Goal: Contribute content: Contribute content

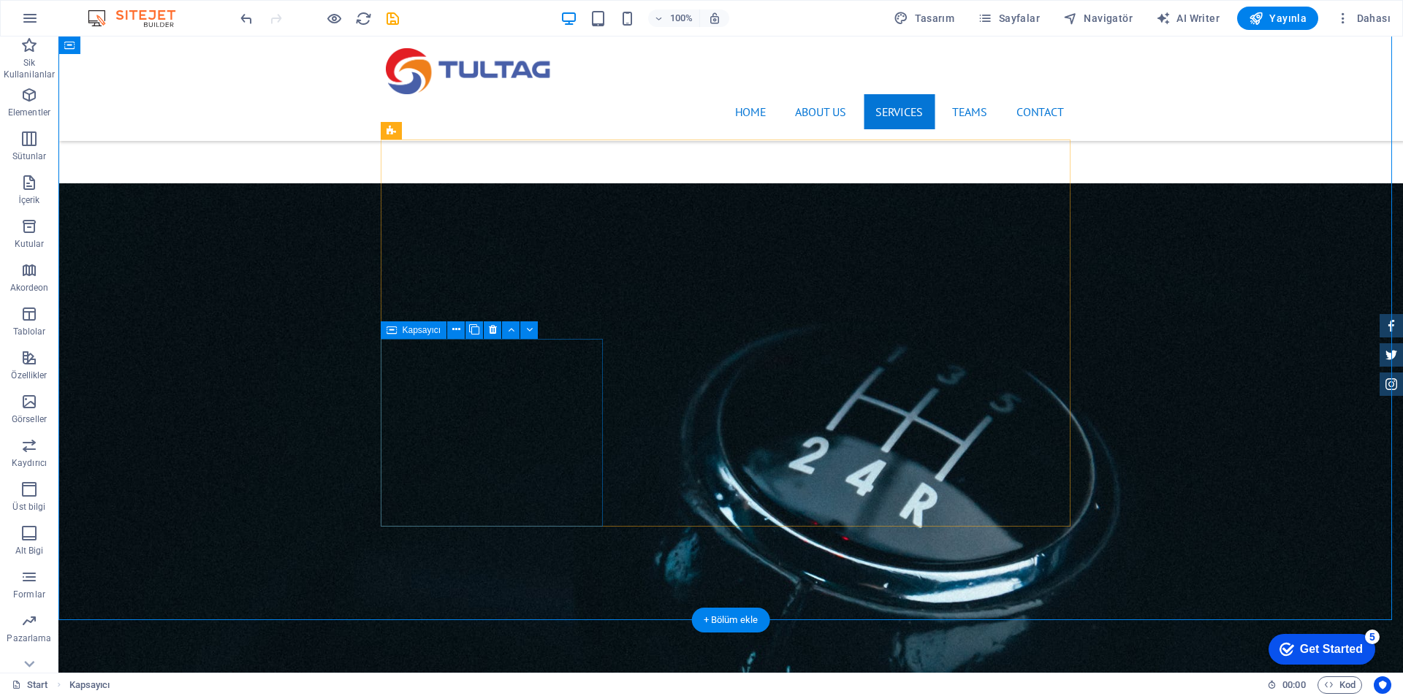
drag, startPoint x: 580, startPoint y: 362, endPoint x: 324, endPoint y: 362, distance: 256.4
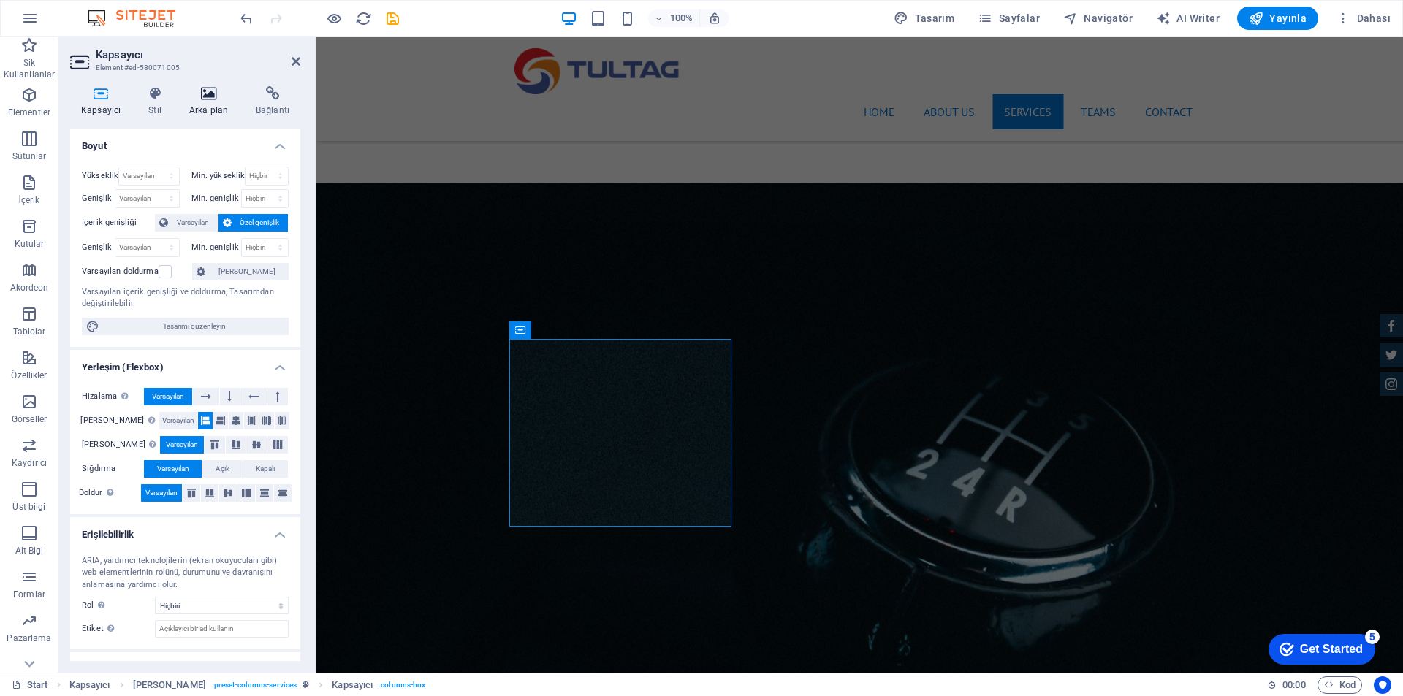
click at [211, 107] on h4 "Arka plan" at bounding box center [211, 101] width 66 height 31
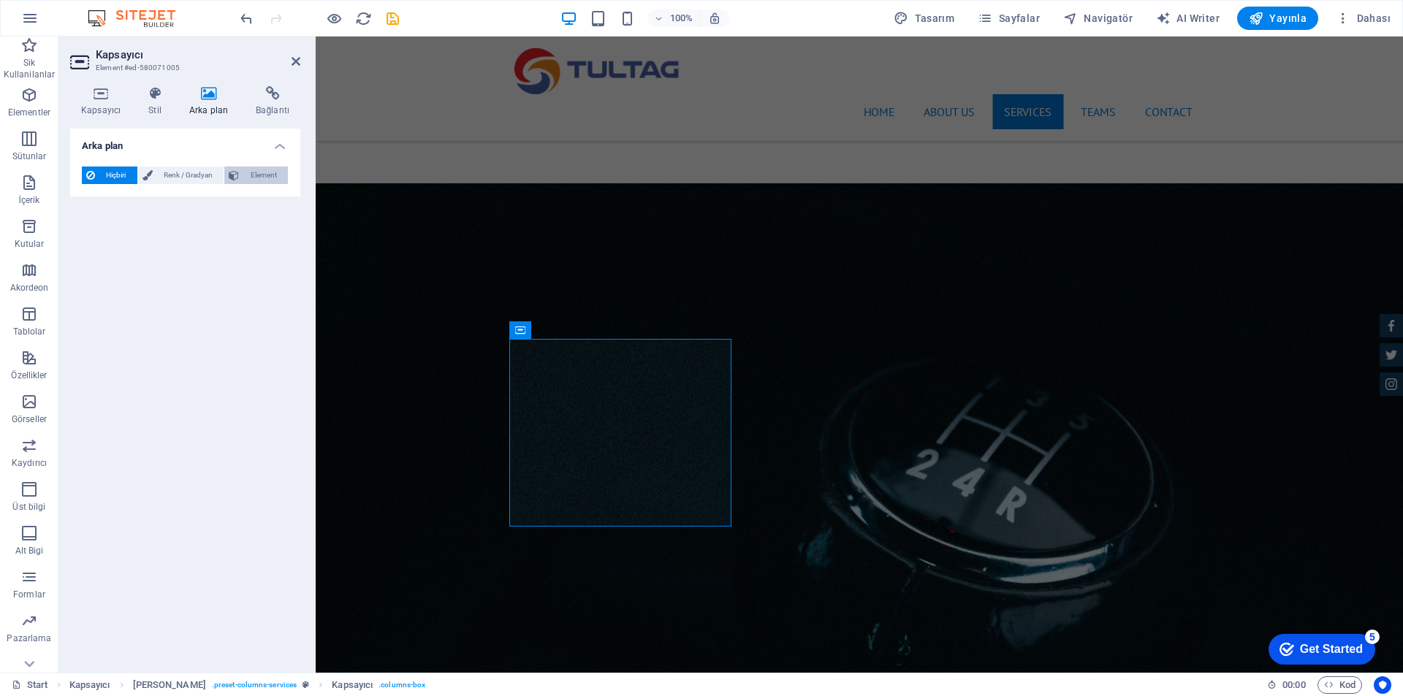
click at [247, 177] on span "Element" at bounding box center [263, 176] width 40 height 18
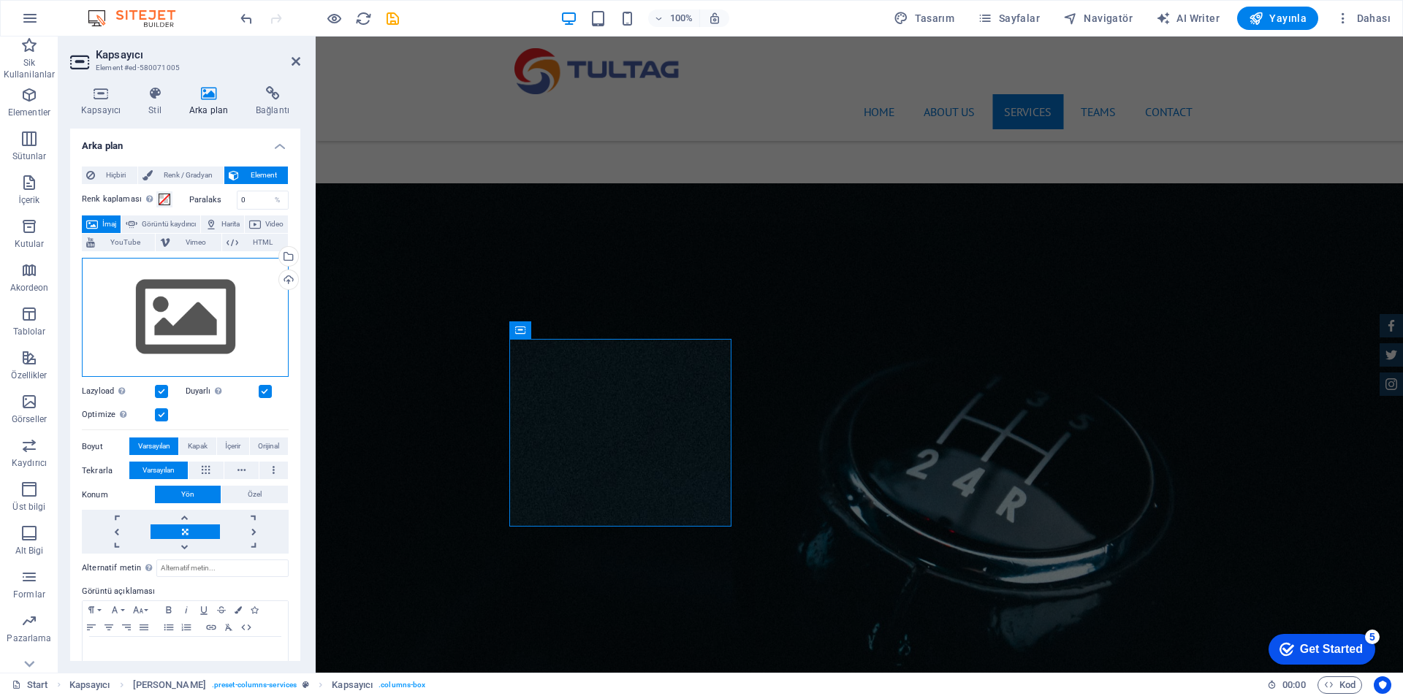
click at [215, 336] on div "Dosyaları buraya sürükleyin, dosyaları seçmek için tıklayın veya Dosyalardan ya…" at bounding box center [185, 318] width 207 height 120
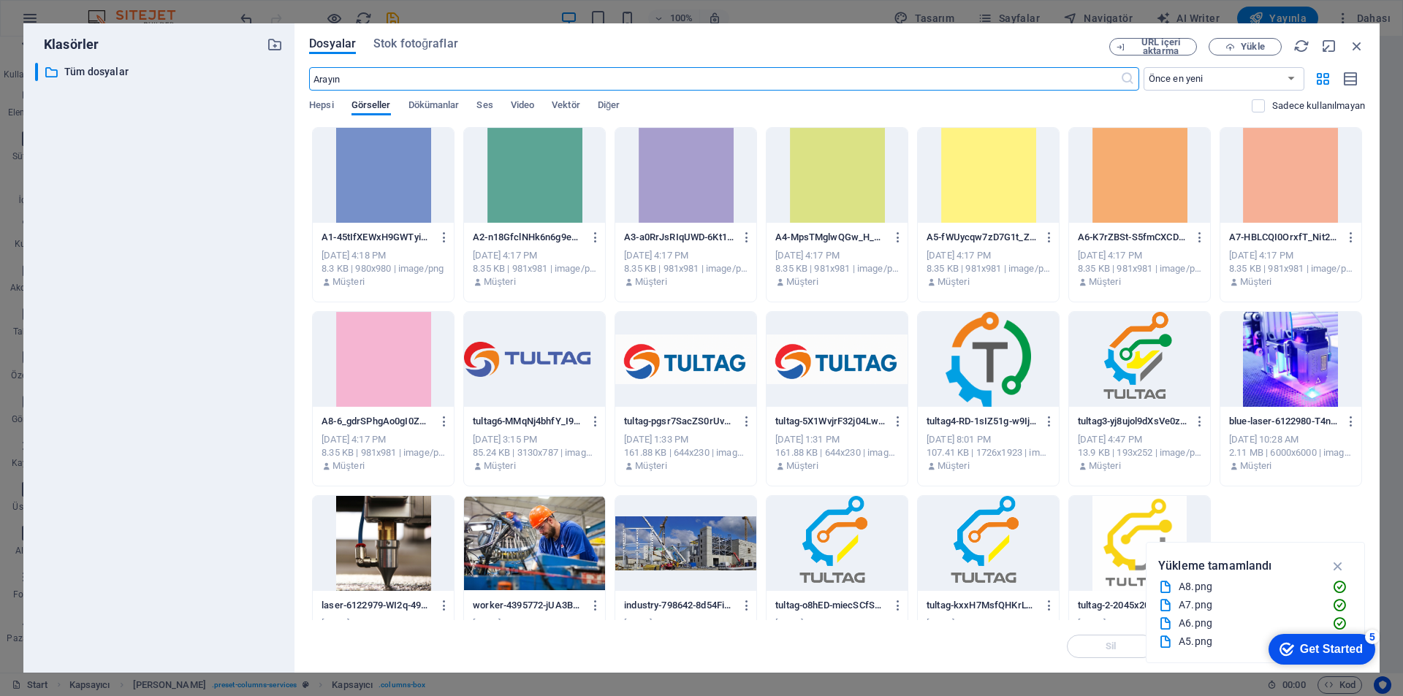
click at [686, 202] on div at bounding box center [685, 175] width 141 height 95
click at [686, 202] on div "1" at bounding box center [685, 175] width 141 height 95
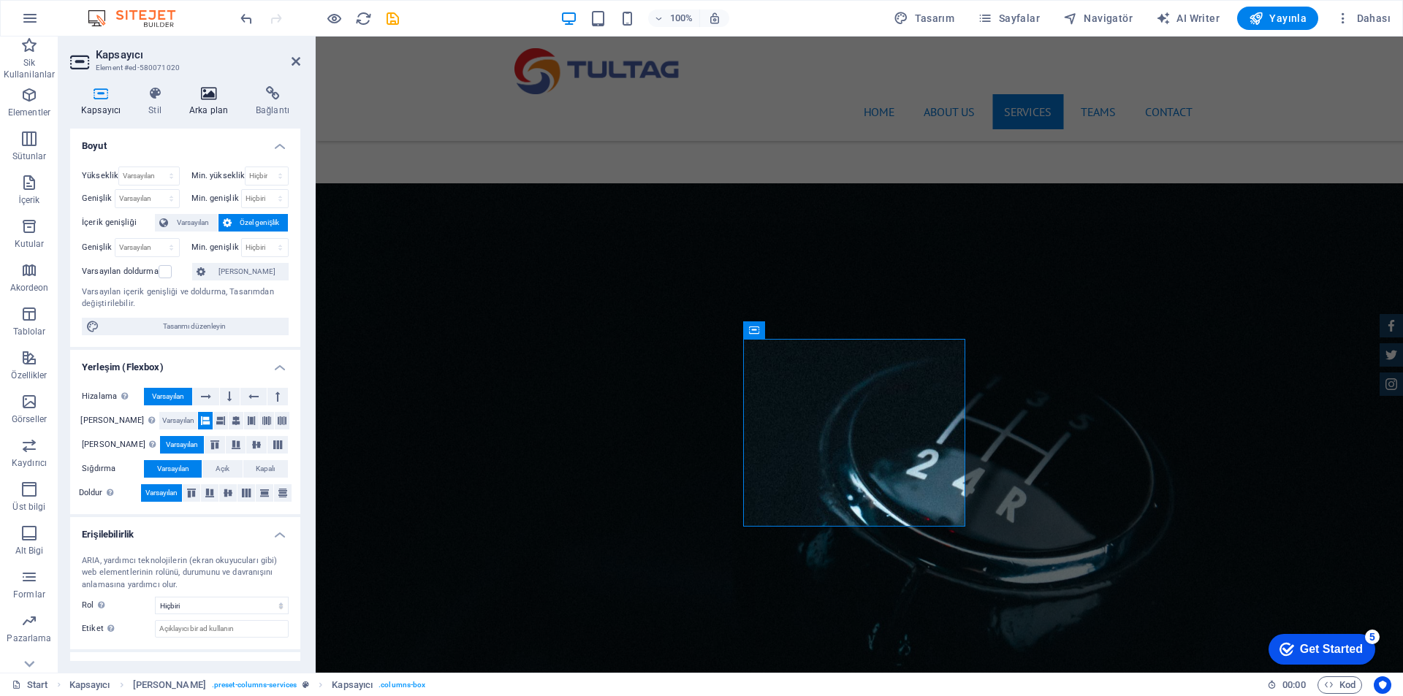
click at [199, 96] on icon at bounding box center [208, 93] width 61 height 15
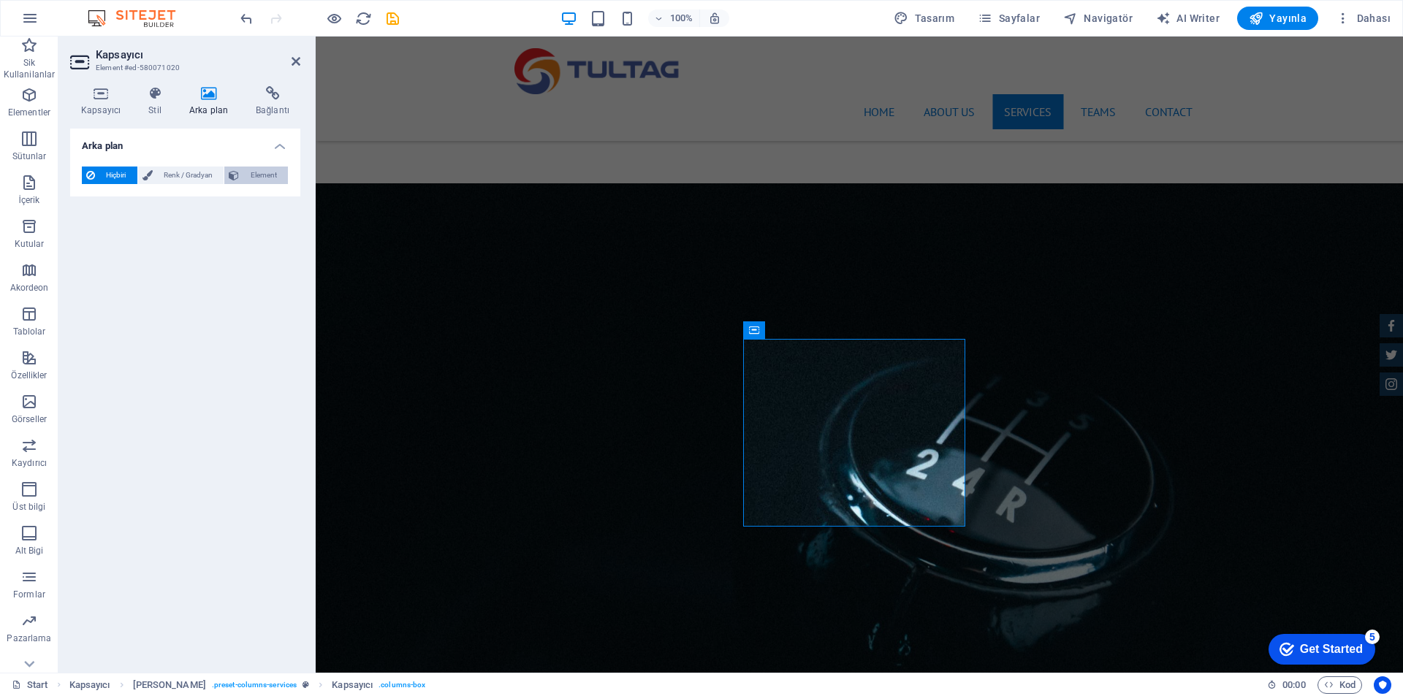
click at [257, 180] on span "Element" at bounding box center [263, 176] width 40 height 18
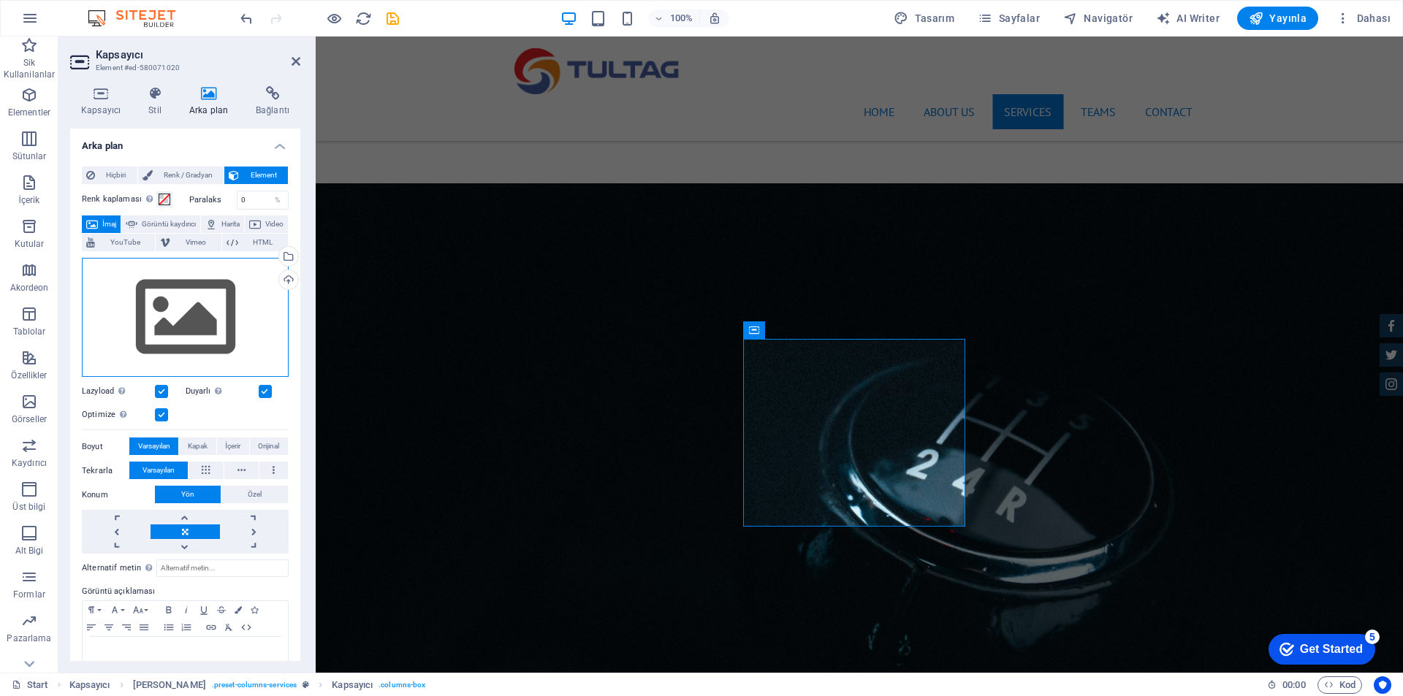
click at [218, 296] on div "Dosyaları buraya sürükleyin, dosyaları seçmek için tıklayın veya Dosyalardan ya…" at bounding box center [185, 318] width 207 height 120
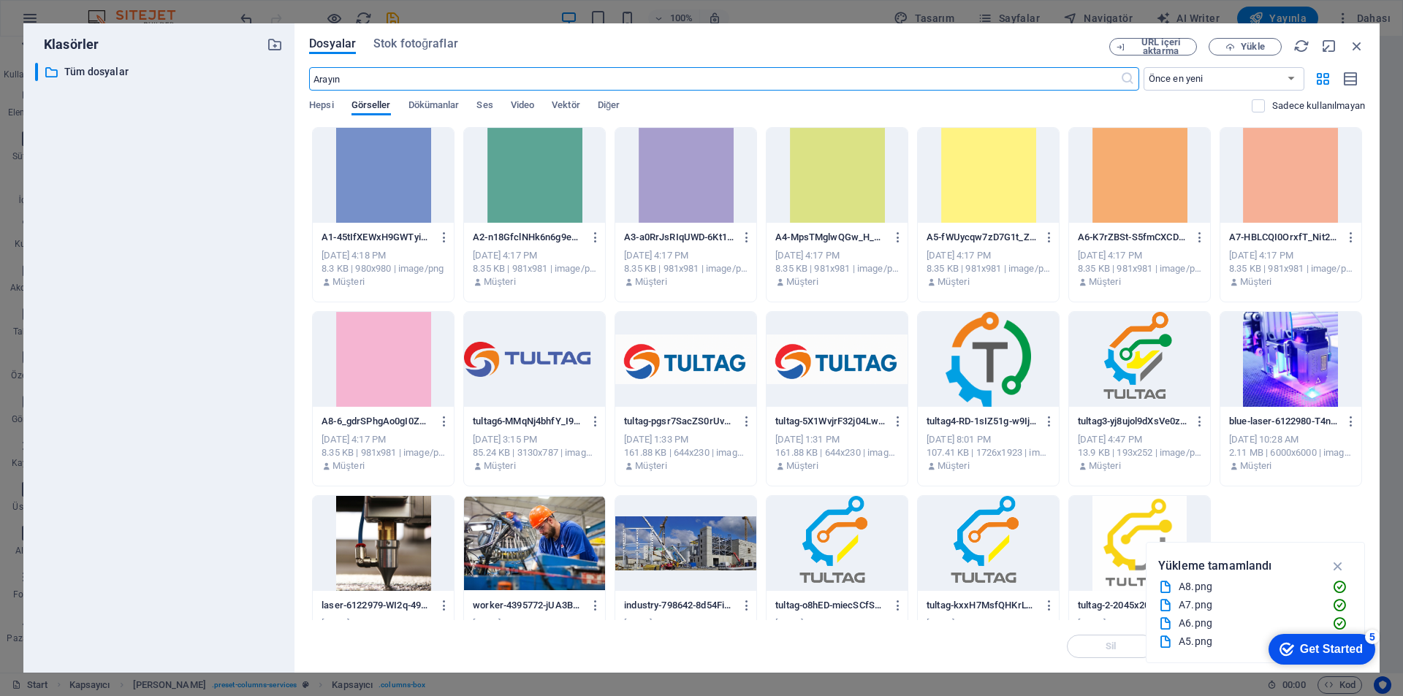
click at [981, 176] on div at bounding box center [988, 175] width 141 height 95
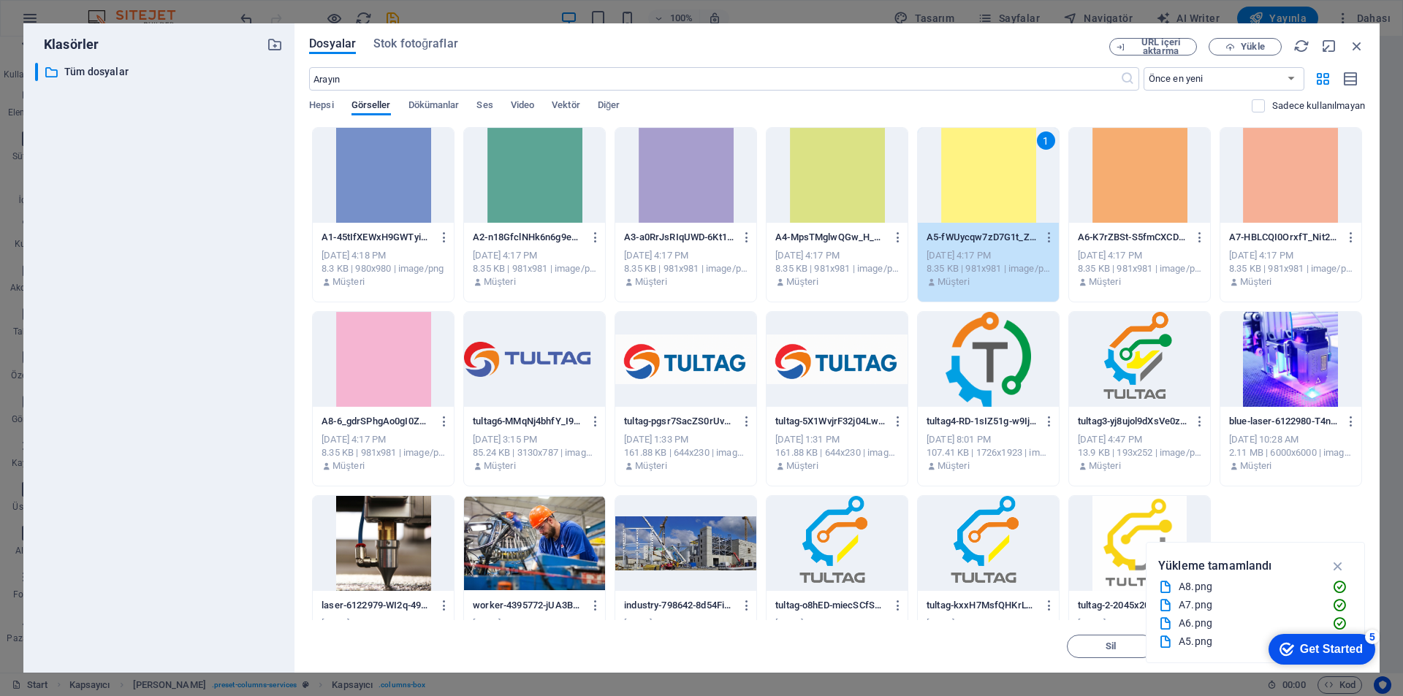
click at [981, 176] on div "1" at bounding box center [988, 175] width 141 height 95
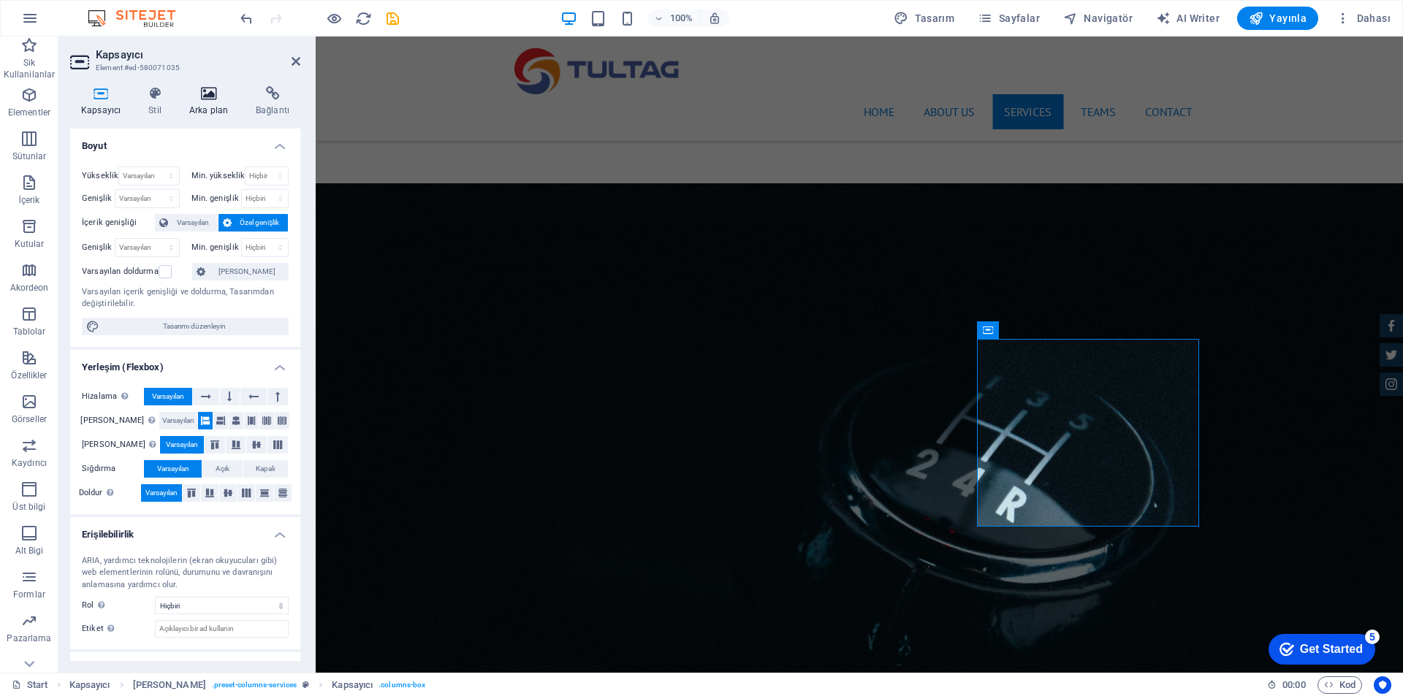
click at [206, 107] on h4 "Arka plan" at bounding box center [211, 101] width 66 height 31
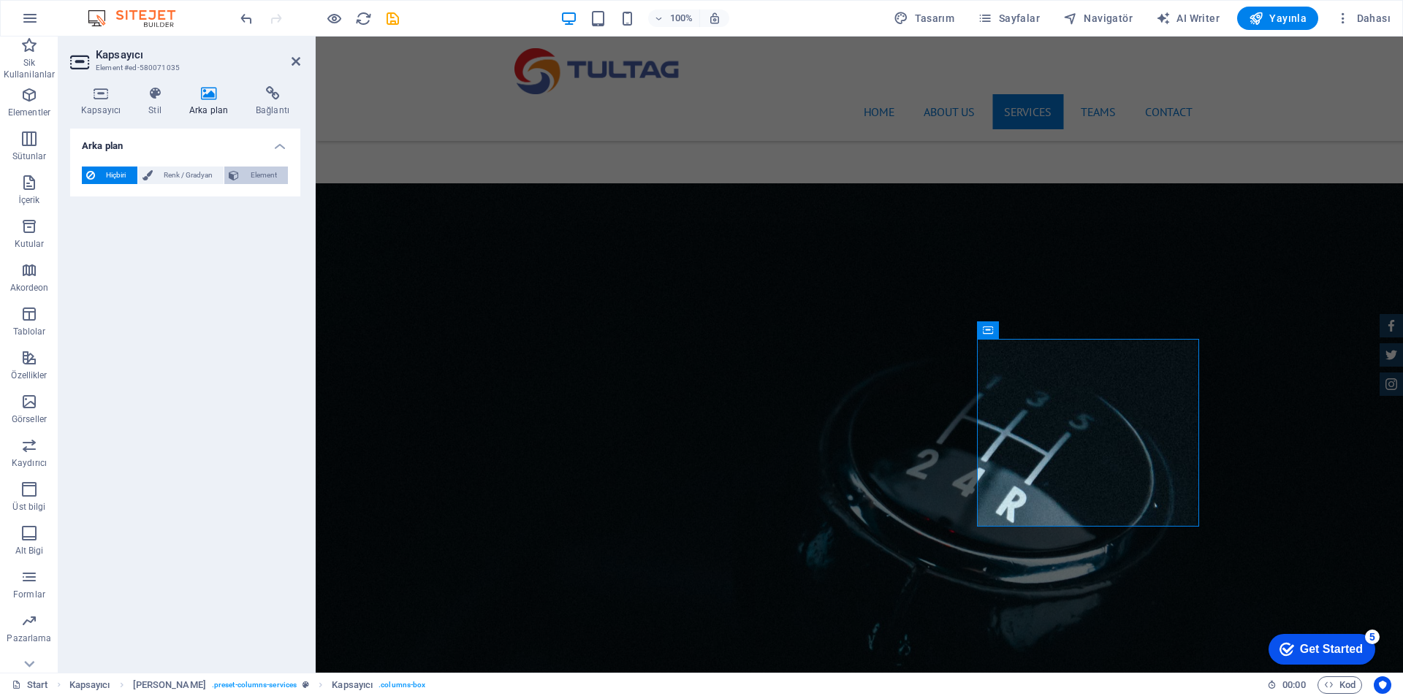
click at [265, 177] on span "Element" at bounding box center [263, 176] width 40 height 18
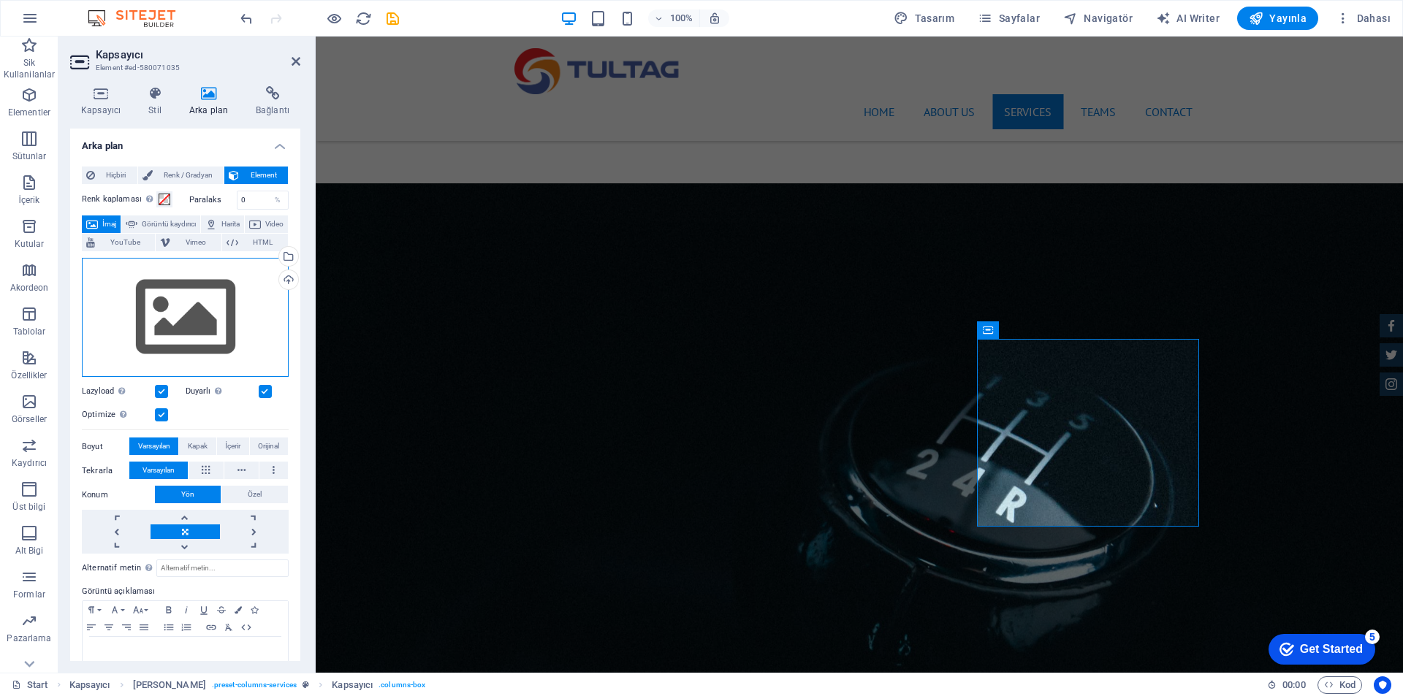
click at [221, 328] on div "Dosyaları buraya sürükleyin, dosyaları seçmek için tıklayın veya Dosyalardan ya…" at bounding box center [185, 318] width 207 height 120
click at [221, 328] on body "[DOMAIN_NAME] Start Sik Kullanilanlar Elementler Sütunlar İçerik Kutular Akorde…" at bounding box center [701, 348] width 1403 height 696
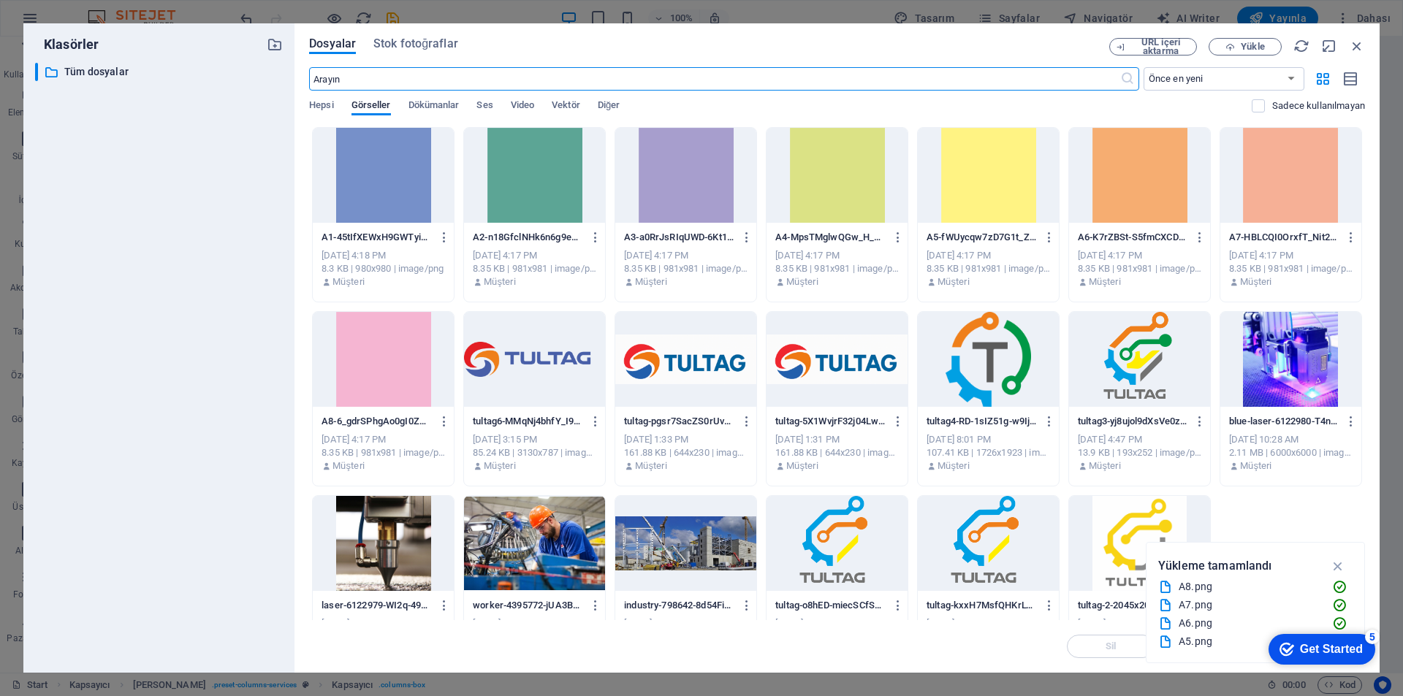
click at [1289, 197] on div at bounding box center [1290, 175] width 141 height 95
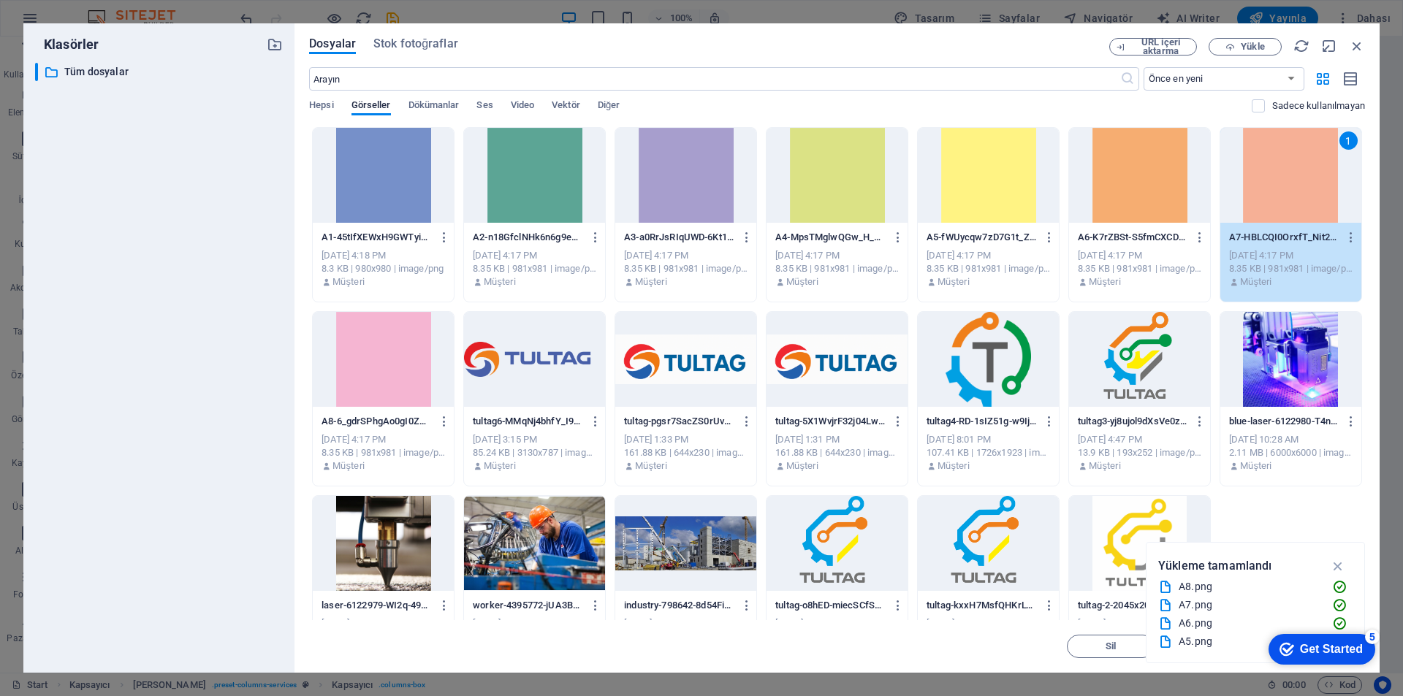
click at [1289, 197] on div "1" at bounding box center [1290, 175] width 141 height 95
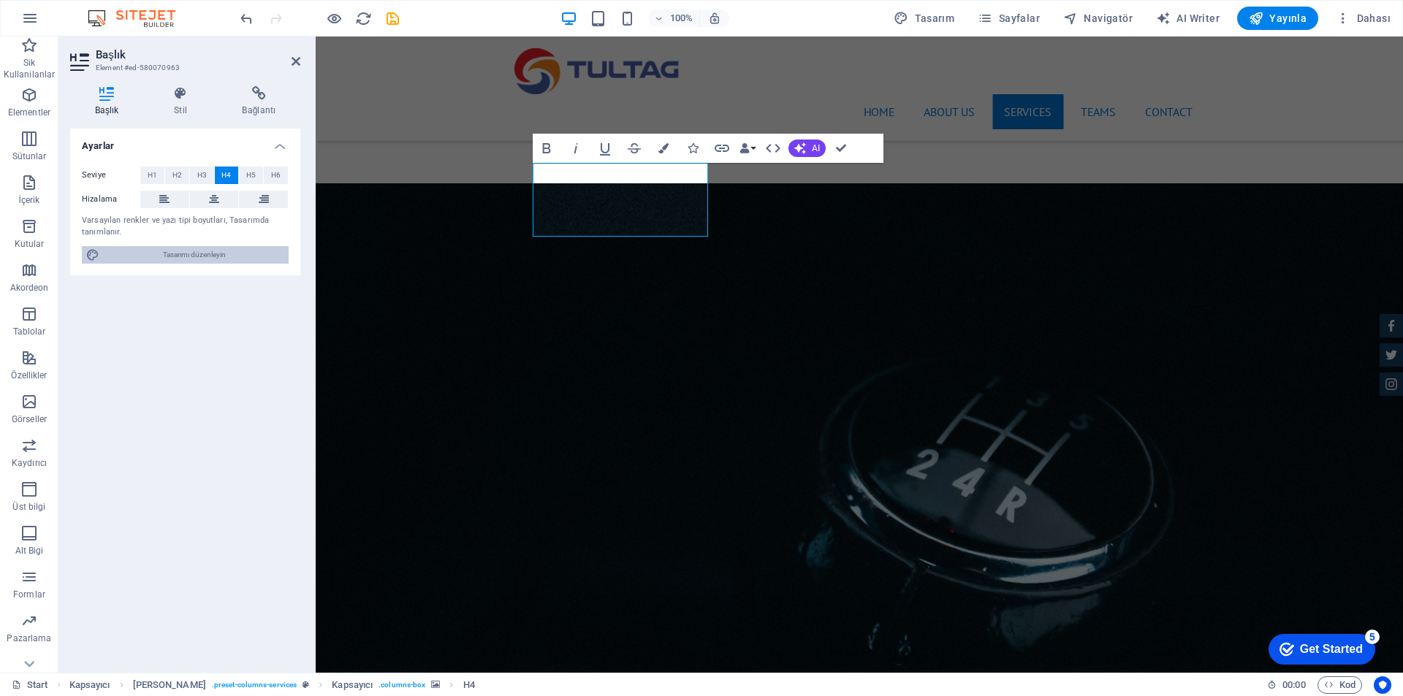
click at [237, 253] on span "Tasarımı düzenleyin" at bounding box center [194, 255] width 180 height 18
select select "px"
select select "400"
select select "px"
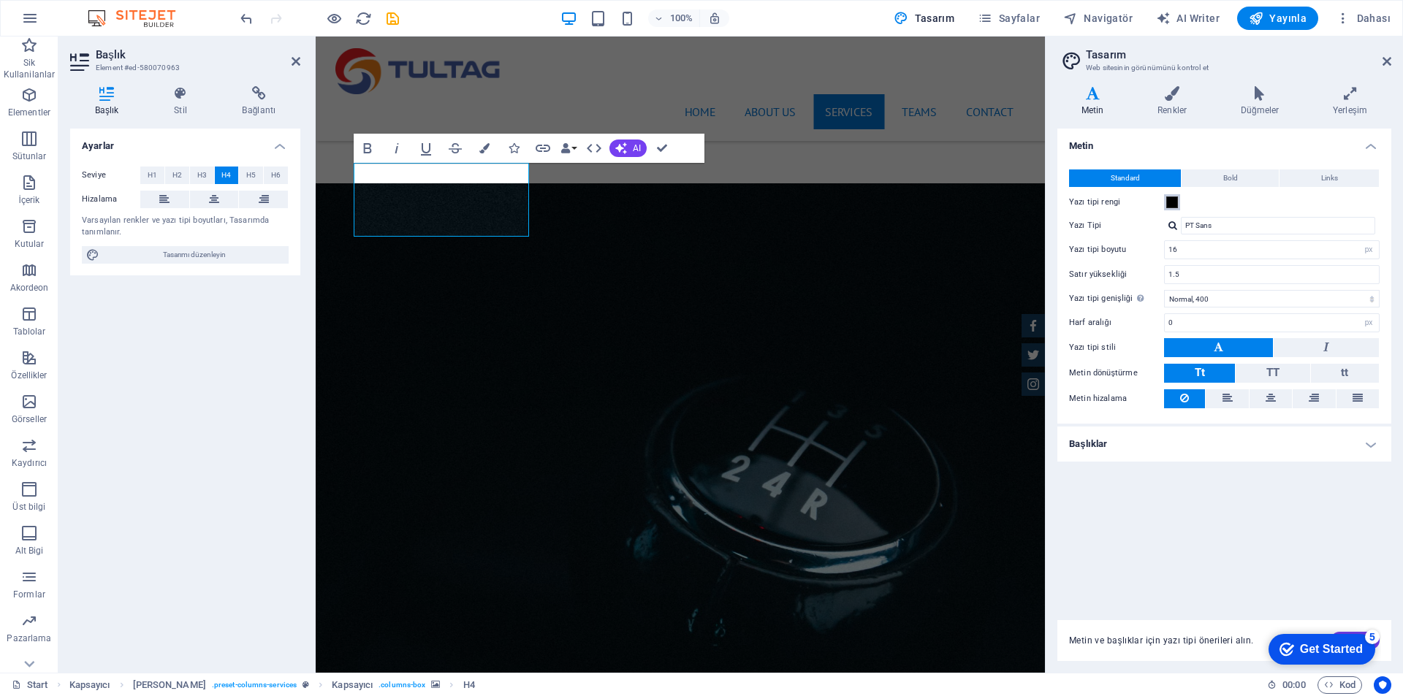
click at [1173, 199] on span at bounding box center [1172, 203] width 12 height 12
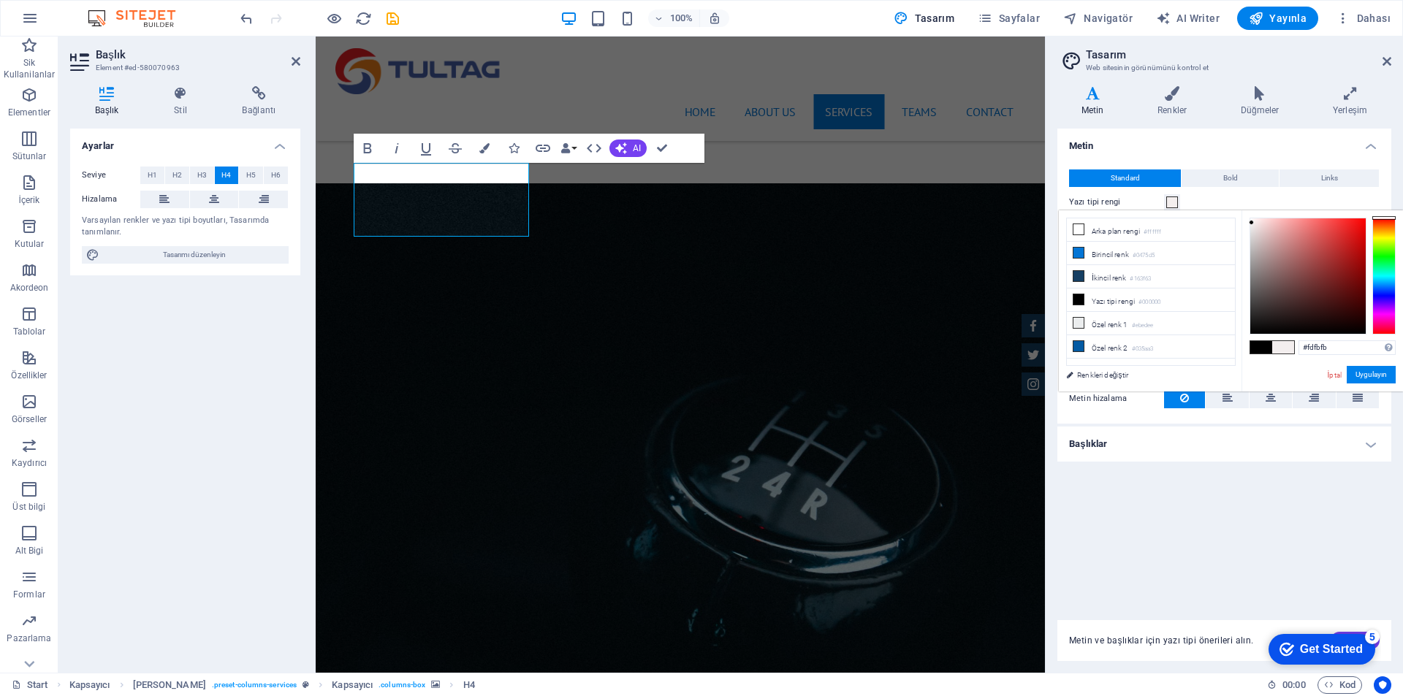
type input "#ffffff"
drag, startPoint x: 1257, startPoint y: 329, endPoint x: 1243, endPoint y: 200, distance: 130.0
click at [1243, 200] on body "[DOMAIN_NAME] Start Sik Kullanilanlar Elementler Sütunlar İçerik Kutular Akorde…" at bounding box center [701, 348] width 1403 height 696
click at [1374, 378] on button "Uygulayın" at bounding box center [1370, 375] width 49 height 18
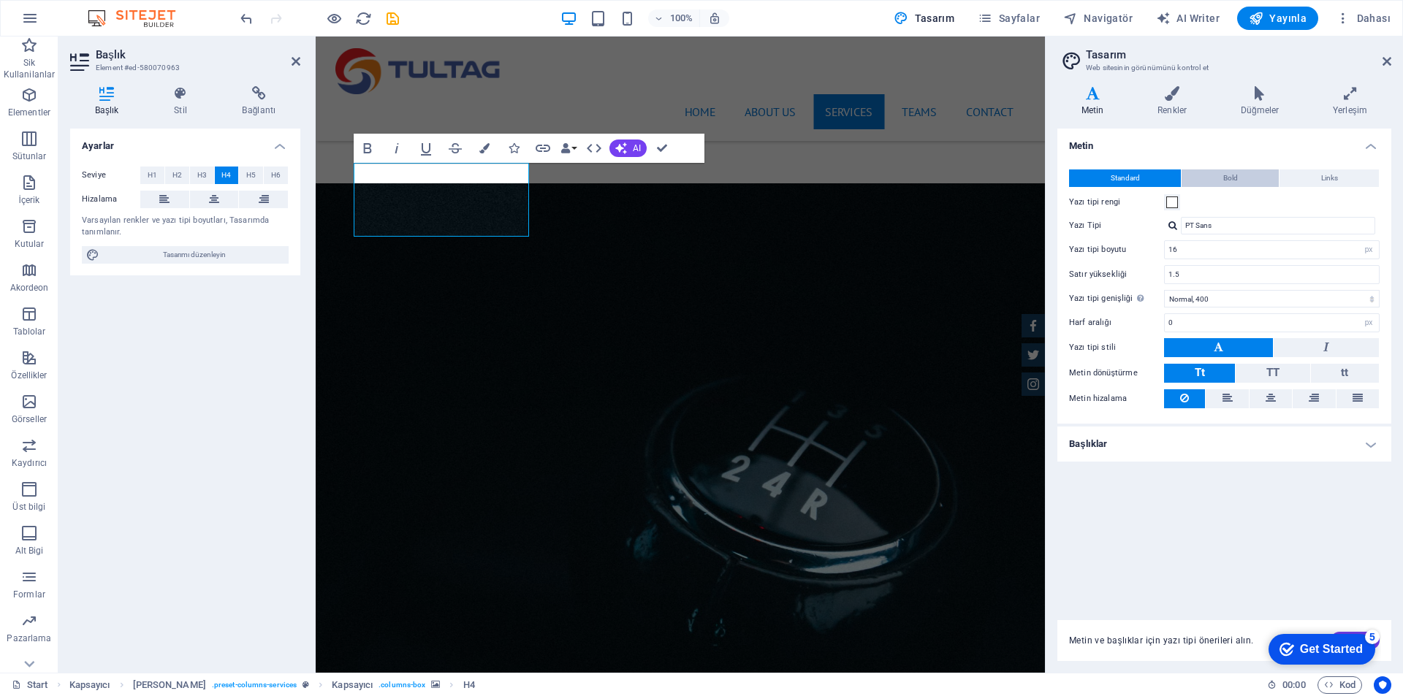
click at [1235, 180] on span "Bold" at bounding box center [1230, 178] width 15 height 18
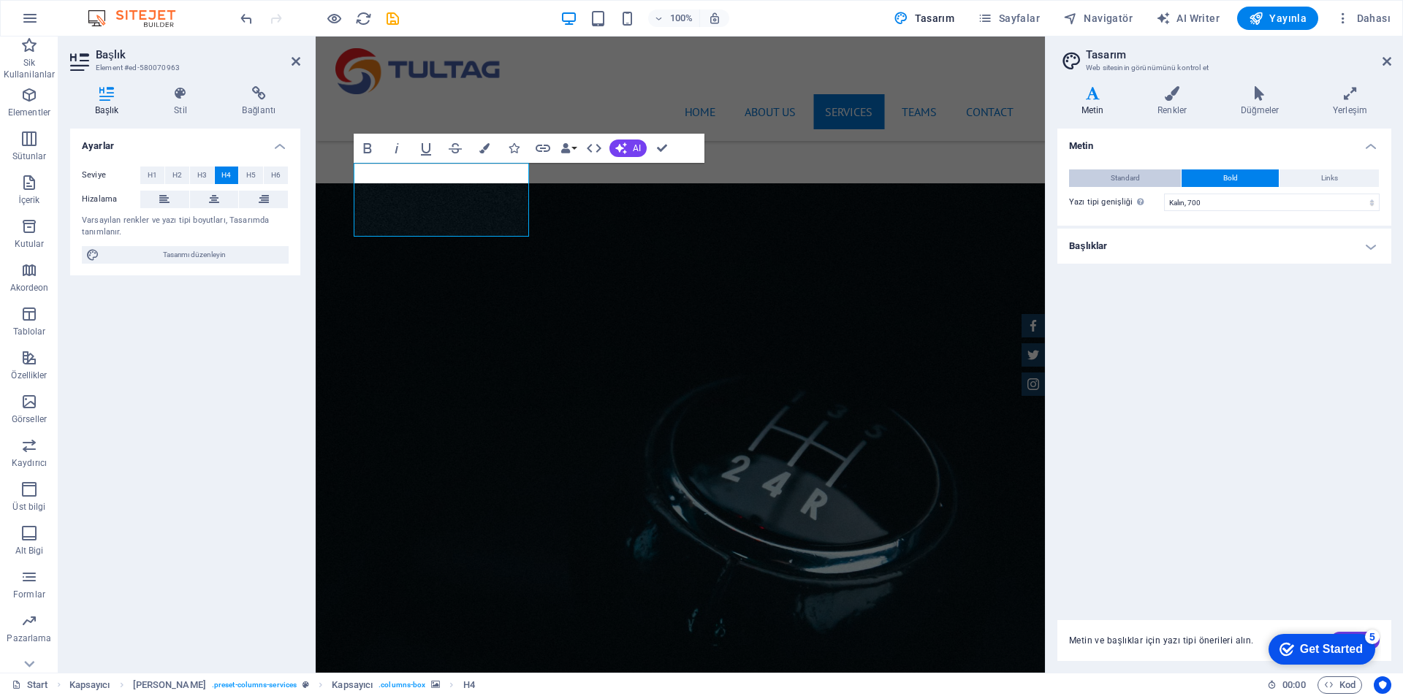
click at [1108, 182] on button "Standard" at bounding box center [1125, 178] width 112 height 18
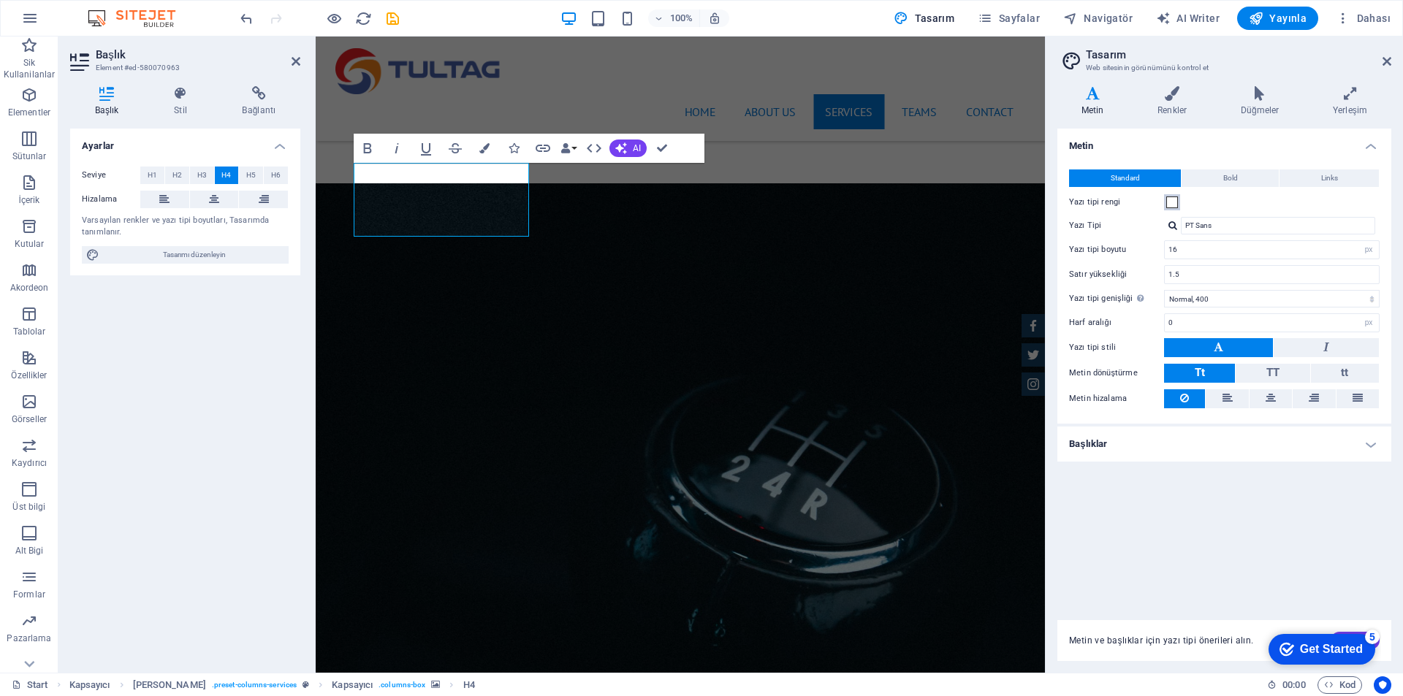
click at [1173, 207] on span at bounding box center [1172, 203] width 12 height 12
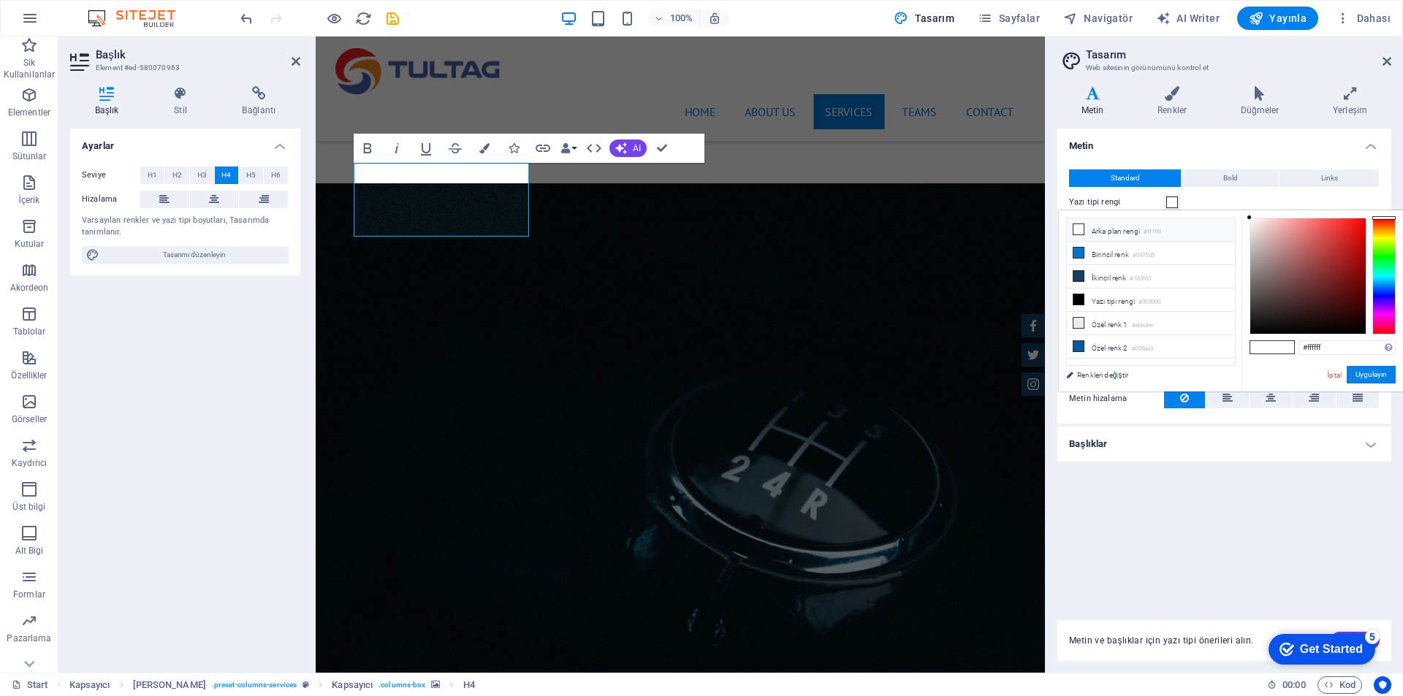
click at [1173, 207] on span at bounding box center [1172, 203] width 12 height 12
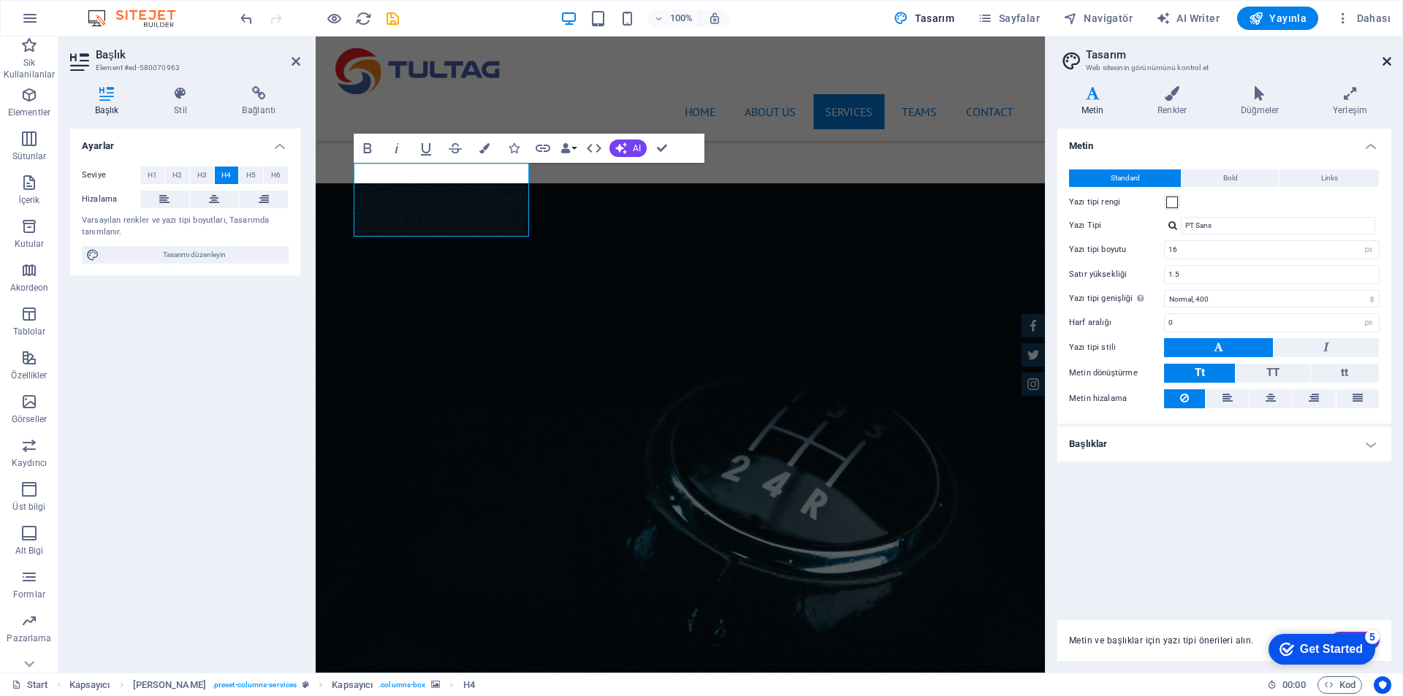
click at [1385, 61] on icon at bounding box center [1386, 62] width 9 height 12
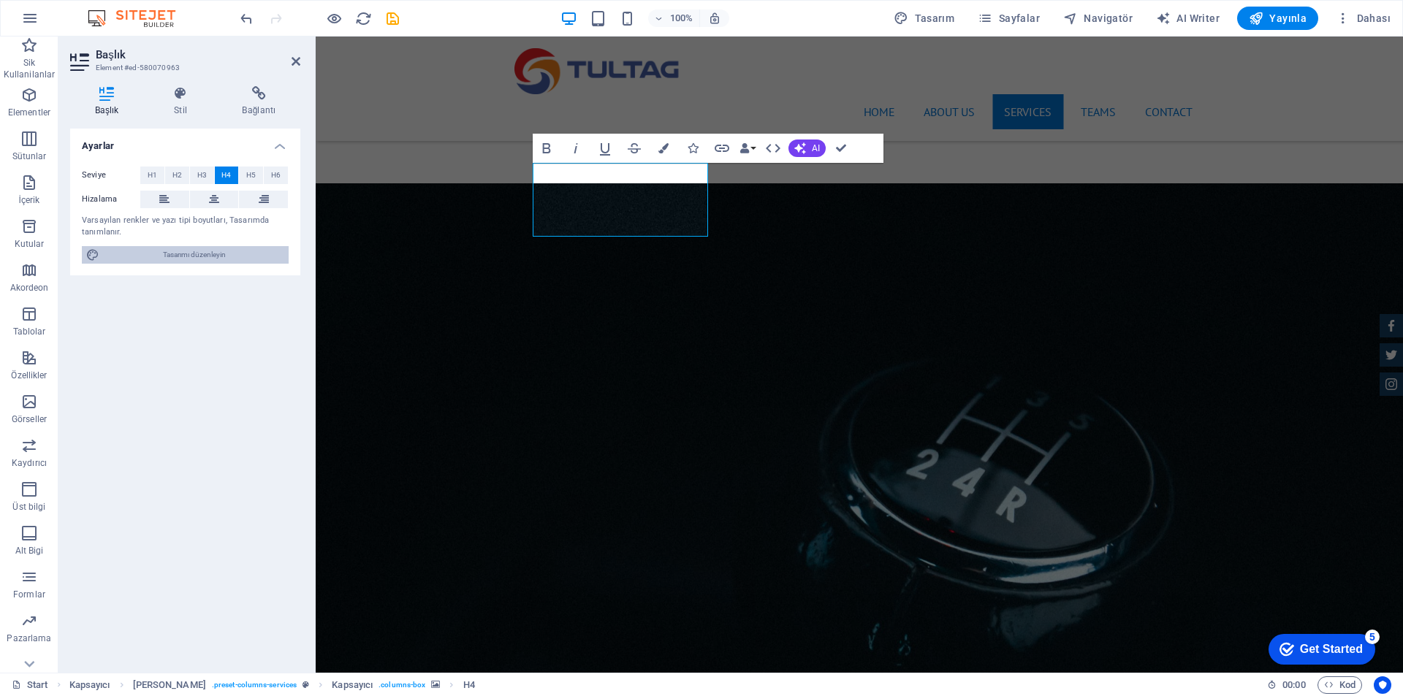
click at [218, 258] on span "Tasarımı düzenleyin" at bounding box center [194, 255] width 180 height 18
select select "px"
select select "400"
select select "px"
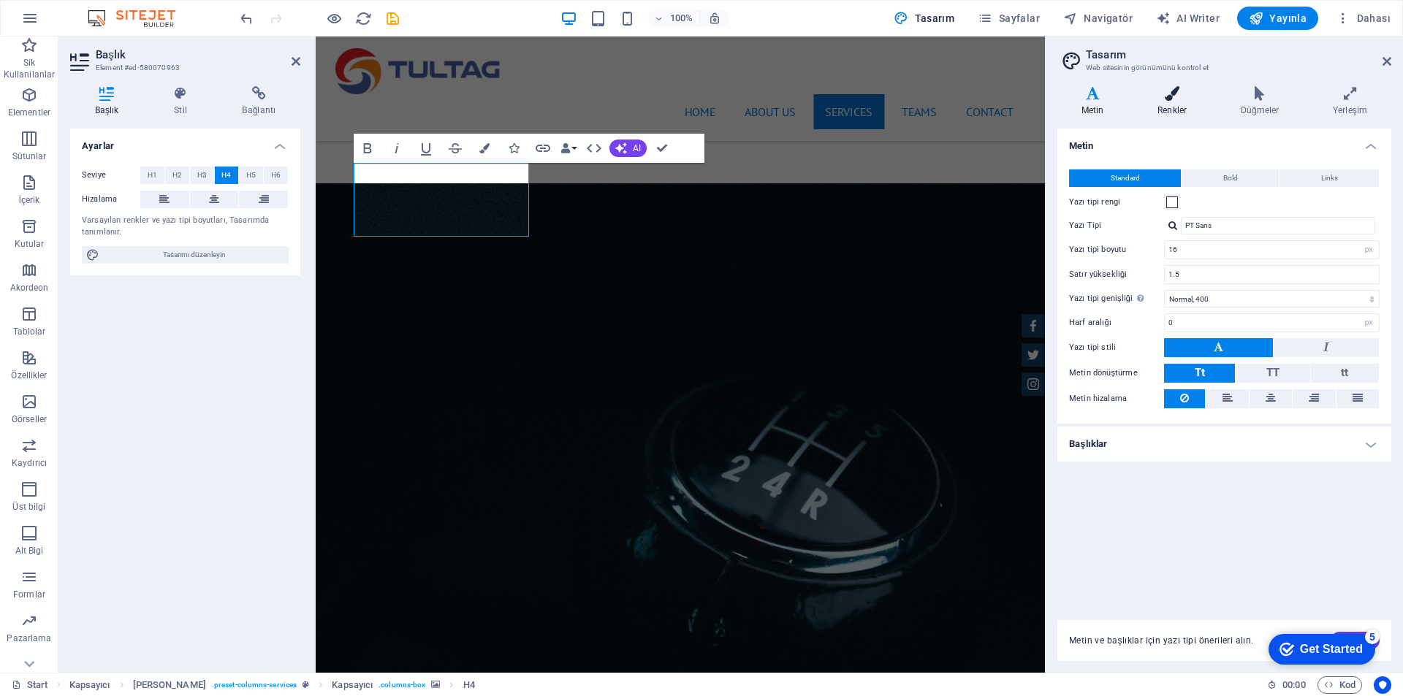
click at [1178, 101] on h4 "Renkler" at bounding box center [1174, 101] width 83 height 31
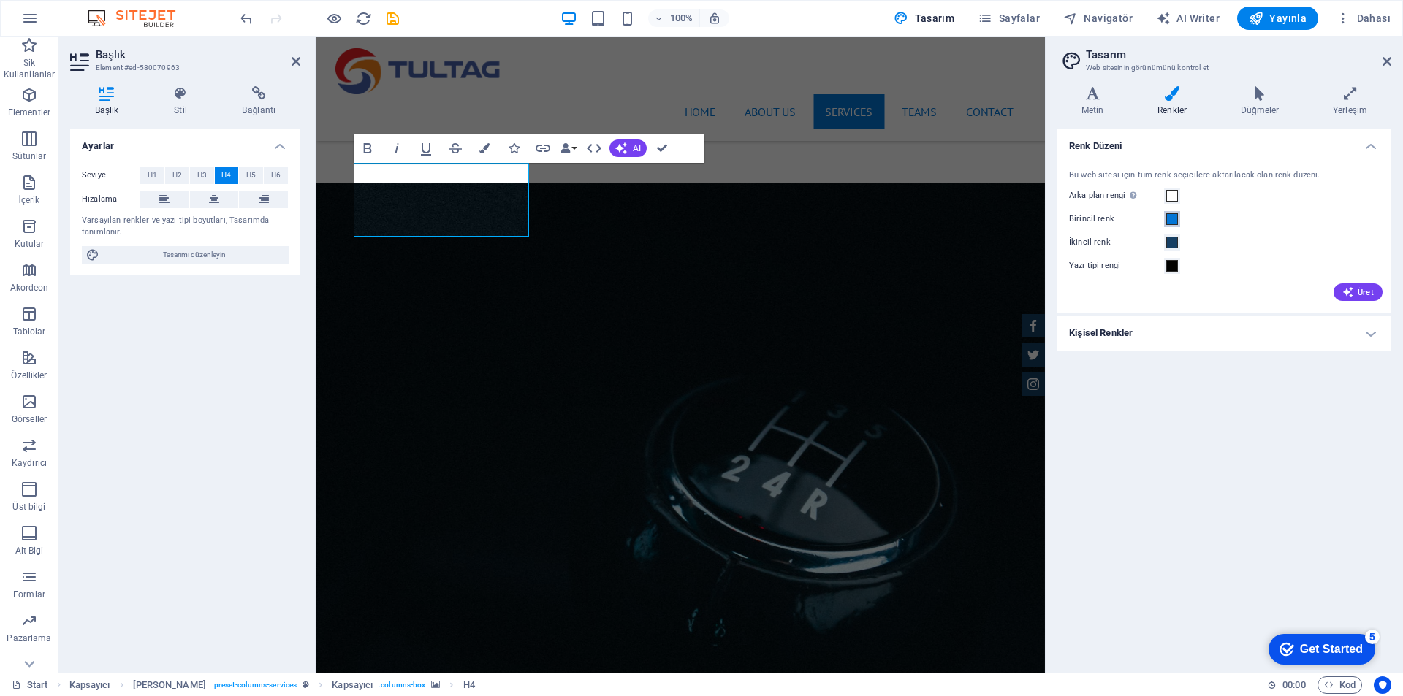
click at [1177, 218] on span at bounding box center [1172, 219] width 12 height 12
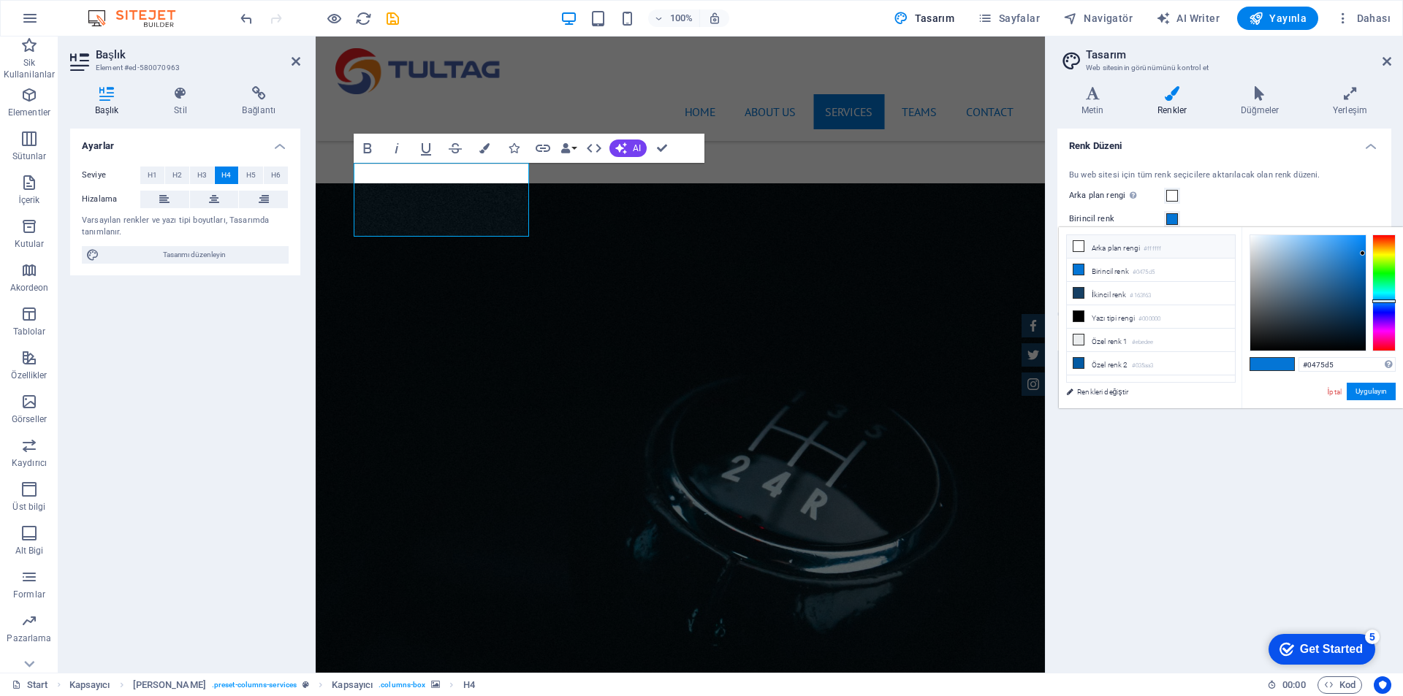
click at [1079, 248] on icon at bounding box center [1078, 246] width 10 height 10
type input "#ffffff"
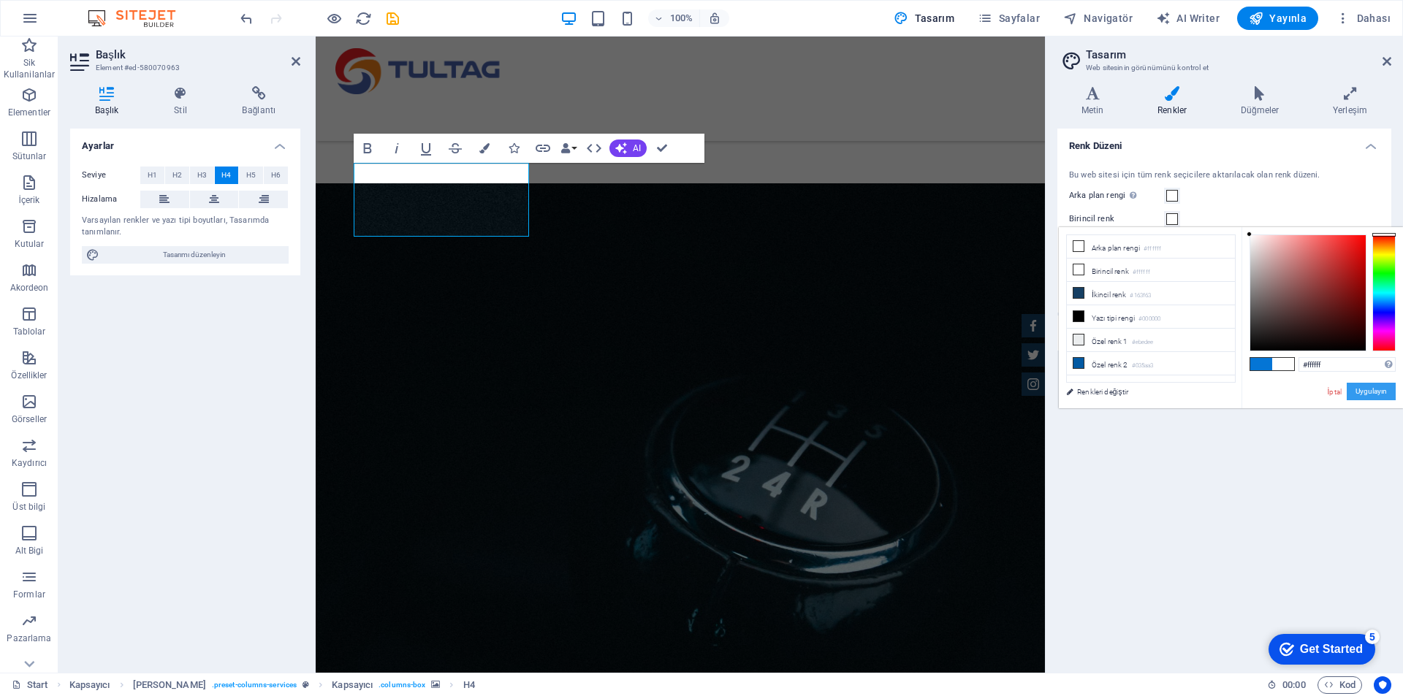
click at [1377, 389] on button "Uygulayın" at bounding box center [1370, 392] width 49 height 18
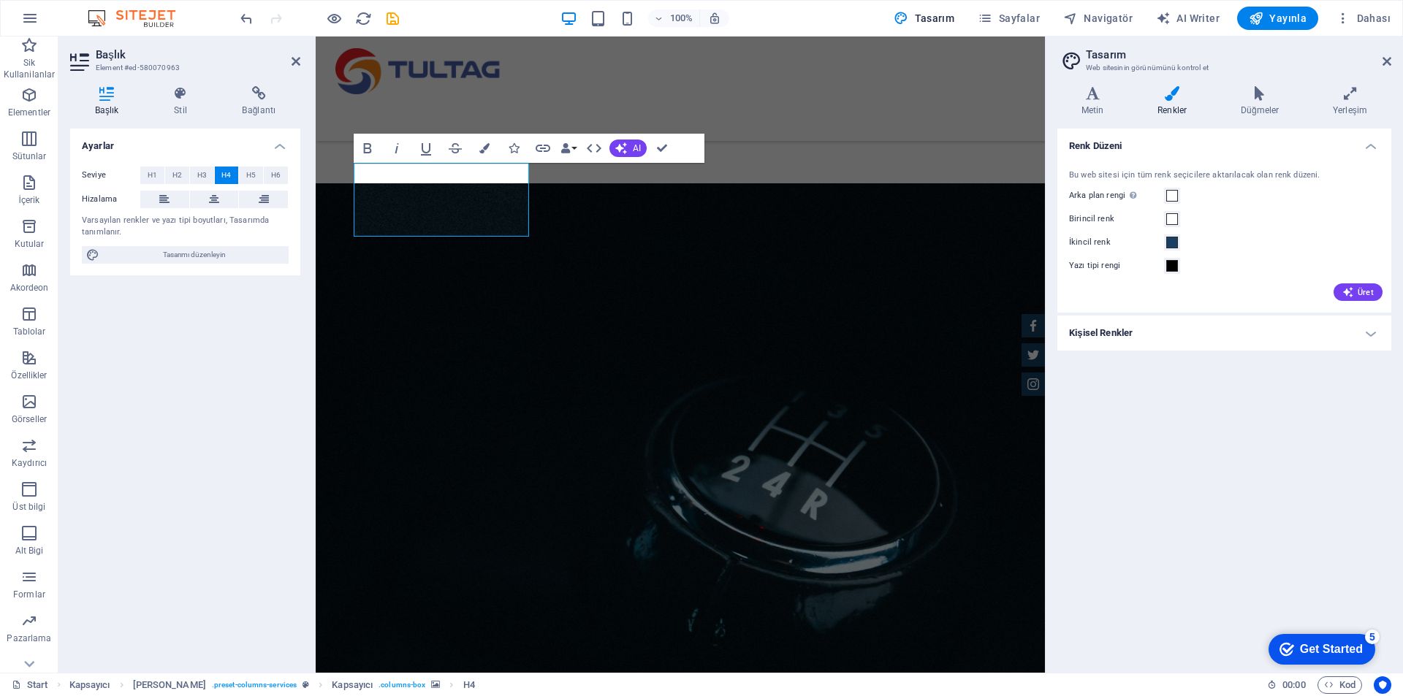
click at [1341, 400] on div "Renk Düzeni Bu web sitesi için tüm renk seçicilere aktarılacak olan renk düzeni…" at bounding box center [1224, 395] width 334 height 533
click at [1389, 57] on icon at bounding box center [1386, 62] width 9 height 12
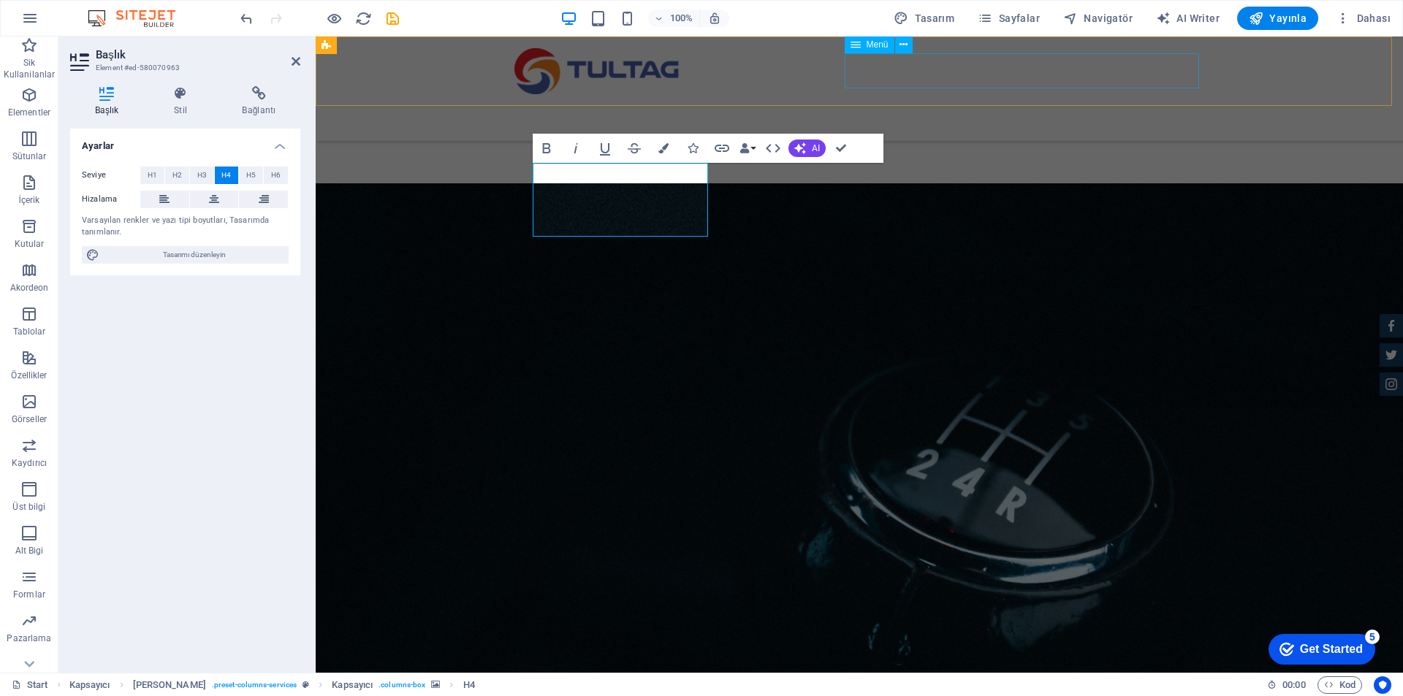
click at [1056, 94] on nav "Home About us Services TEAMS Contact" at bounding box center [859, 111] width 690 height 35
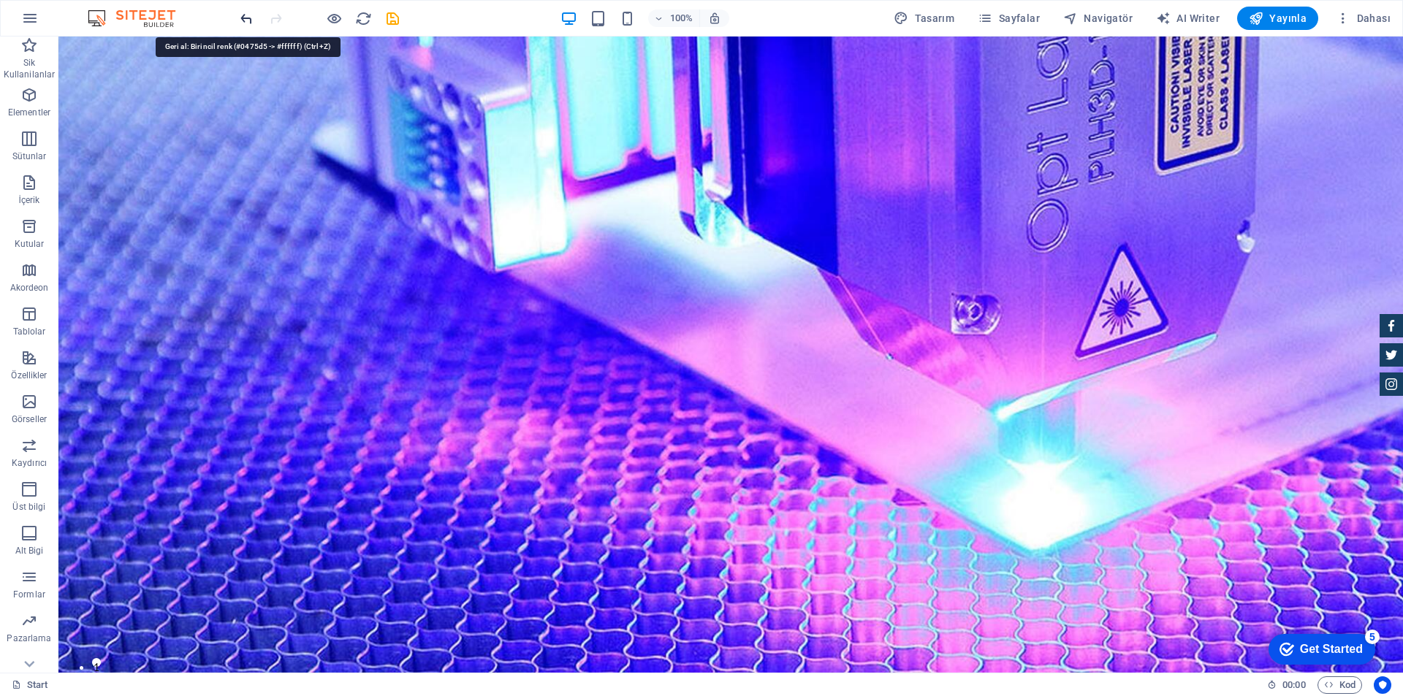
click at [244, 18] on icon "undo" at bounding box center [246, 18] width 17 height 17
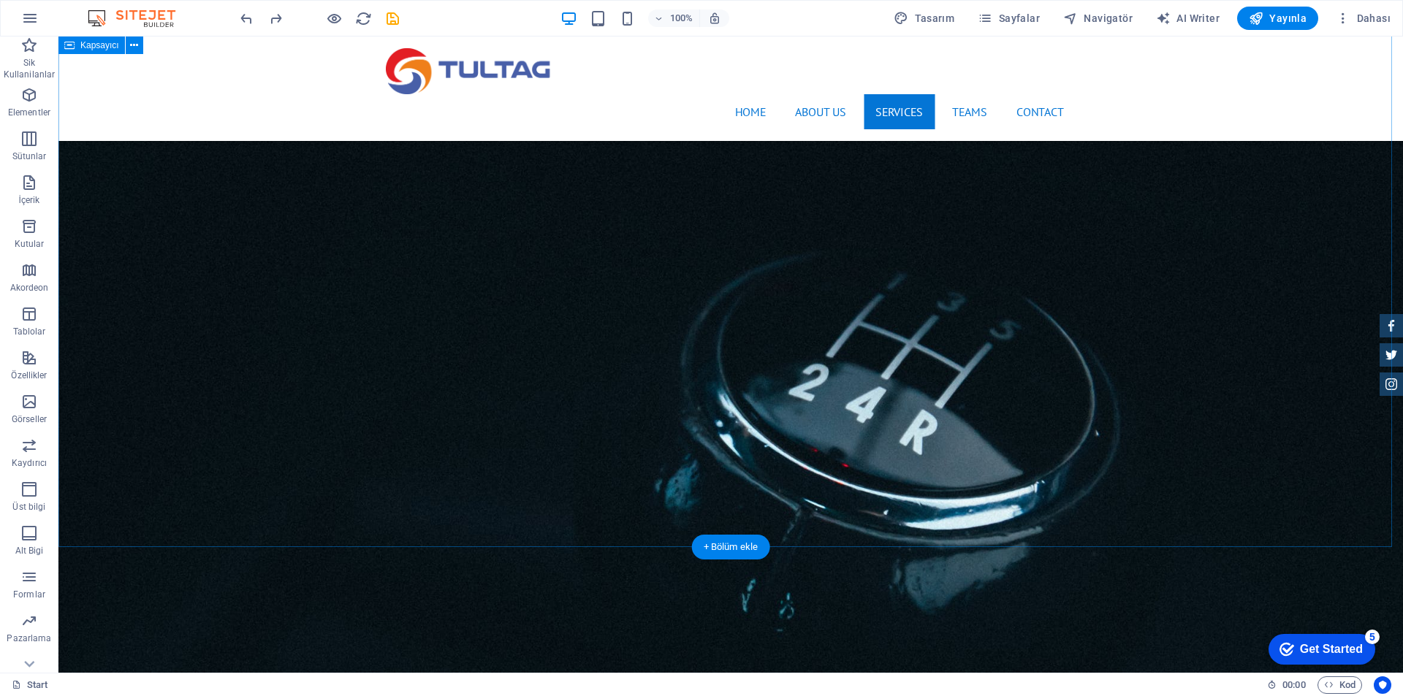
scroll to position [1753, 0]
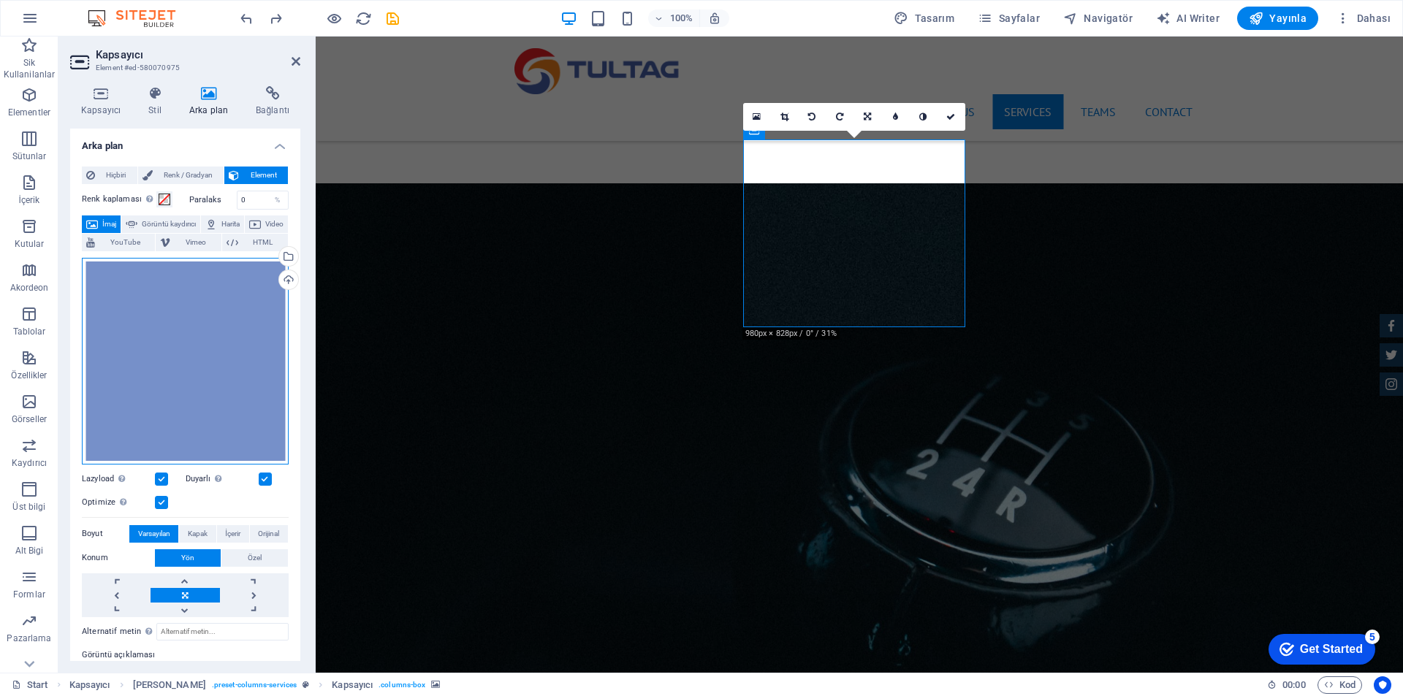
click at [206, 319] on div "Dosyaları buraya sürükleyin, dosyaları seçmek için tıklayın veya Dosyalardan ya…" at bounding box center [185, 361] width 207 height 207
click at [206, 319] on body "[DOMAIN_NAME] Start Sik Kullanilanlar Elementler Sütunlar İçerik Kutular Akorde…" at bounding box center [701, 348] width 1403 height 696
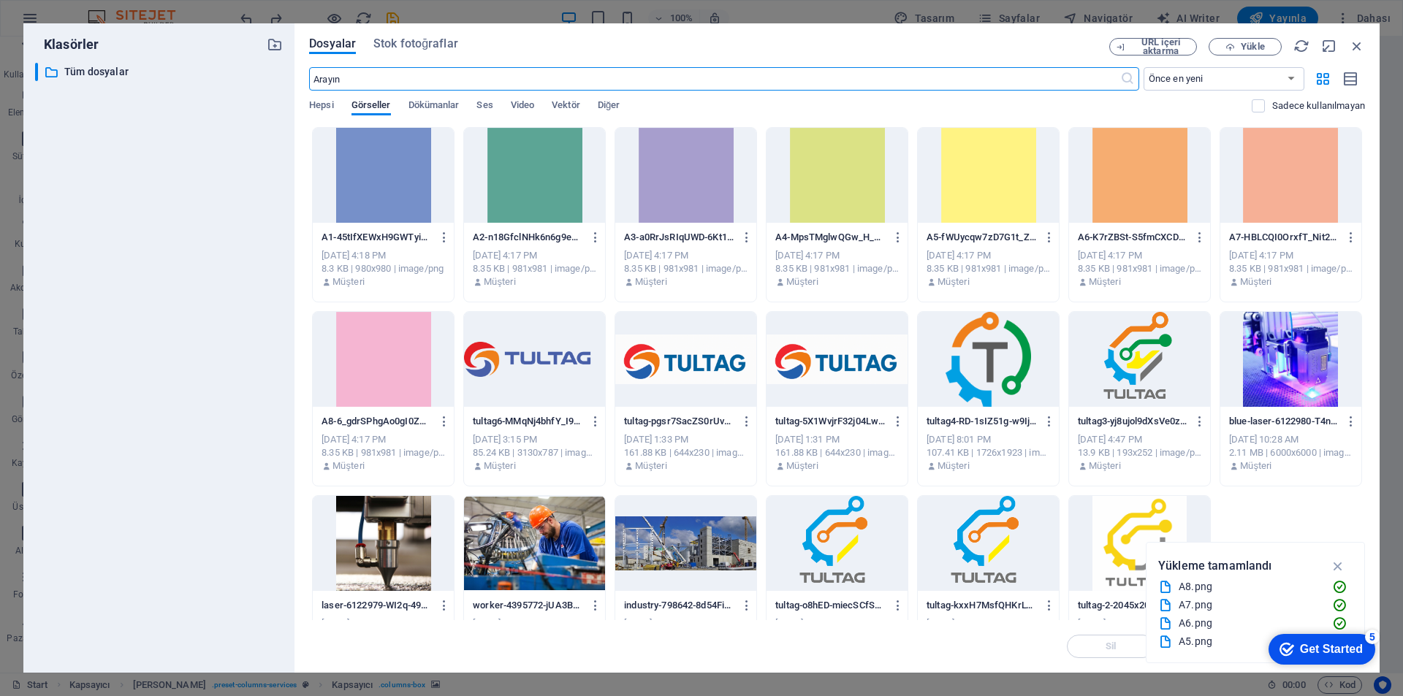
click at [1276, 188] on div at bounding box center [1290, 175] width 141 height 95
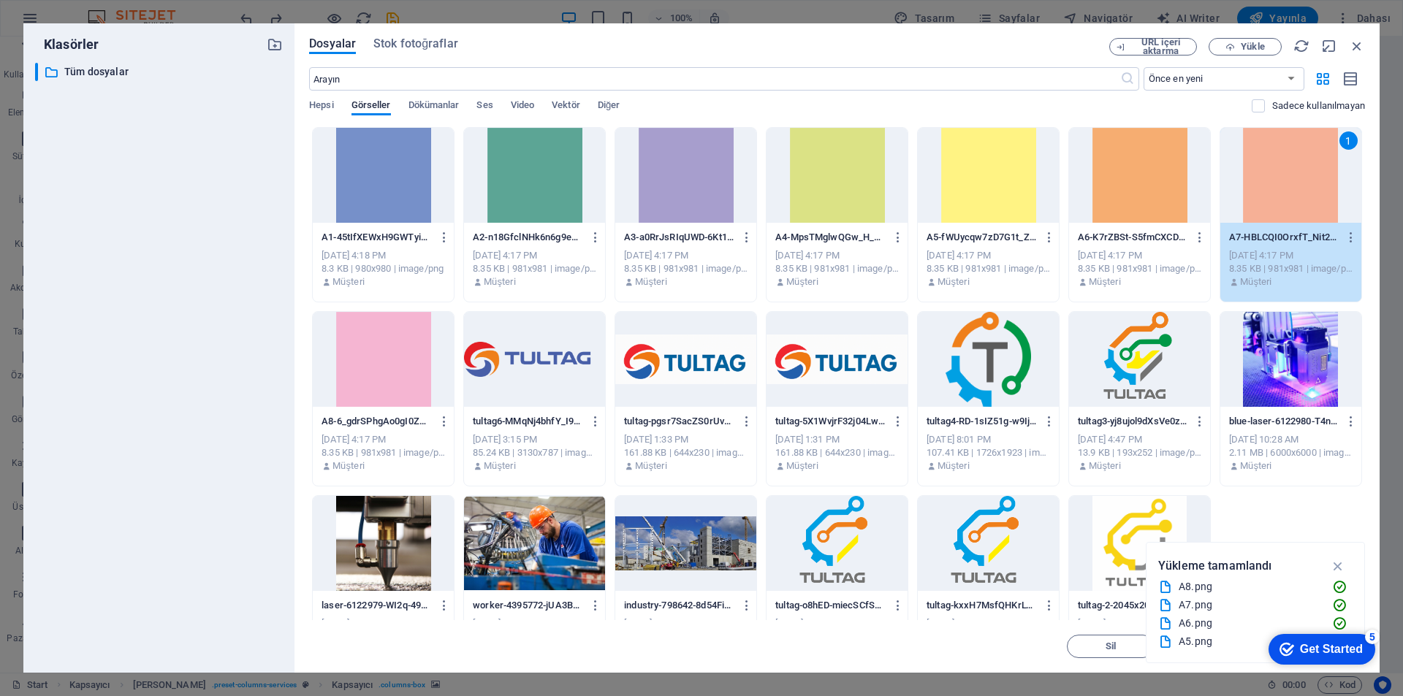
click at [1276, 188] on div "1" at bounding box center [1290, 175] width 141 height 95
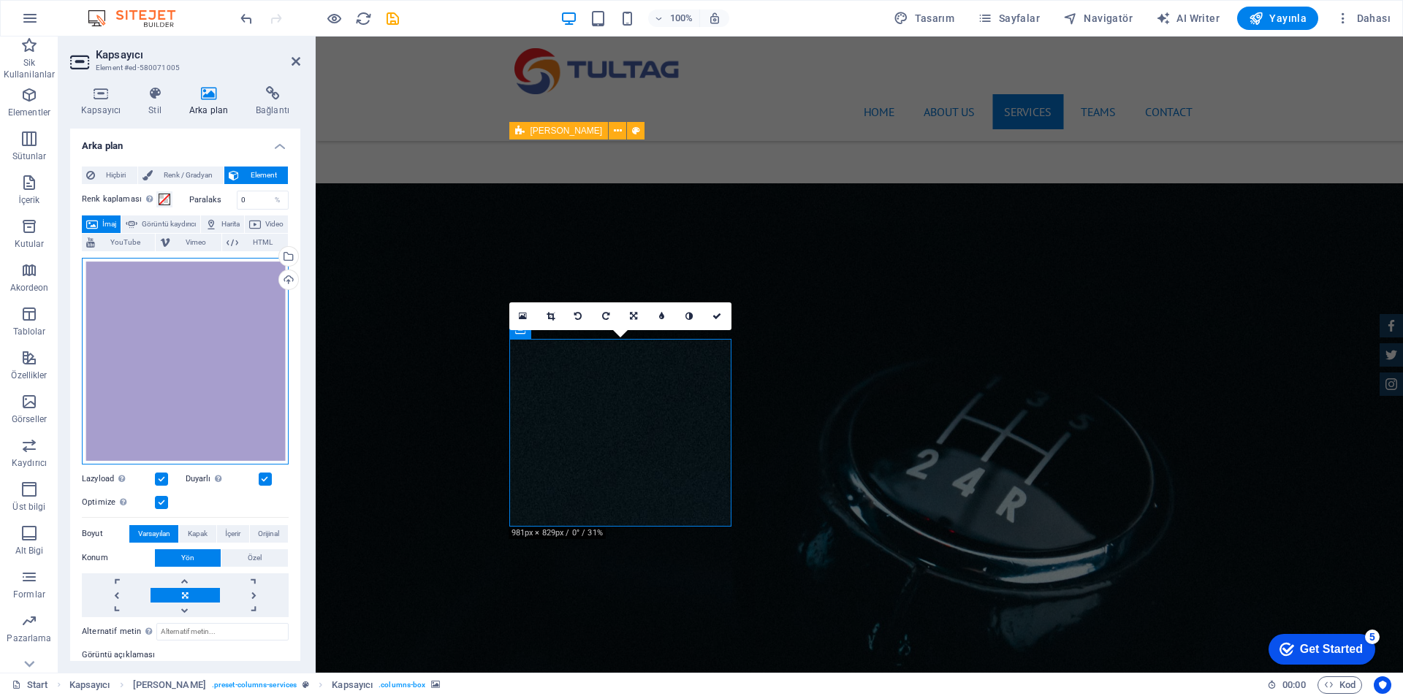
click at [212, 322] on div "Dosyaları buraya sürükleyin, dosyaları seçmek için tıklayın veya Dosyalardan ya…" at bounding box center [185, 361] width 207 height 207
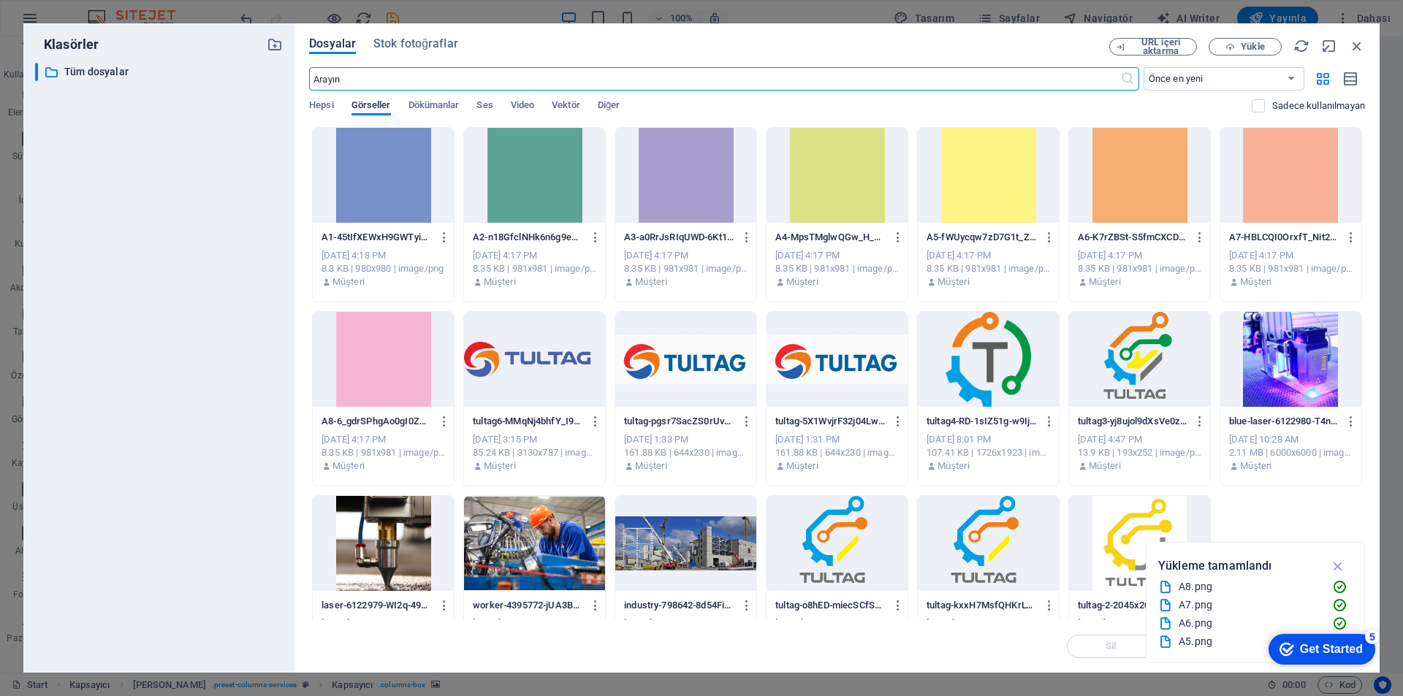
click at [503, 180] on div at bounding box center [534, 175] width 141 height 95
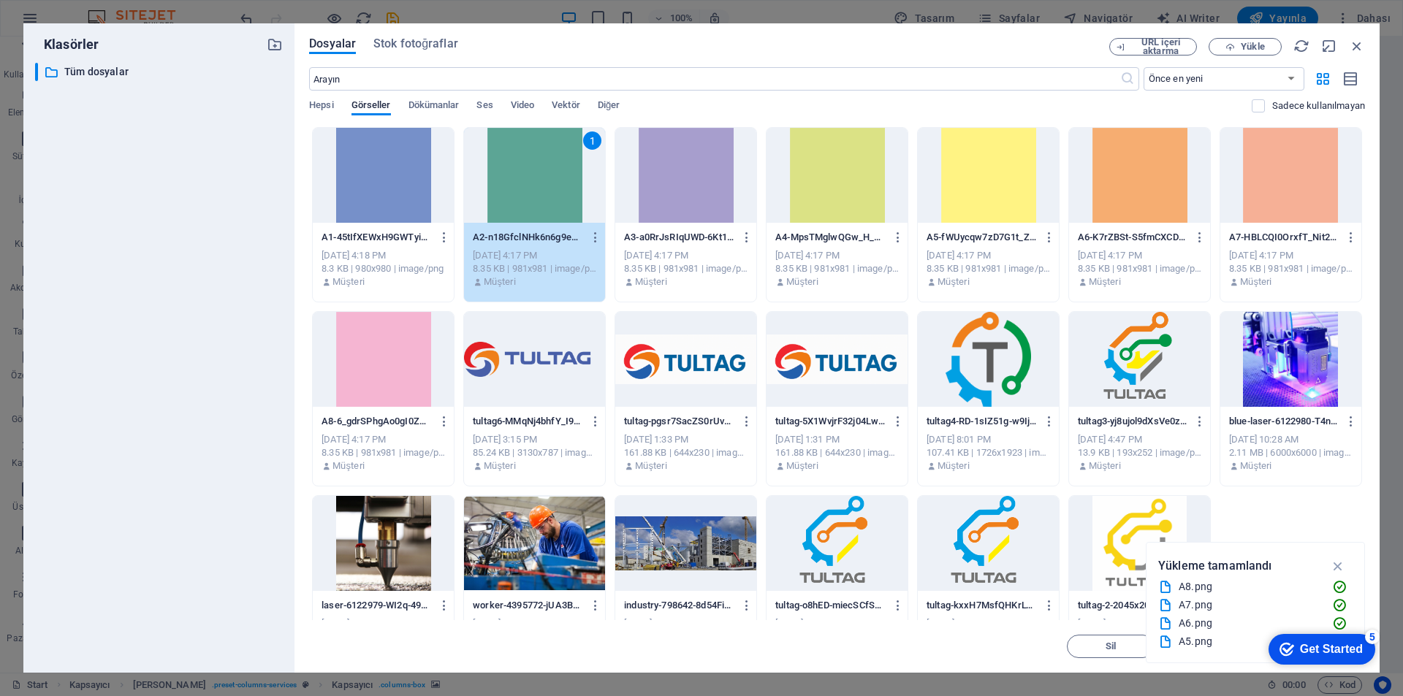
click at [503, 180] on div "1" at bounding box center [534, 175] width 141 height 95
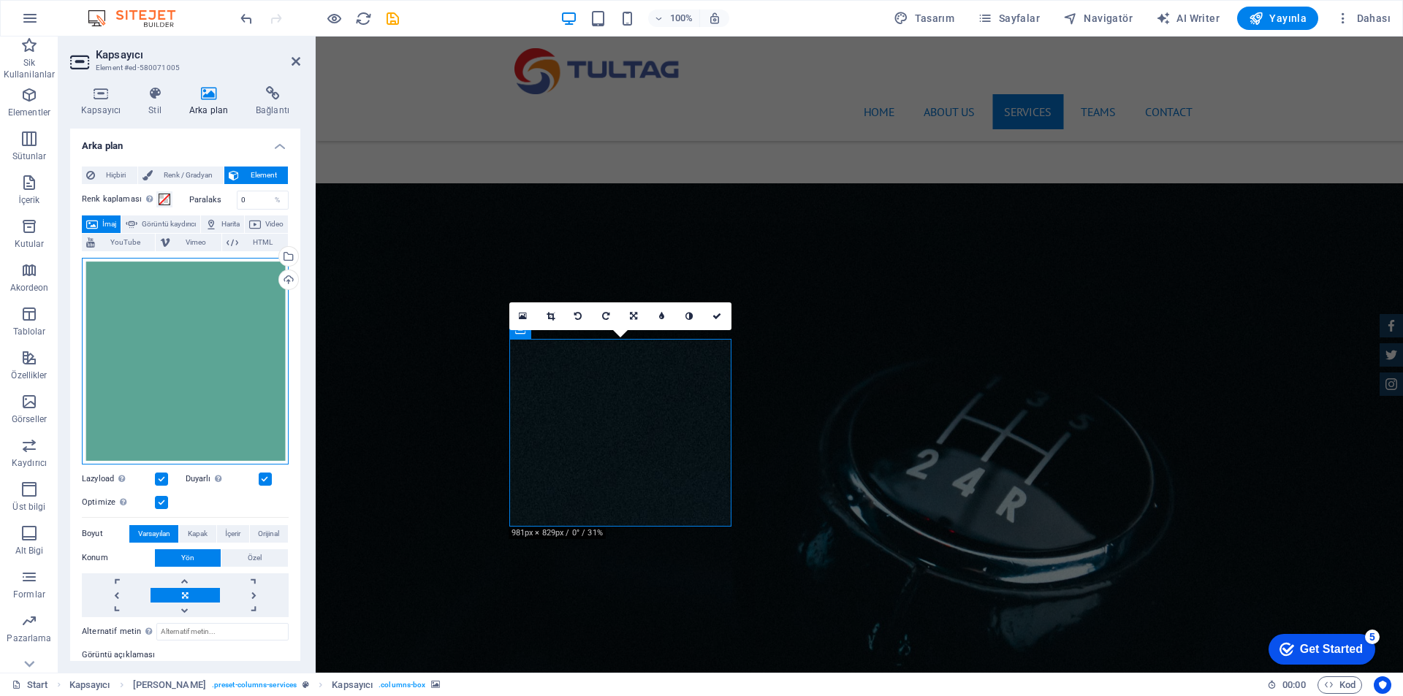
click at [164, 305] on div "Dosyaları buraya sürükleyin, dosyaları seçmek için tıklayın veya Dosyalardan ya…" at bounding box center [185, 361] width 207 height 207
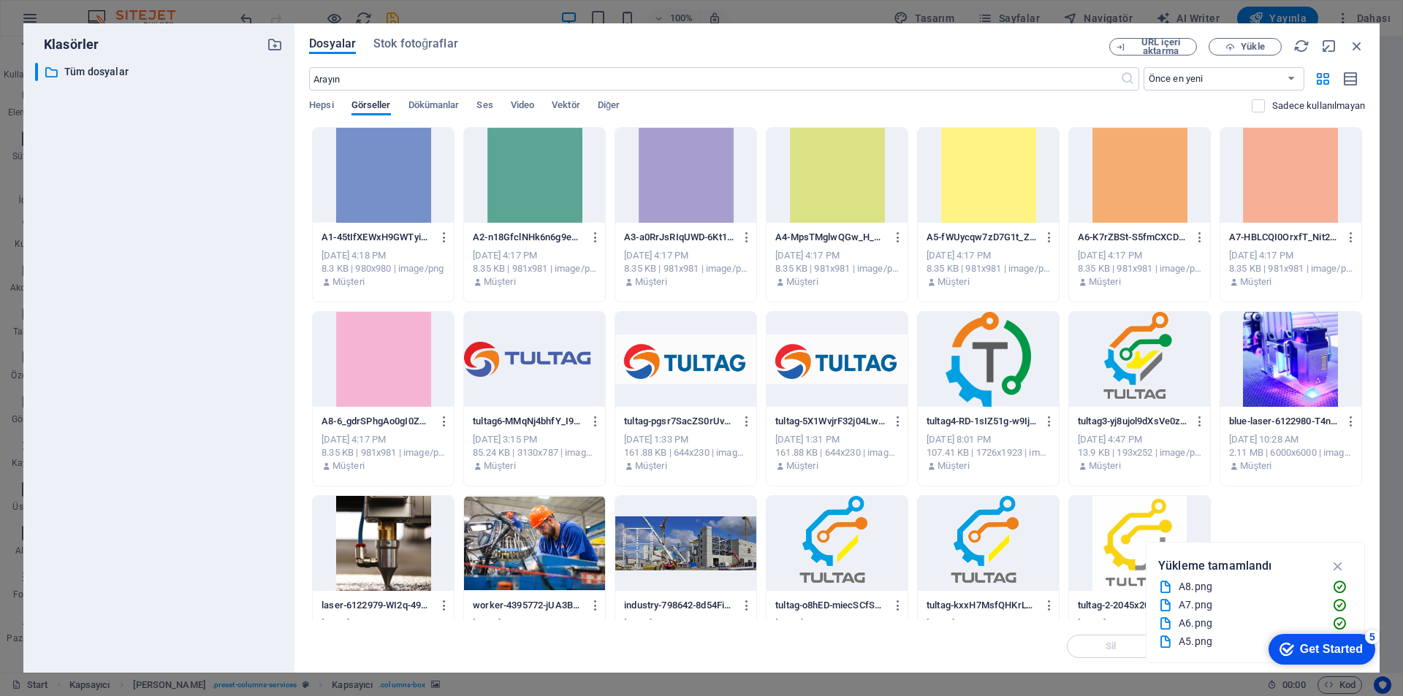
click at [709, 205] on div at bounding box center [685, 175] width 141 height 95
click at [709, 205] on div "1" at bounding box center [685, 175] width 141 height 95
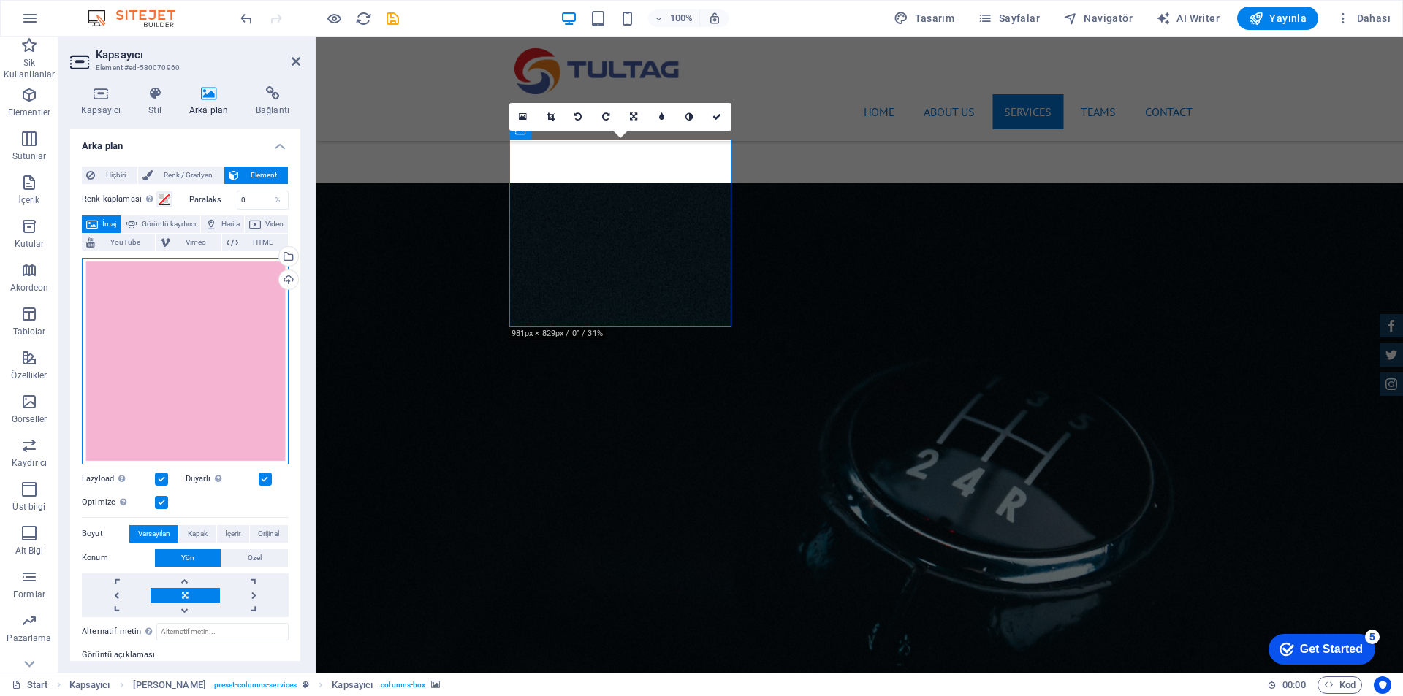
click at [178, 295] on div "Dosyaları buraya sürükleyin, dosyaları seçmek için tıklayın veya Dosyalardan ya…" at bounding box center [185, 361] width 207 height 207
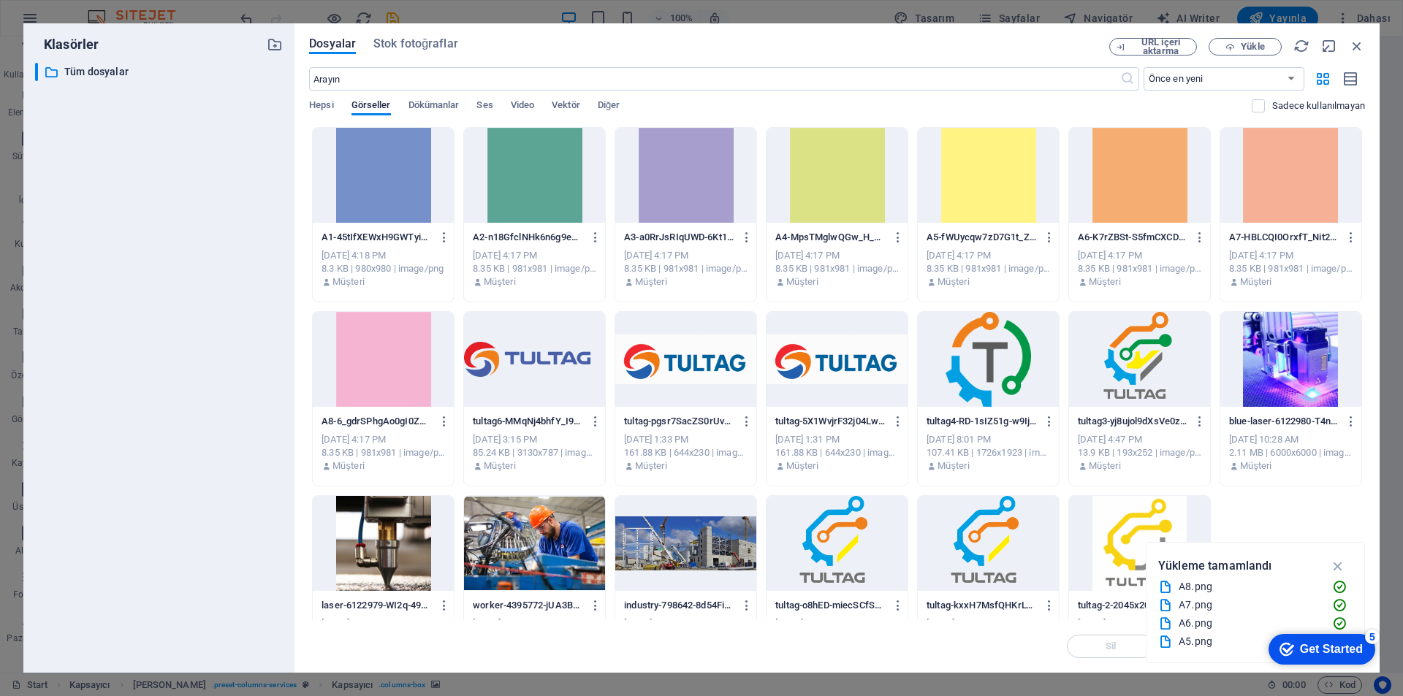
click at [1164, 187] on div at bounding box center [1139, 175] width 141 height 95
click at [1164, 187] on div "1" at bounding box center [1139, 175] width 141 height 95
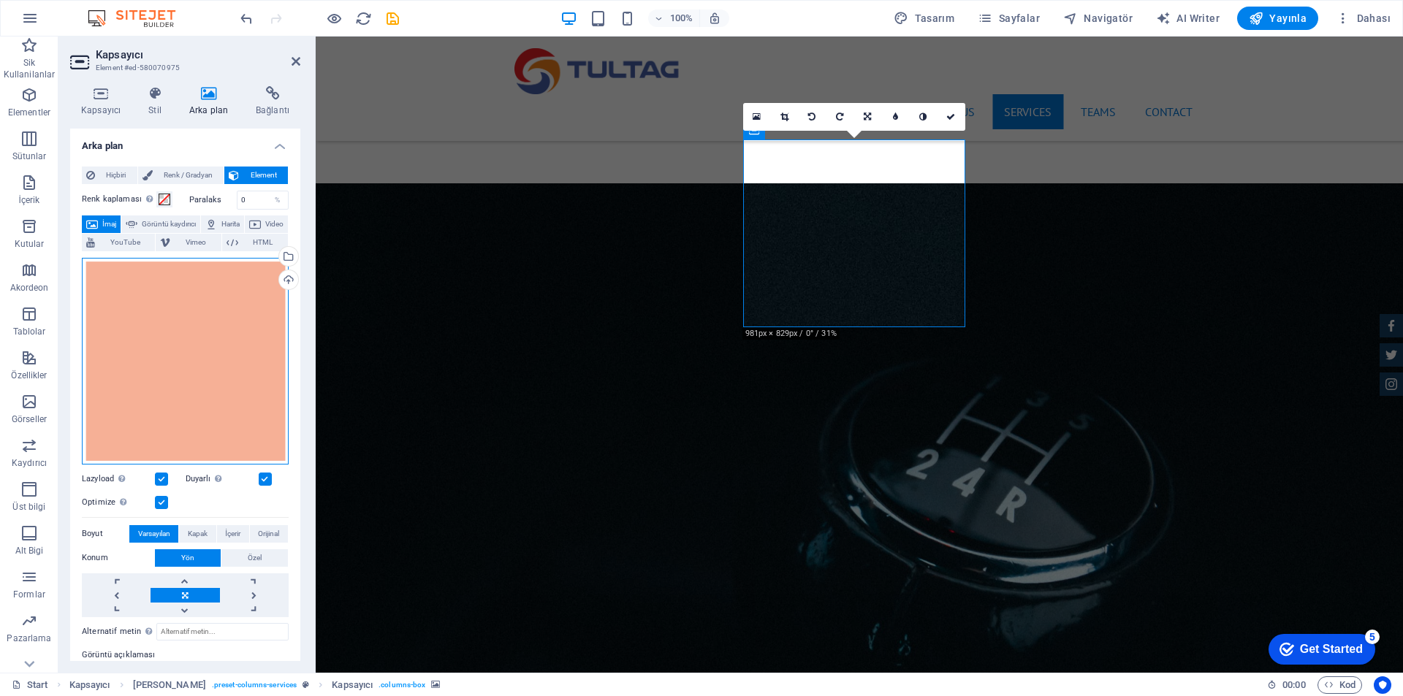
click at [224, 325] on div "Dosyaları buraya sürükleyin, dosyaları seçmek için tıklayın veya Dosyalardan ya…" at bounding box center [185, 361] width 207 height 207
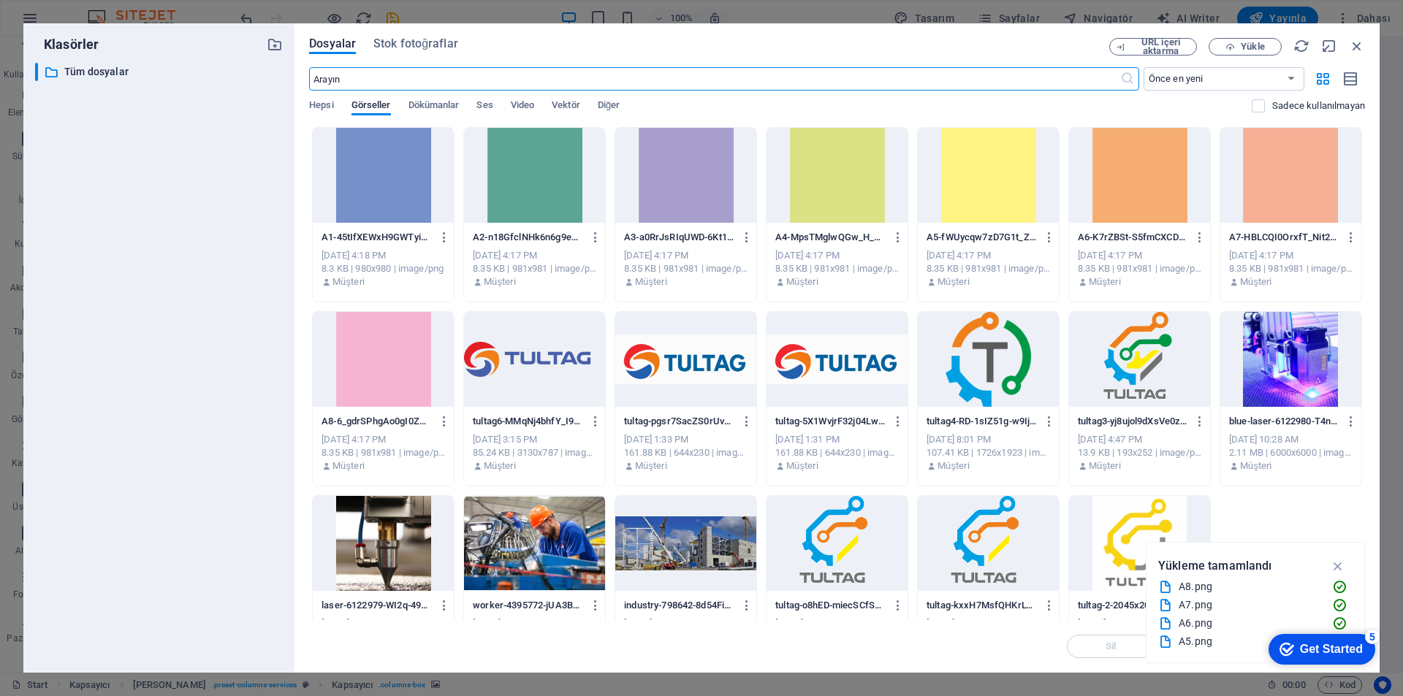
click at [1297, 165] on div at bounding box center [1290, 175] width 141 height 95
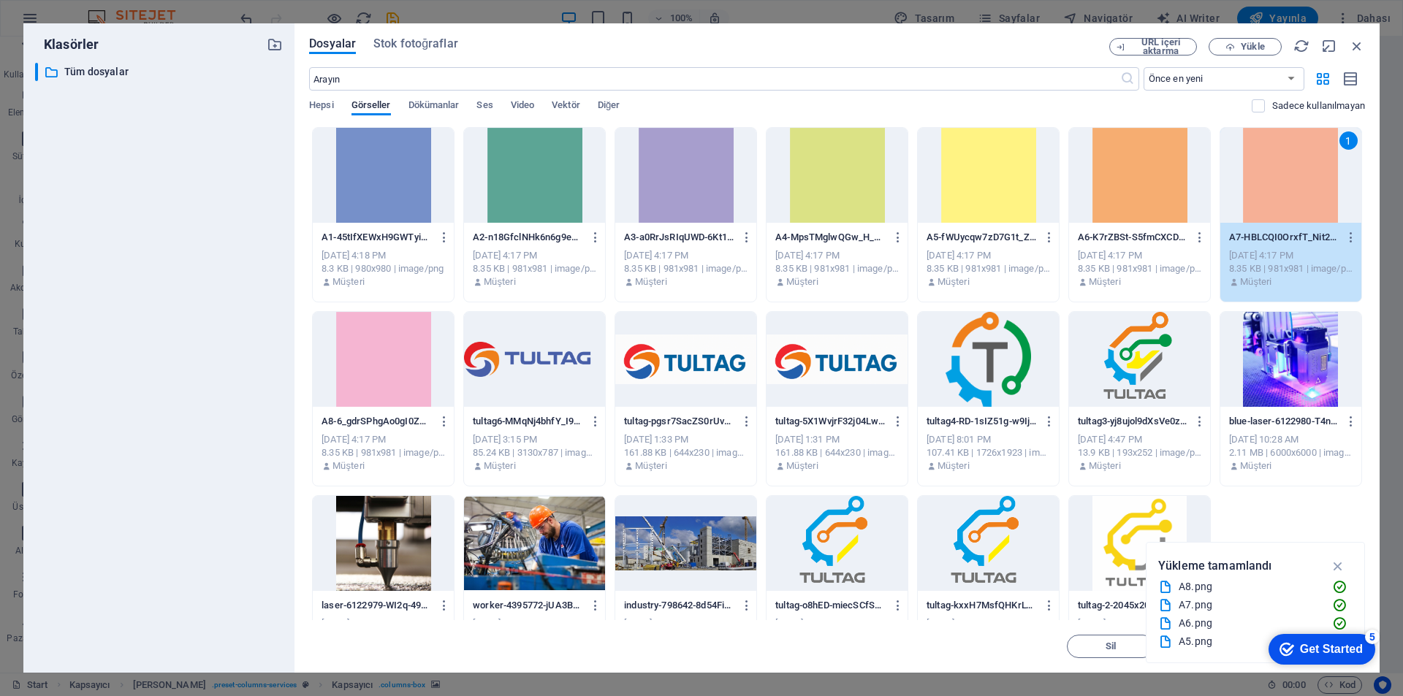
click at [1297, 165] on div "1" at bounding box center [1290, 175] width 141 height 95
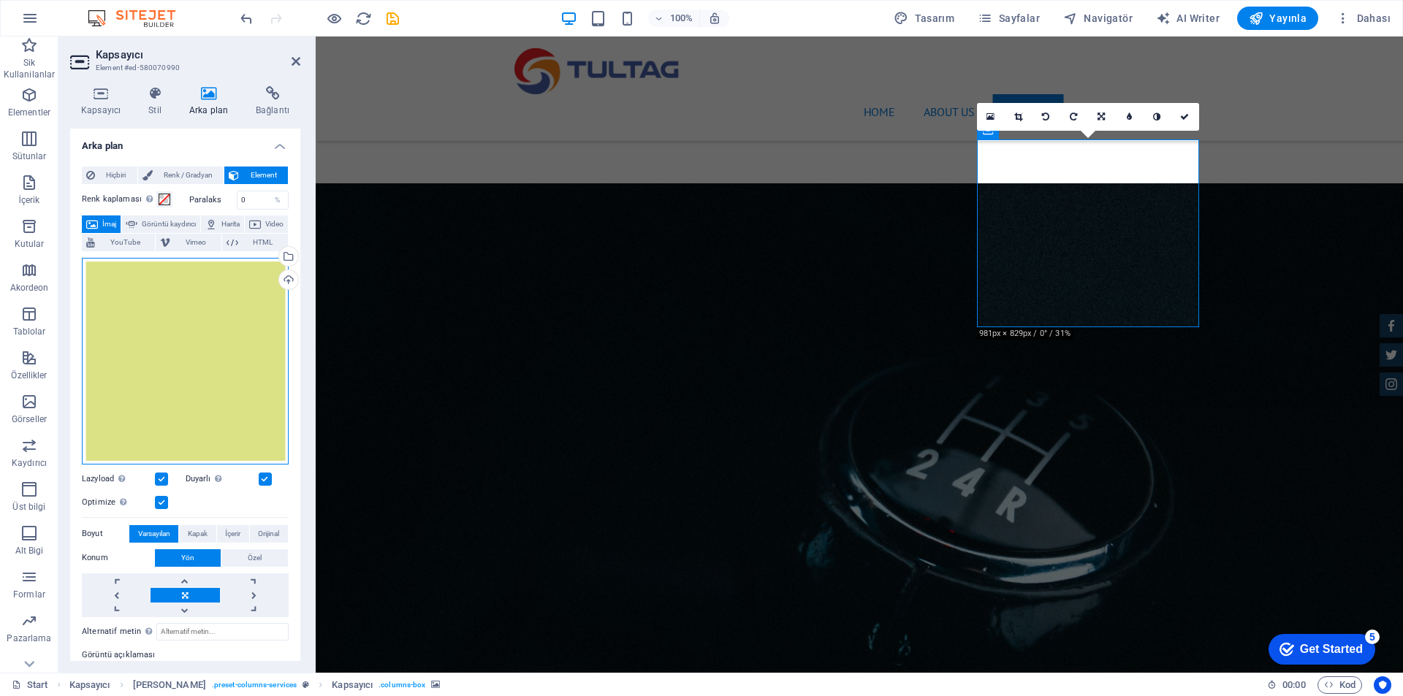
click at [153, 313] on div "Dosyaları buraya sürükleyin, dosyaları seçmek için tıklayın veya Dosyalardan ya…" at bounding box center [185, 361] width 207 height 207
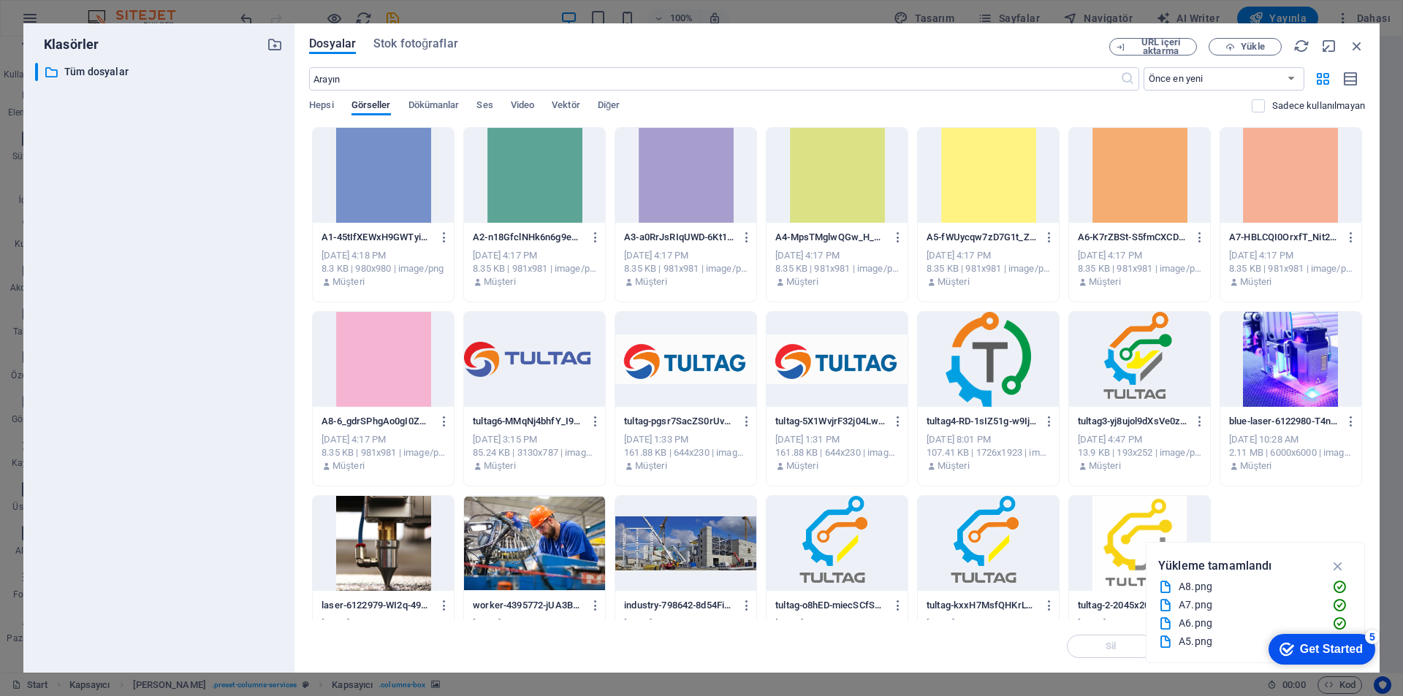
click at [975, 197] on div at bounding box center [988, 175] width 141 height 95
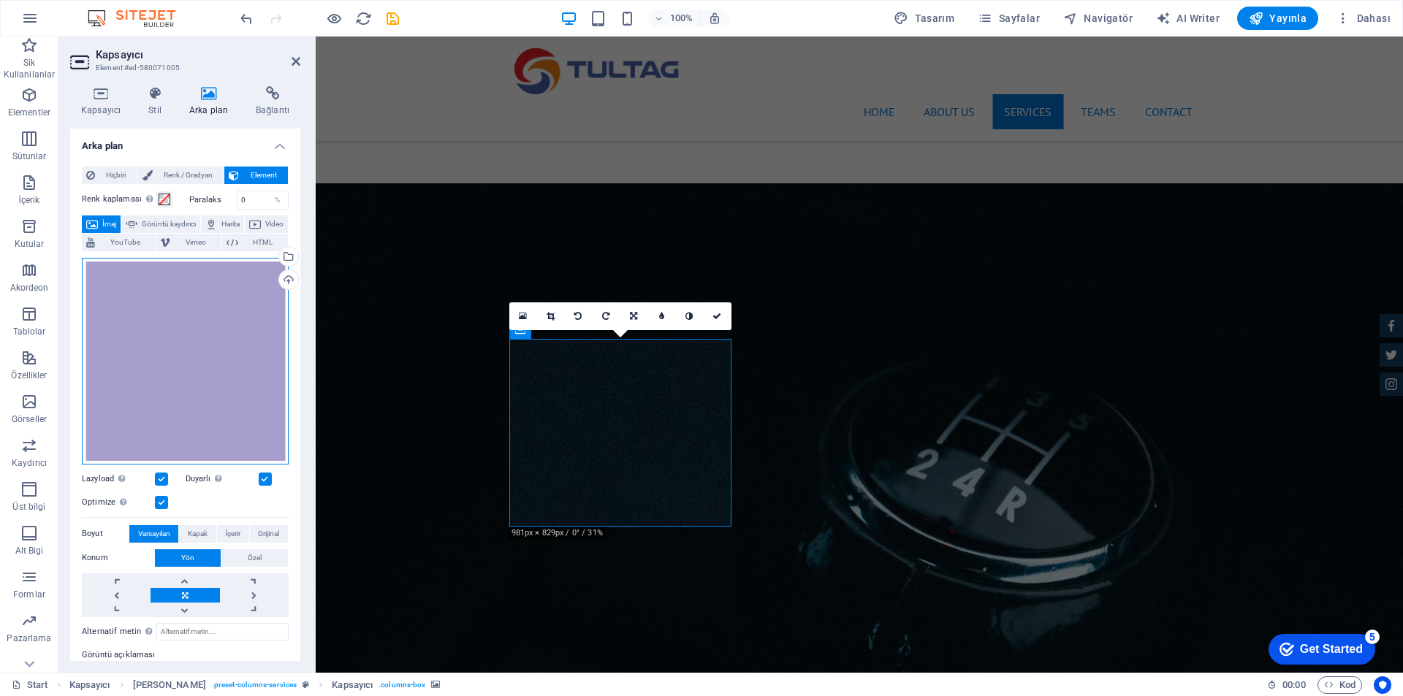
click at [188, 332] on div "Dosyaları buraya sürükleyin, dosyaları seçmek için tıklayın veya Dosyalardan ya…" at bounding box center [185, 361] width 207 height 207
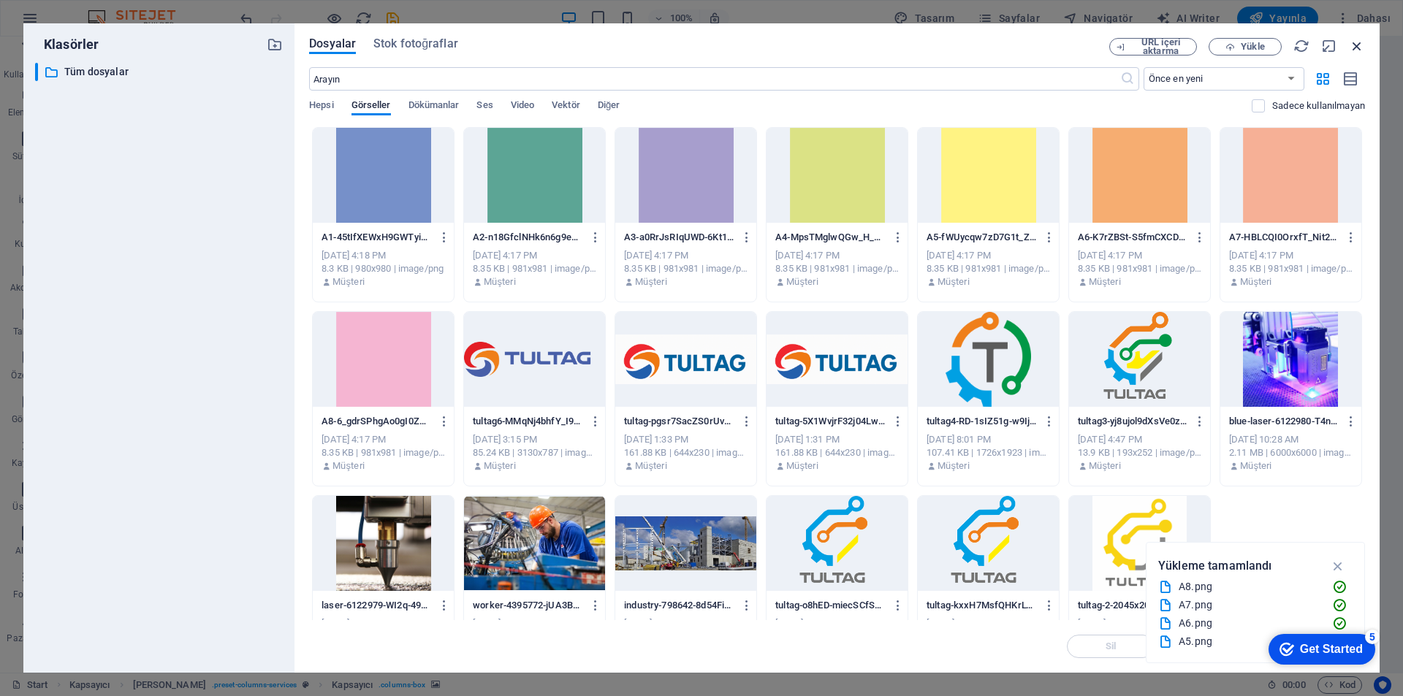
click at [1359, 47] on icon "button" at bounding box center [1357, 46] width 16 height 16
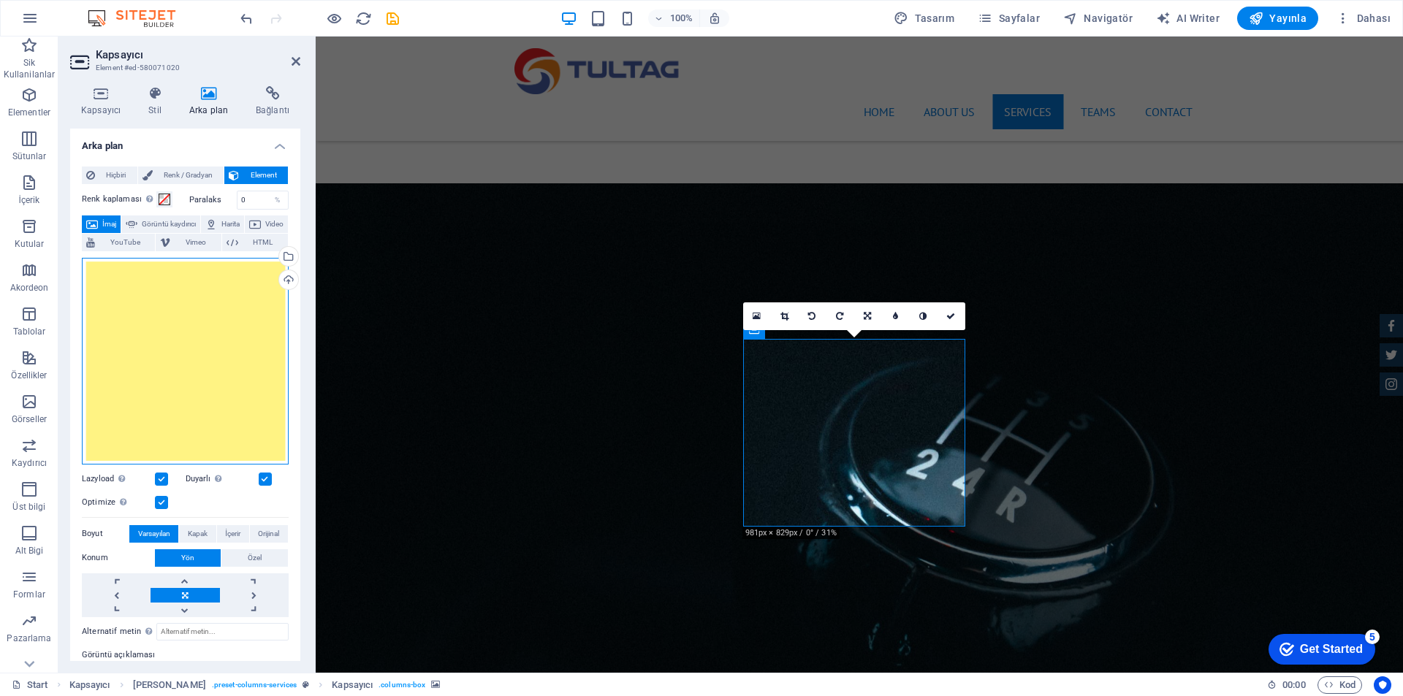
click at [225, 315] on div "Dosyaları buraya sürükleyin, dosyaları seçmek için tıklayın veya Dosyalardan ya…" at bounding box center [185, 361] width 207 height 207
click at [225, 315] on body "[DOMAIN_NAME] Start Sik Kullanilanlar Elementler Sütunlar İçerik Kutular Akorde…" at bounding box center [701, 348] width 1403 height 696
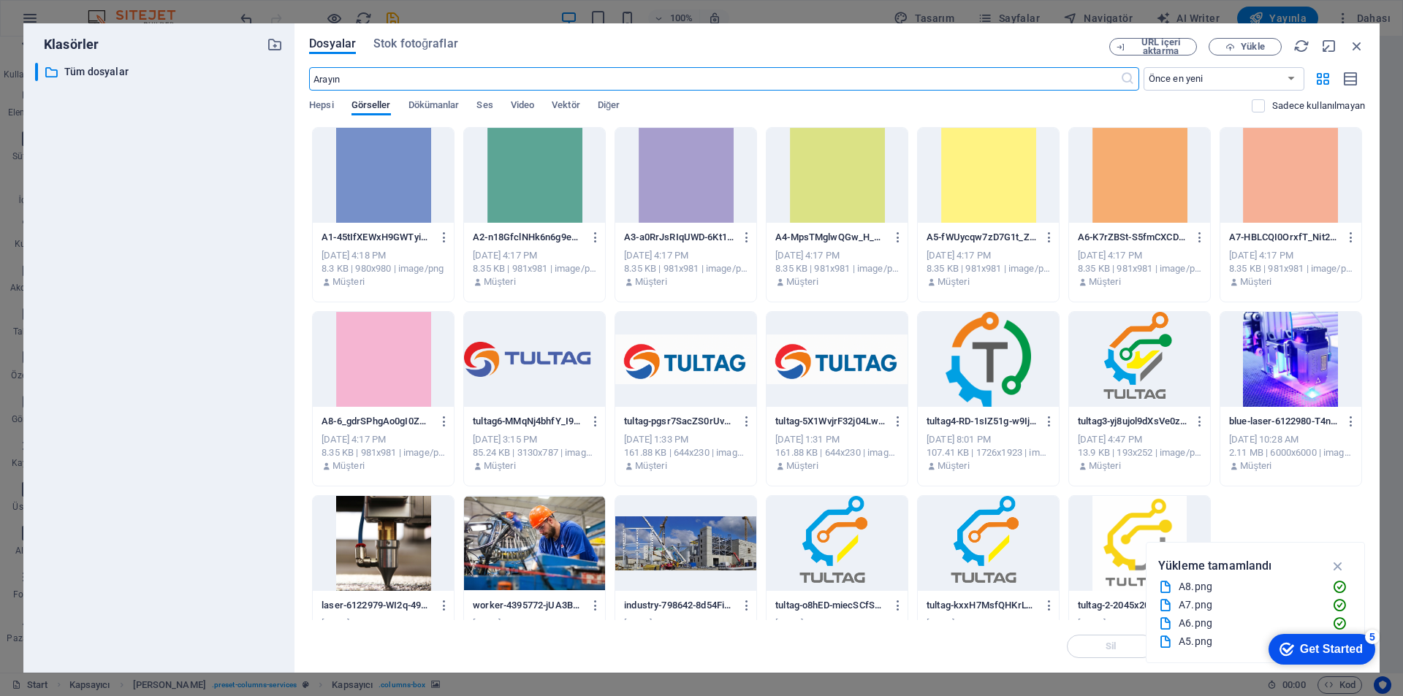
click at [871, 171] on div at bounding box center [836, 175] width 141 height 95
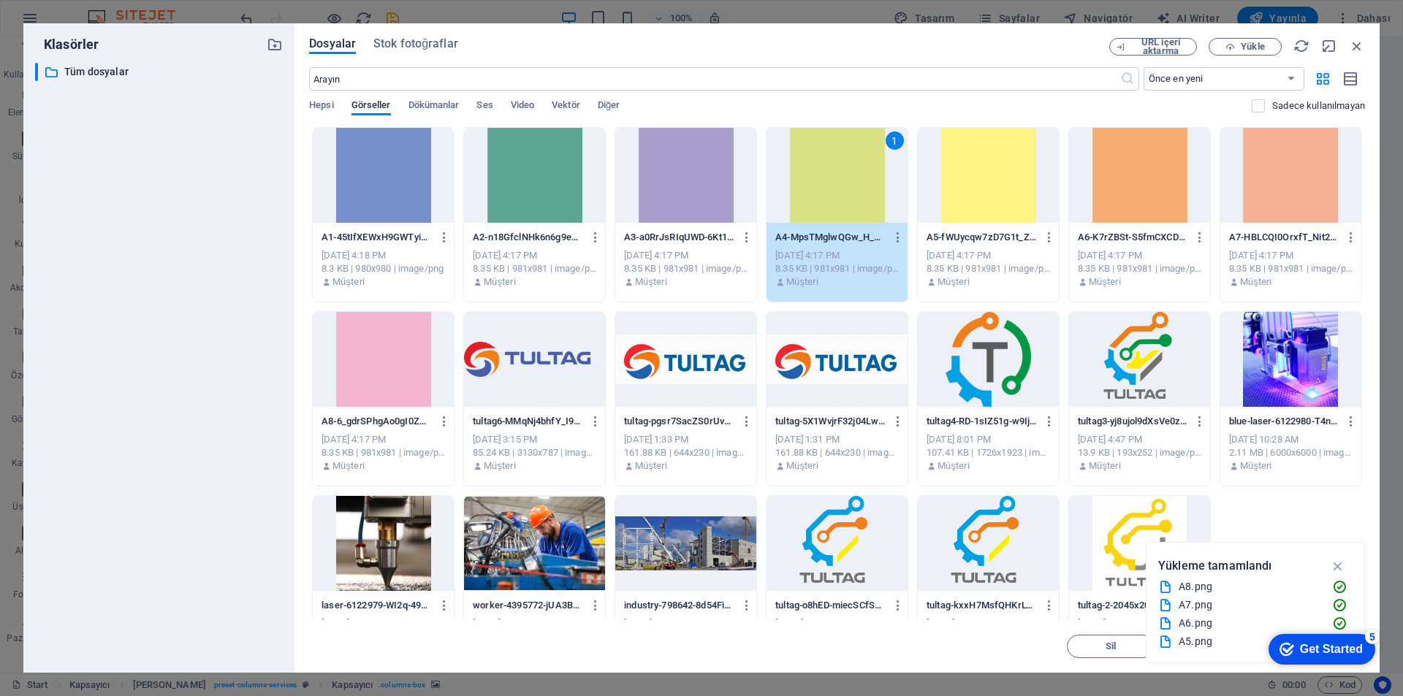
click at [871, 171] on div "1" at bounding box center [836, 175] width 141 height 95
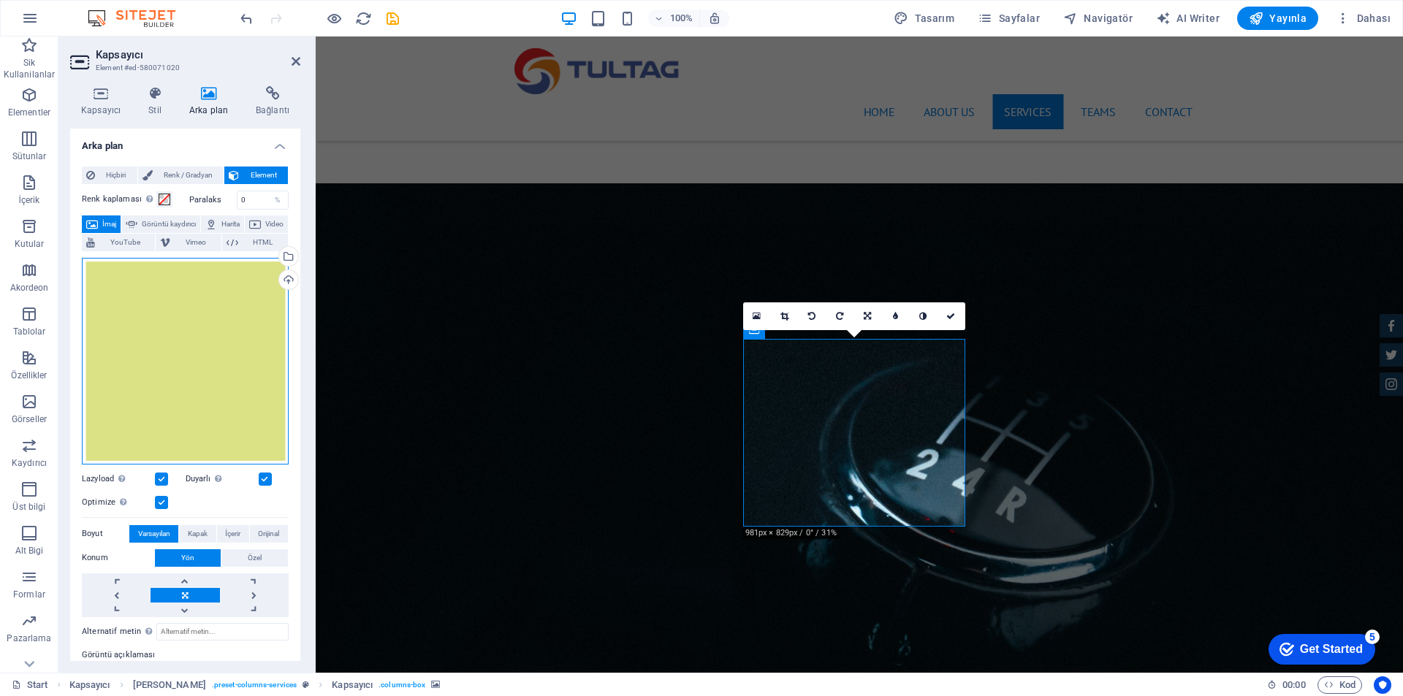
click at [221, 335] on div "Dosyaları buraya sürükleyin, dosyaları seçmek için tıklayın veya Dosyalardan ya…" at bounding box center [185, 361] width 207 height 207
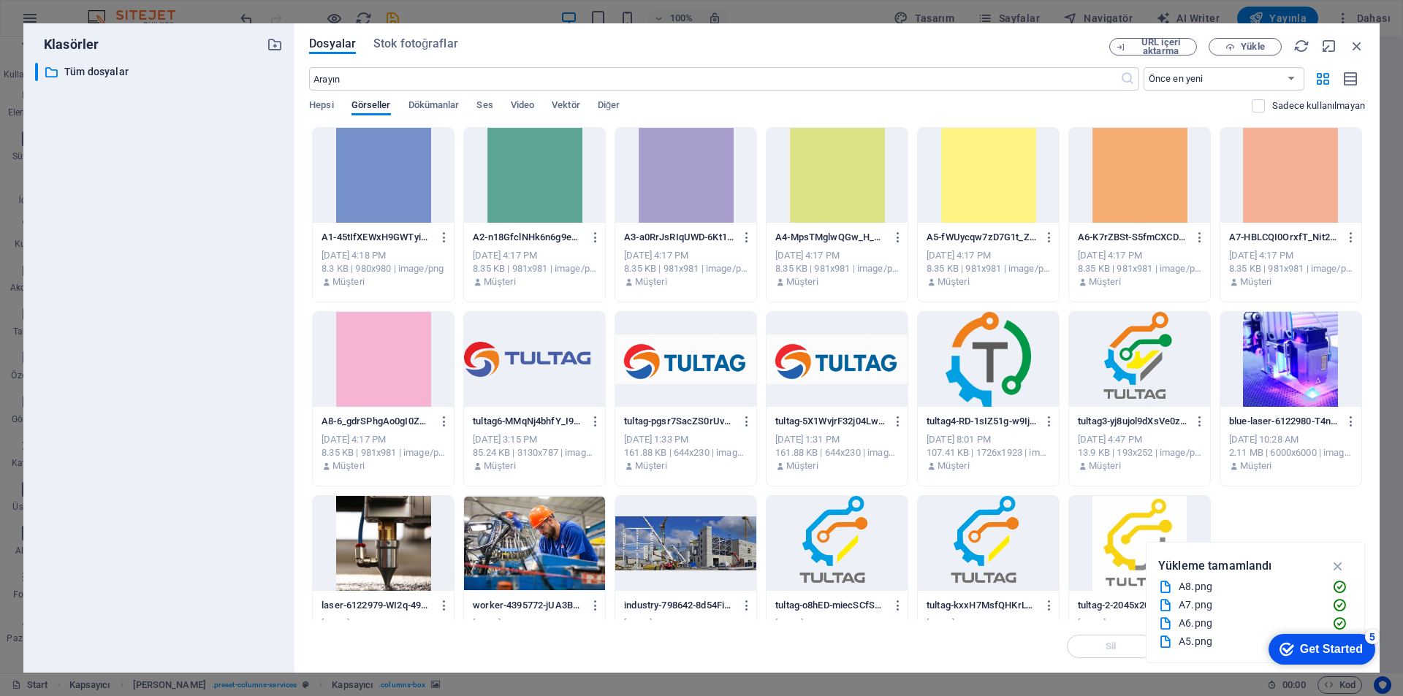
click at [365, 334] on div at bounding box center [383, 359] width 141 height 95
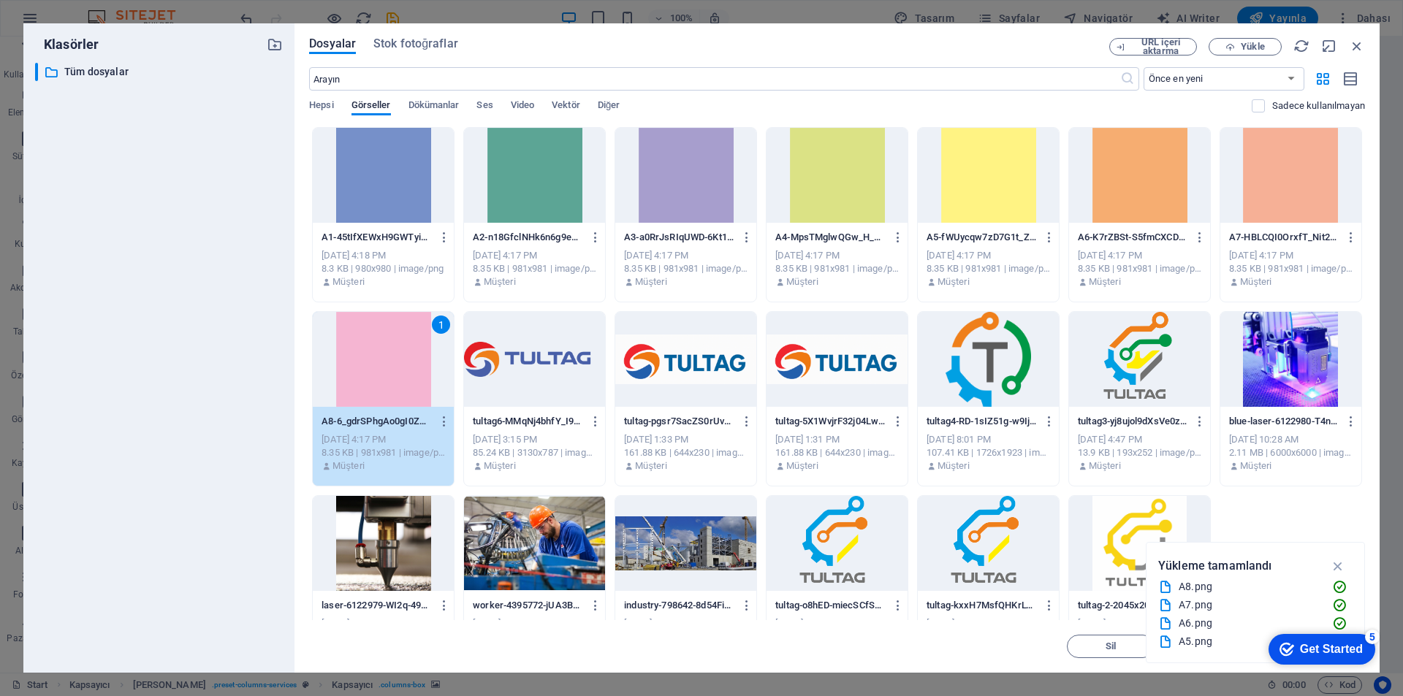
click at [365, 334] on div "1" at bounding box center [383, 359] width 141 height 95
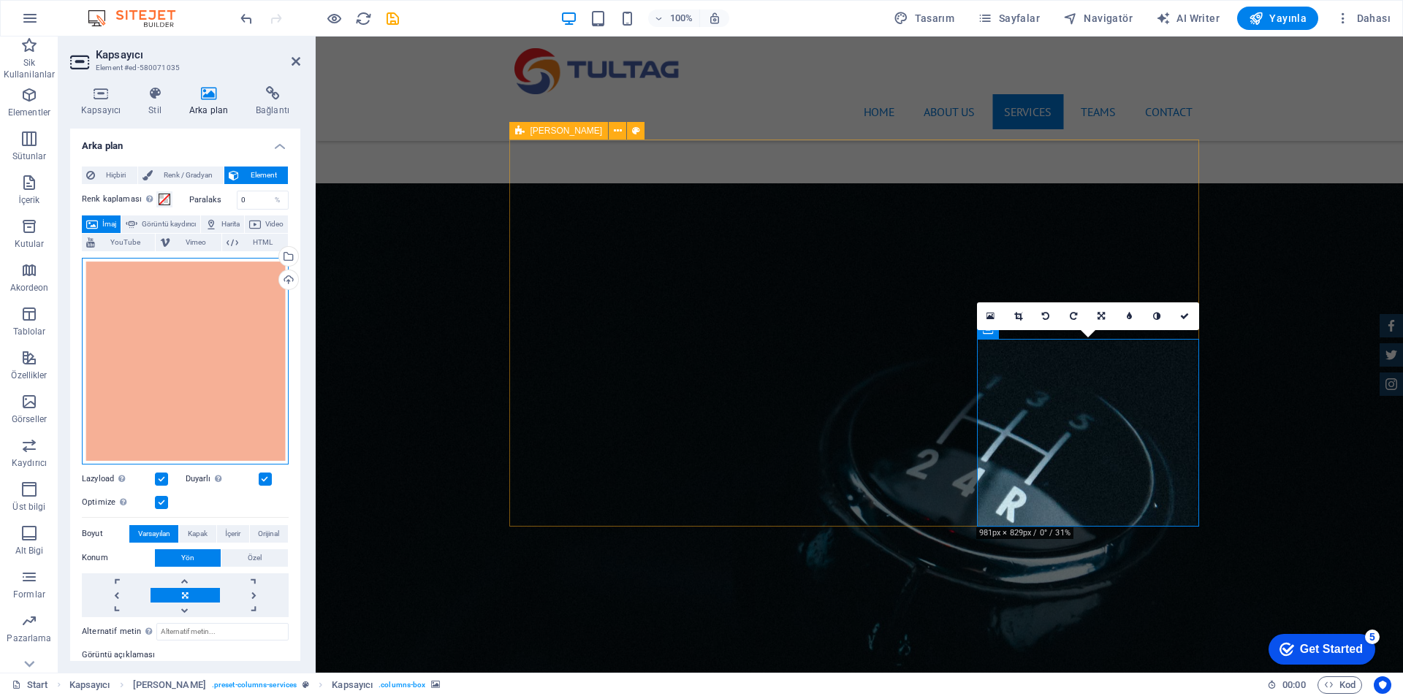
click at [229, 310] on div "Dosyaları buraya sürükleyin, dosyaları seçmek için tıklayın veya Dosyalardan ya…" at bounding box center [185, 361] width 207 height 207
click at [229, 310] on body "[DOMAIN_NAME] Start Sik Kullanilanlar Elementler Sütunlar İçerik Kutular Akorde…" at bounding box center [701, 348] width 1403 height 696
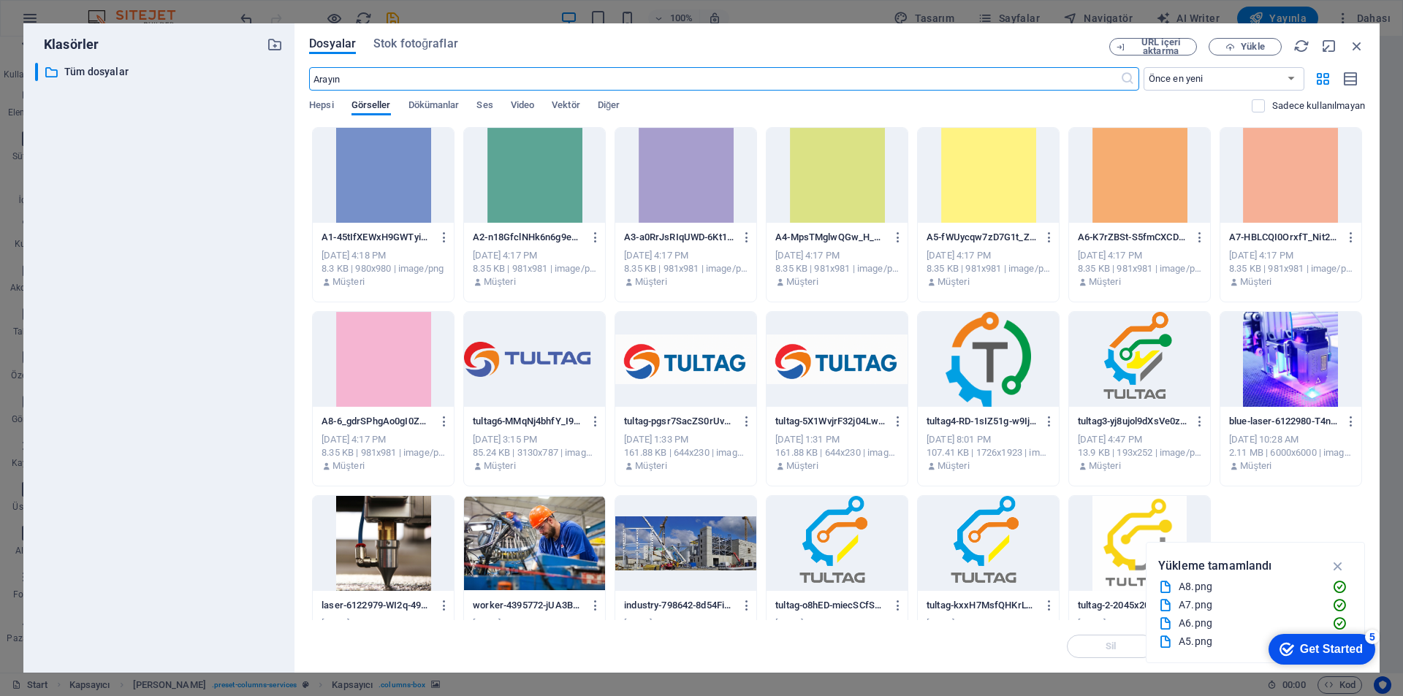
click at [536, 188] on div at bounding box center [534, 175] width 141 height 95
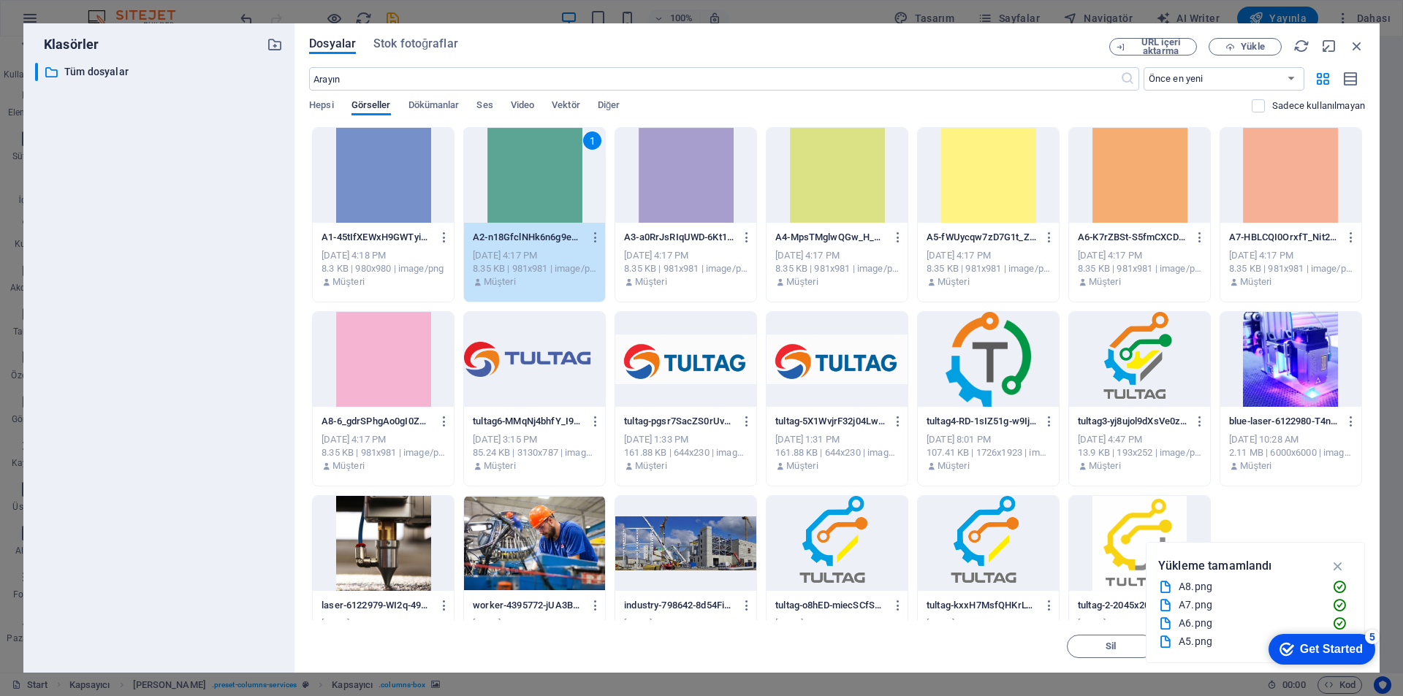
click at [536, 188] on div "1" at bounding box center [534, 175] width 141 height 95
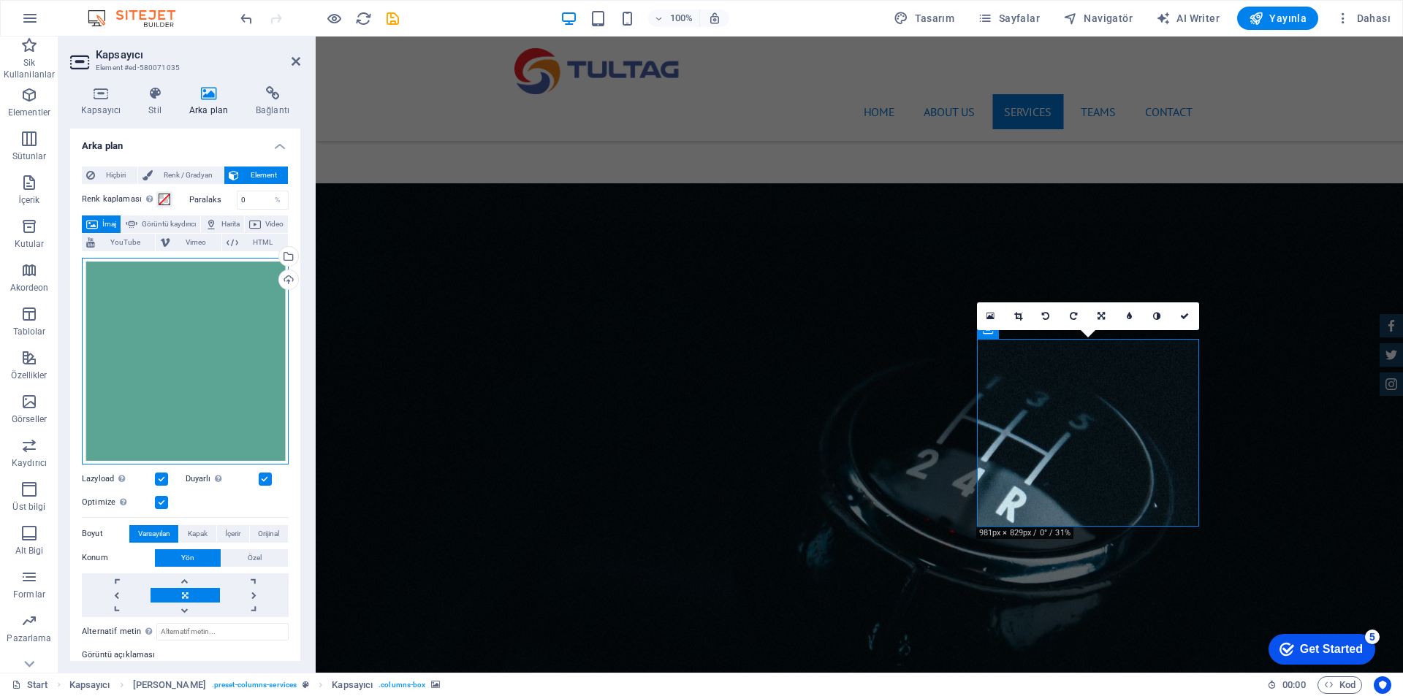
click at [232, 308] on div "Dosyaları buraya sürükleyin, dosyaları seçmek için tıklayın veya Dosyalardan ya…" at bounding box center [185, 361] width 207 height 207
click at [232, 308] on body "[DOMAIN_NAME] Start Sik Kullanilanlar Elementler Sütunlar İçerik Kutular Akorde…" at bounding box center [701, 348] width 1403 height 696
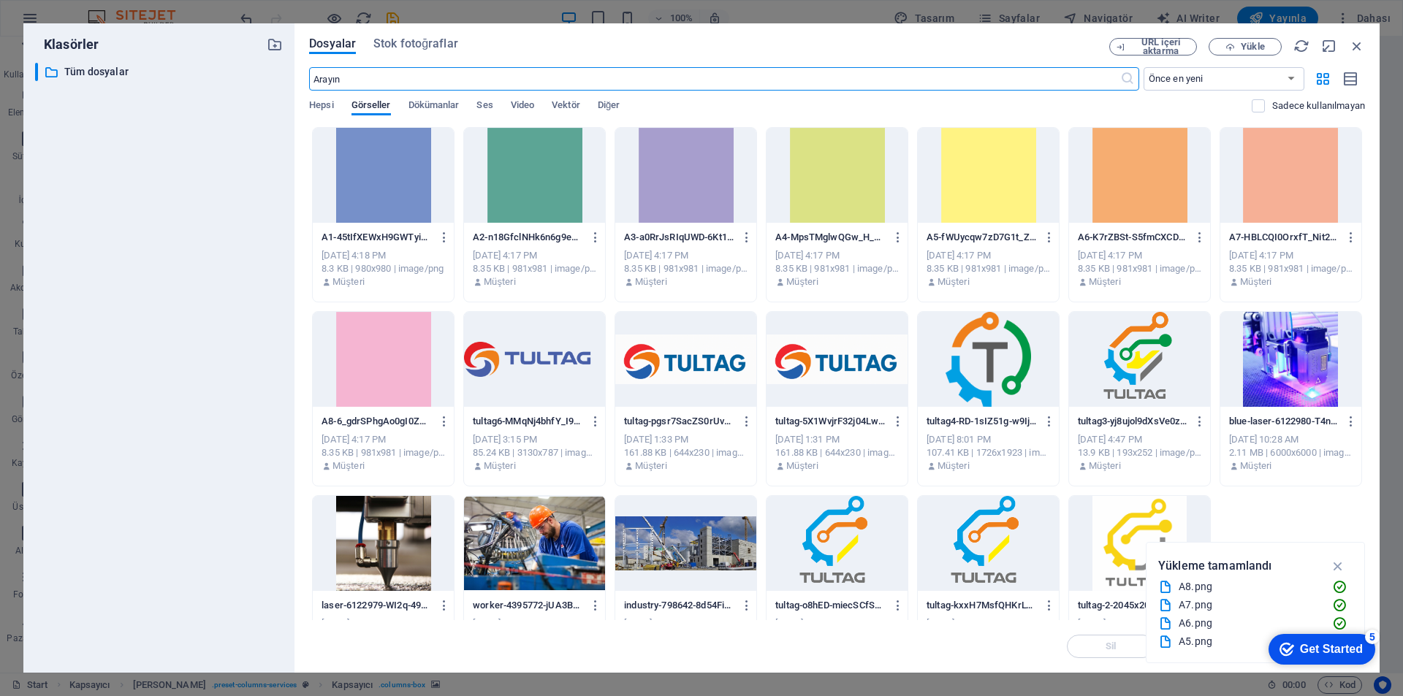
click at [800, 187] on div at bounding box center [836, 175] width 141 height 95
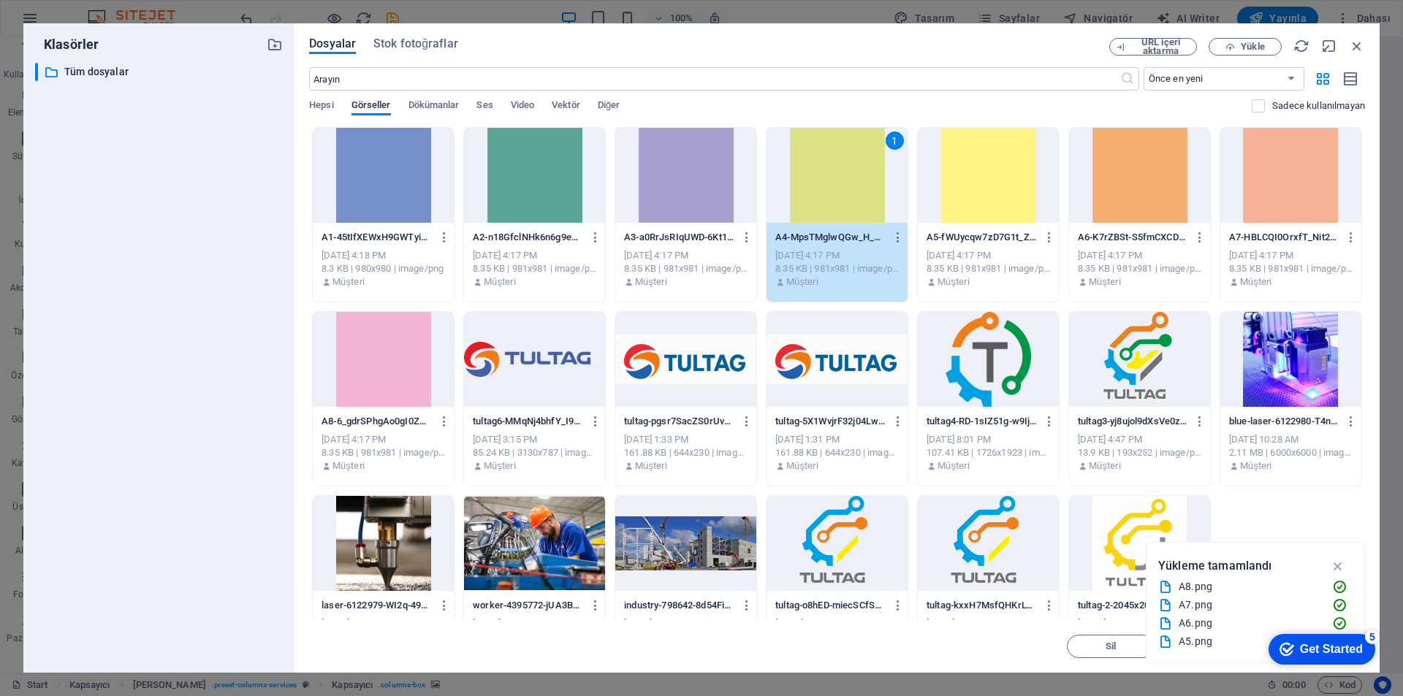
click at [800, 187] on div "1" at bounding box center [836, 175] width 141 height 95
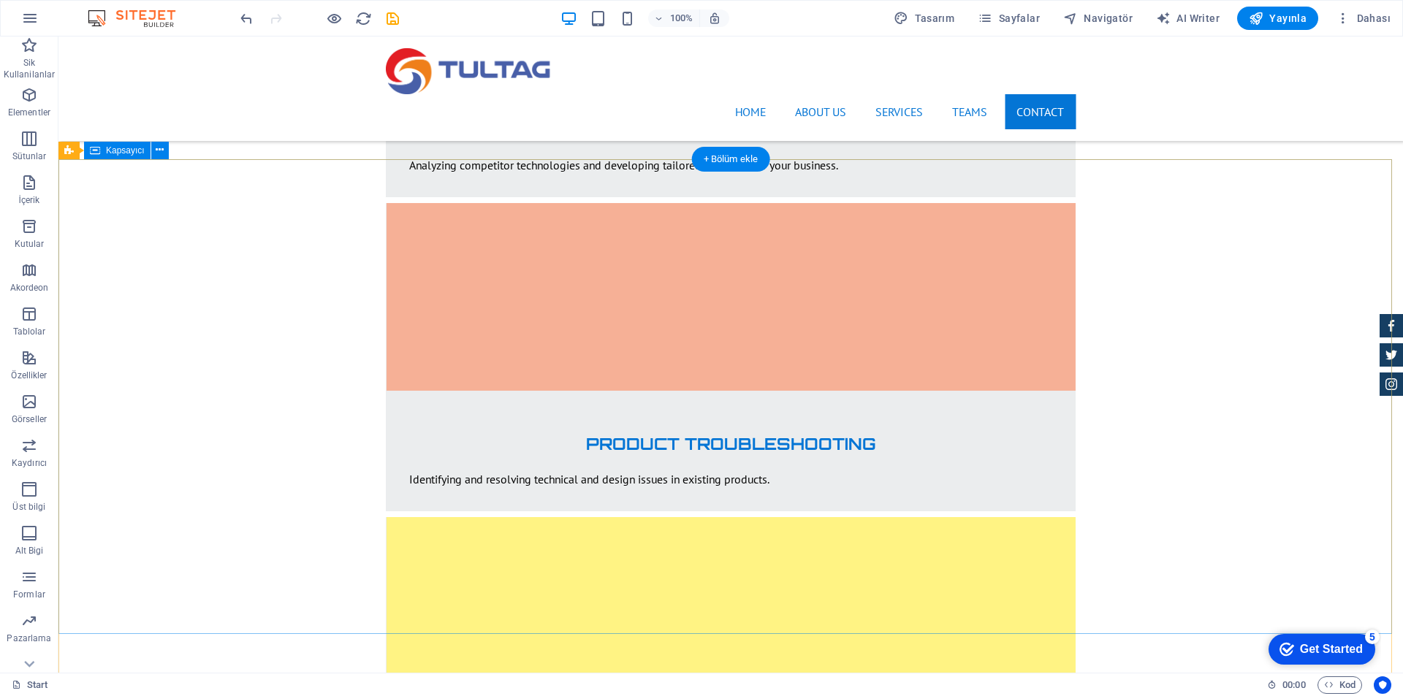
scroll to position [2411, 0]
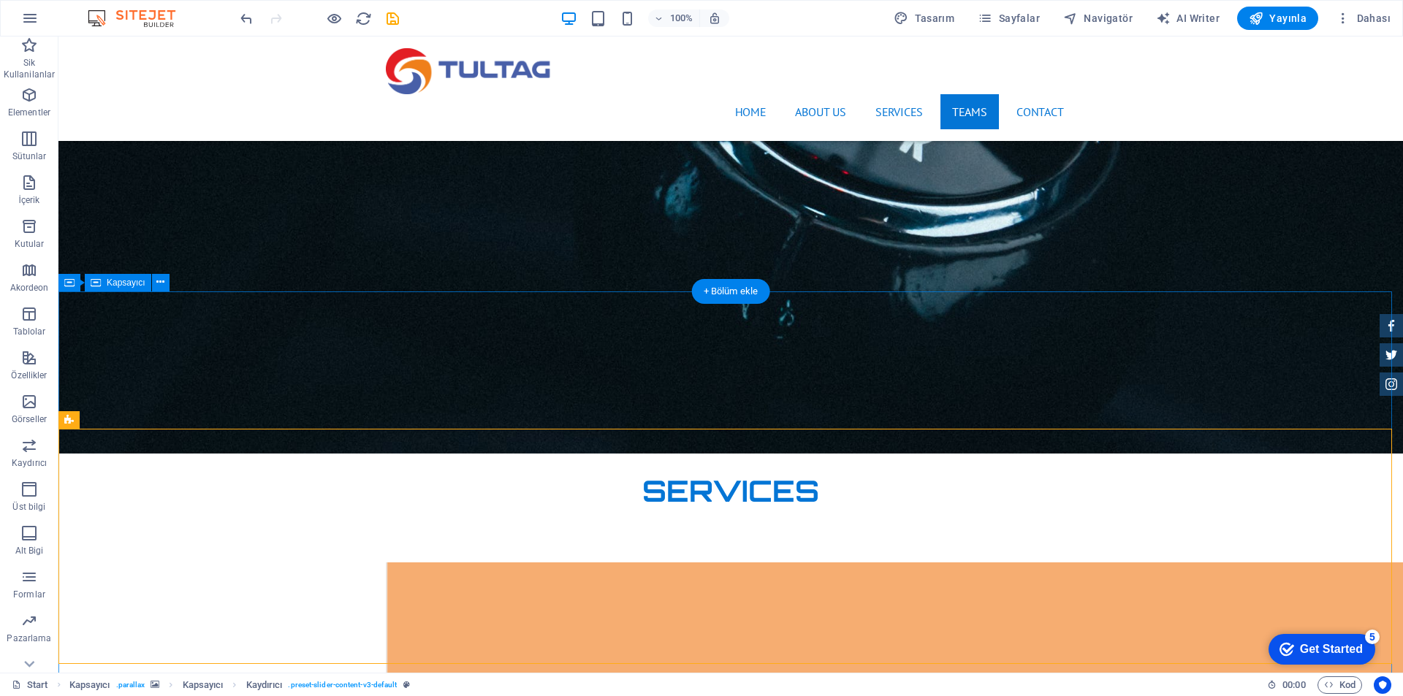
scroll to position [2119, 0]
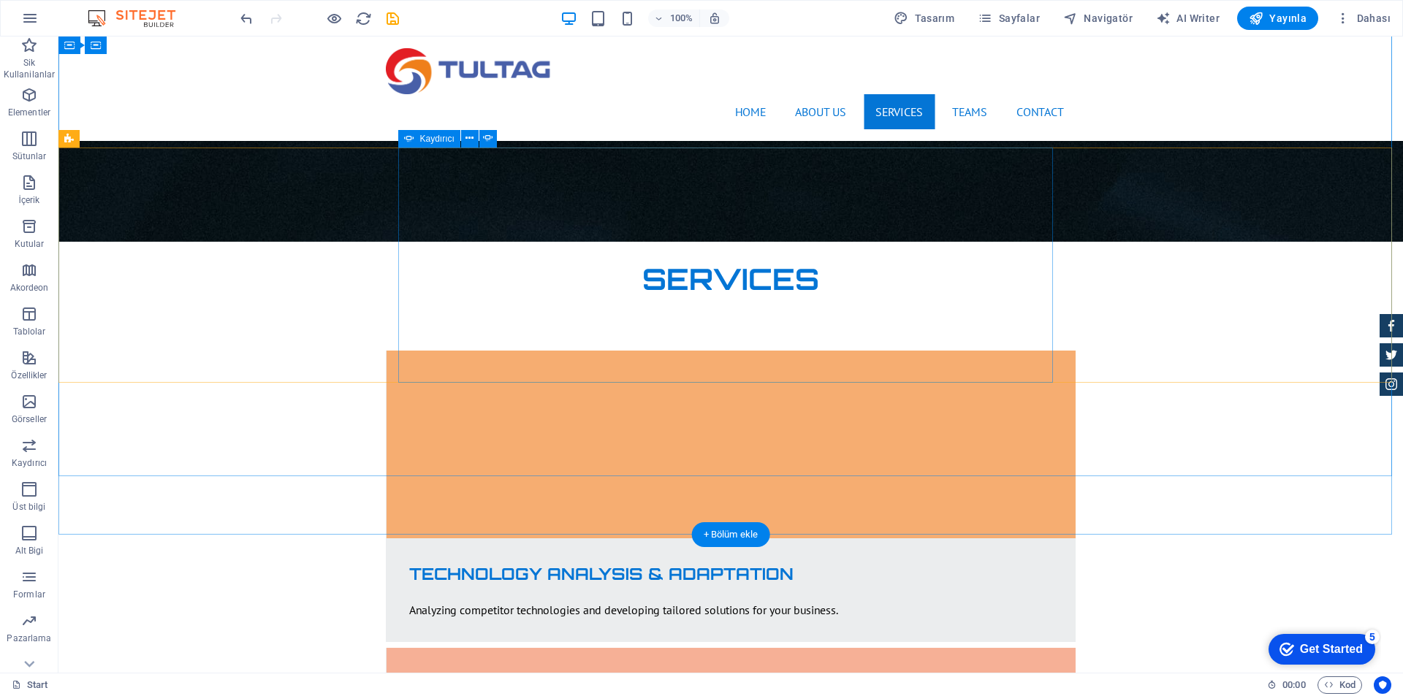
scroll to position [2411, 0]
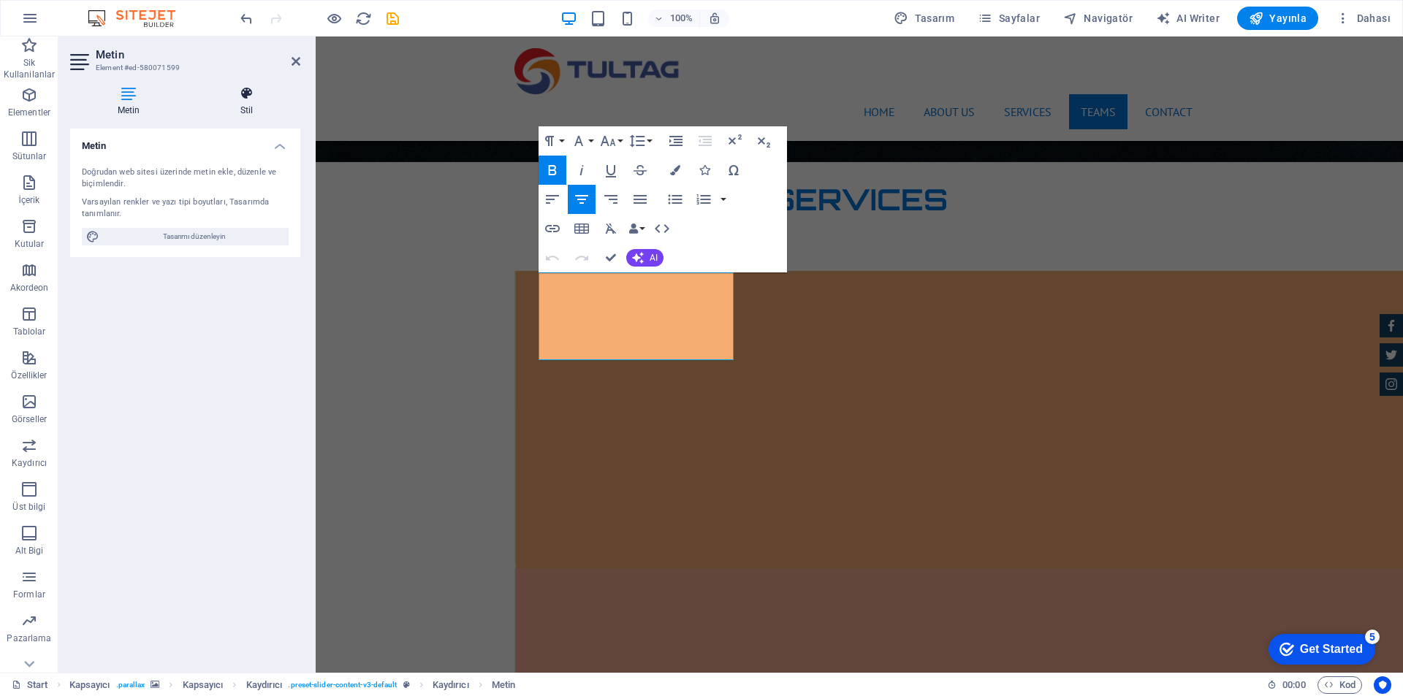
click at [251, 104] on h4 "Stil" at bounding box center [246, 101] width 107 height 31
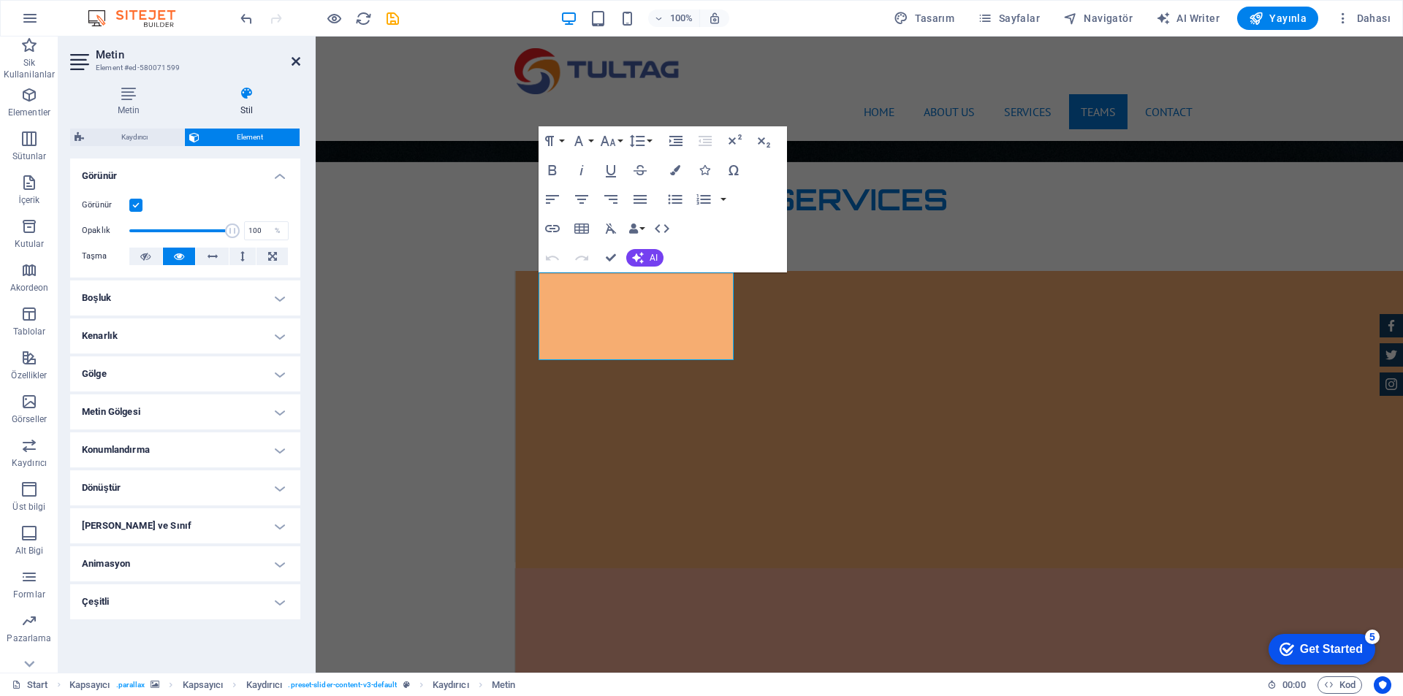
click at [294, 59] on icon at bounding box center [295, 62] width 9 height 12
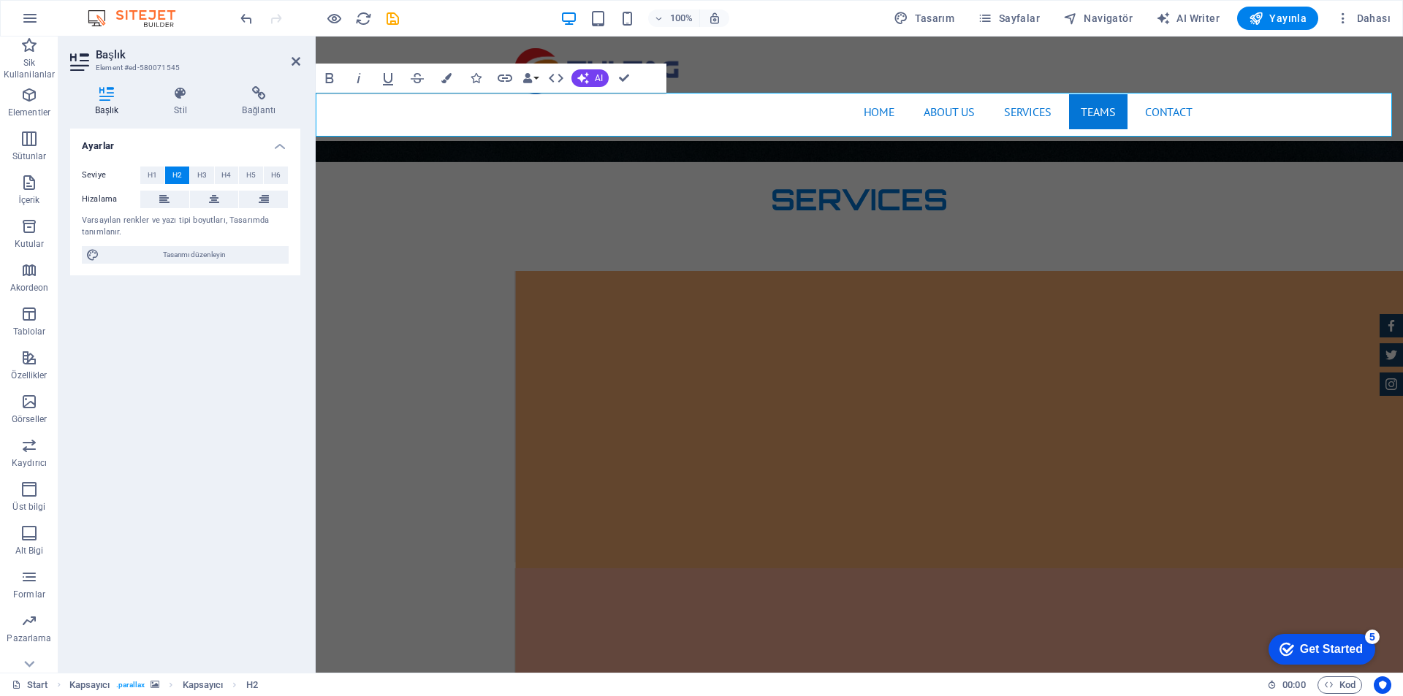
click at [197, 267] on div "Seviye H1 H2 H3 H4 H5 H6 Hizalama Varsayılan renkler ve yazı tipi boyutları, Ta…" at bounding box center [185, 215] width 230 height 121
click at [201, 264] on div "Seviye H1 H2 H3 H4 H5 H6 Hizalama Varsayılan renkler ve yazı tipi boyutları, Ta…" at bounding box center [185, 215] width 230 height 121
click at [210, 256] on span "Tasarımı düzenleyin" at bounding box center [194, 255] width 180 height 18
select select "px"
select select "400"
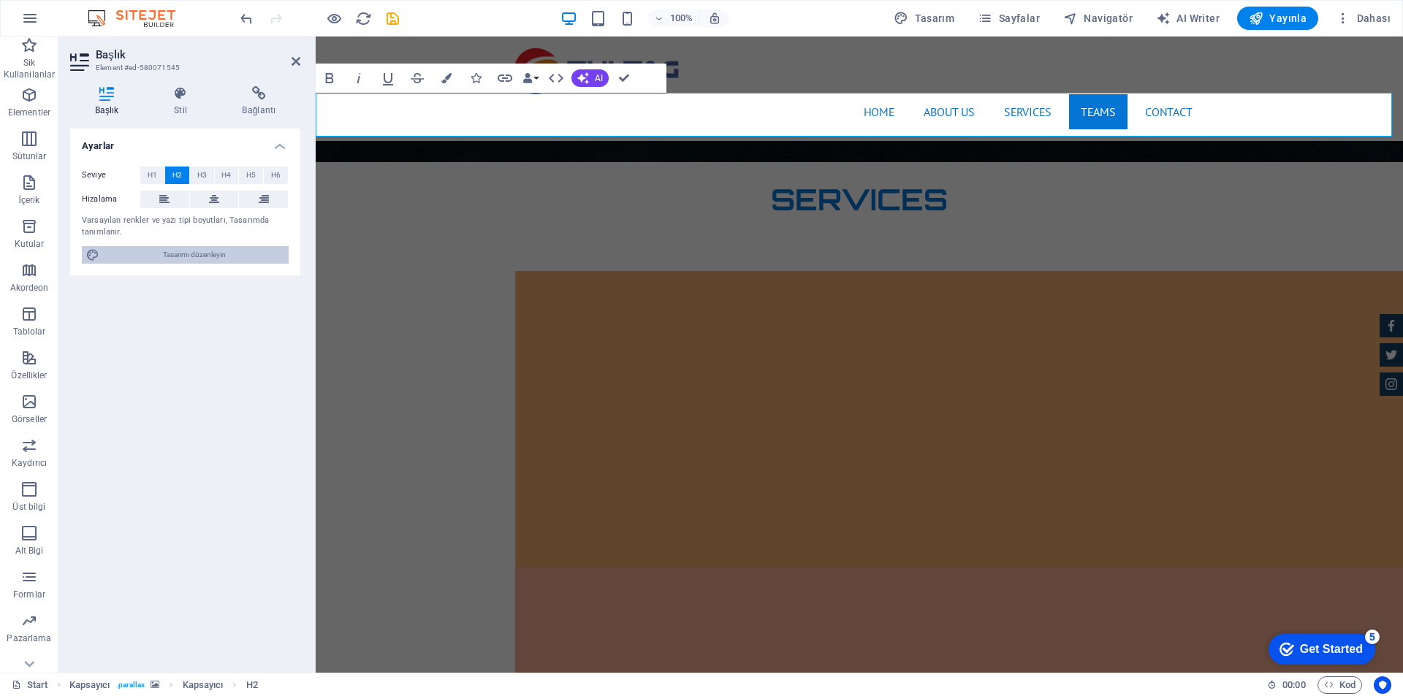
select select "px"
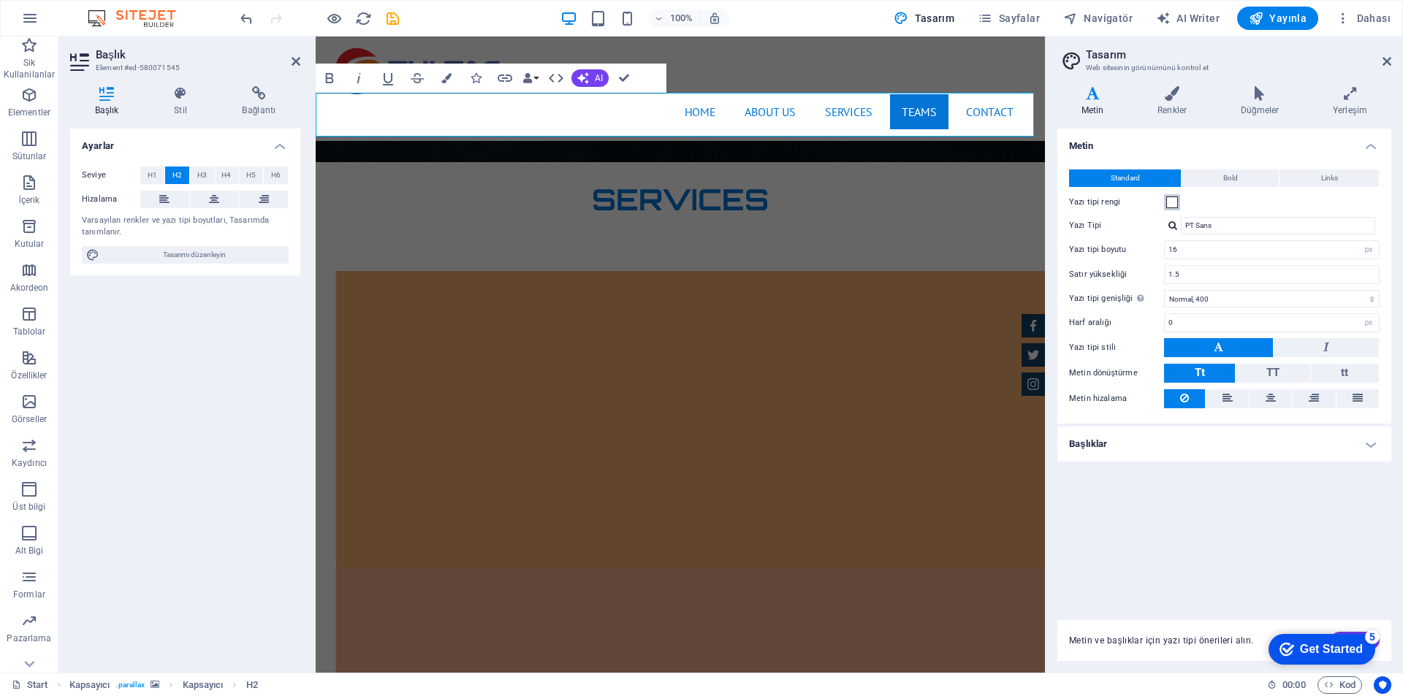
click at [1168, 202] on span at bounding box center [1172, 203] width 12 height 12
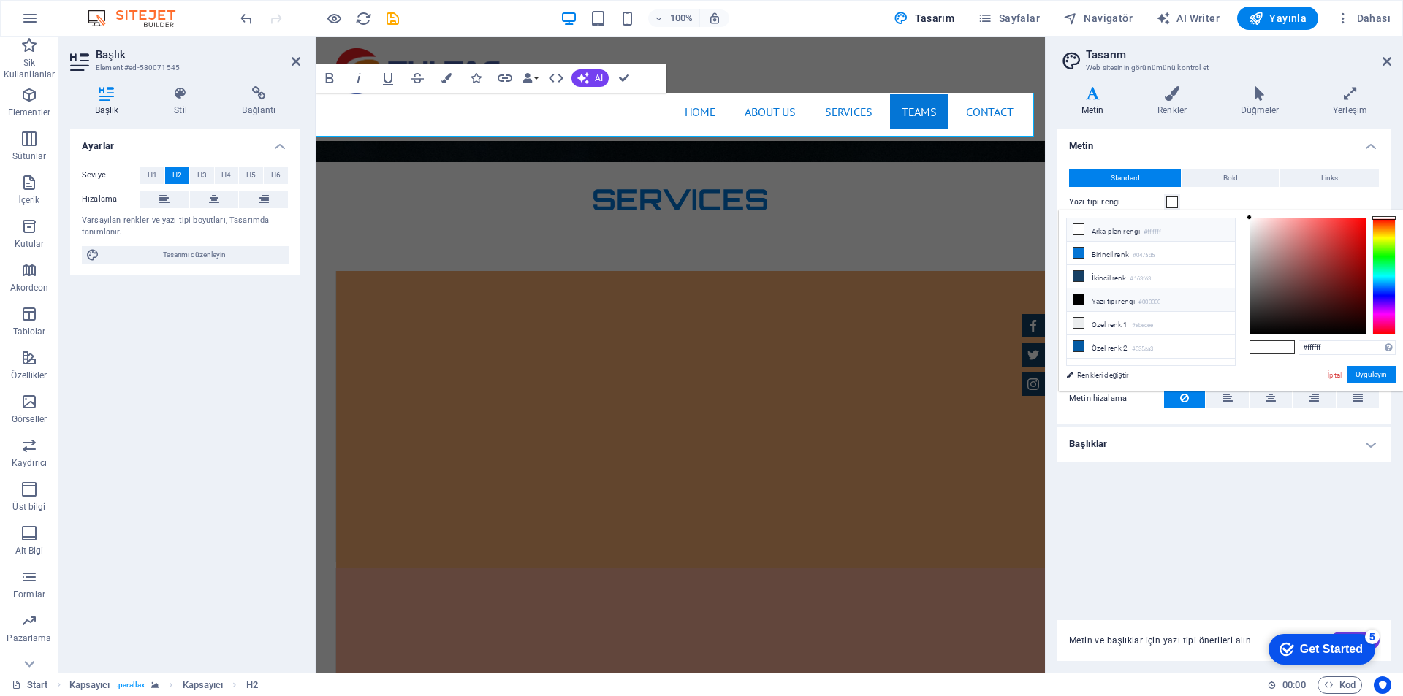
click at [1080, 294] on icon at bounding box center [1078, 299] width 10 height 10
type input "#000000"
click at [1370, 378] on button "Uygulayın" at bounding box center [1370, 375] width 49 height 18
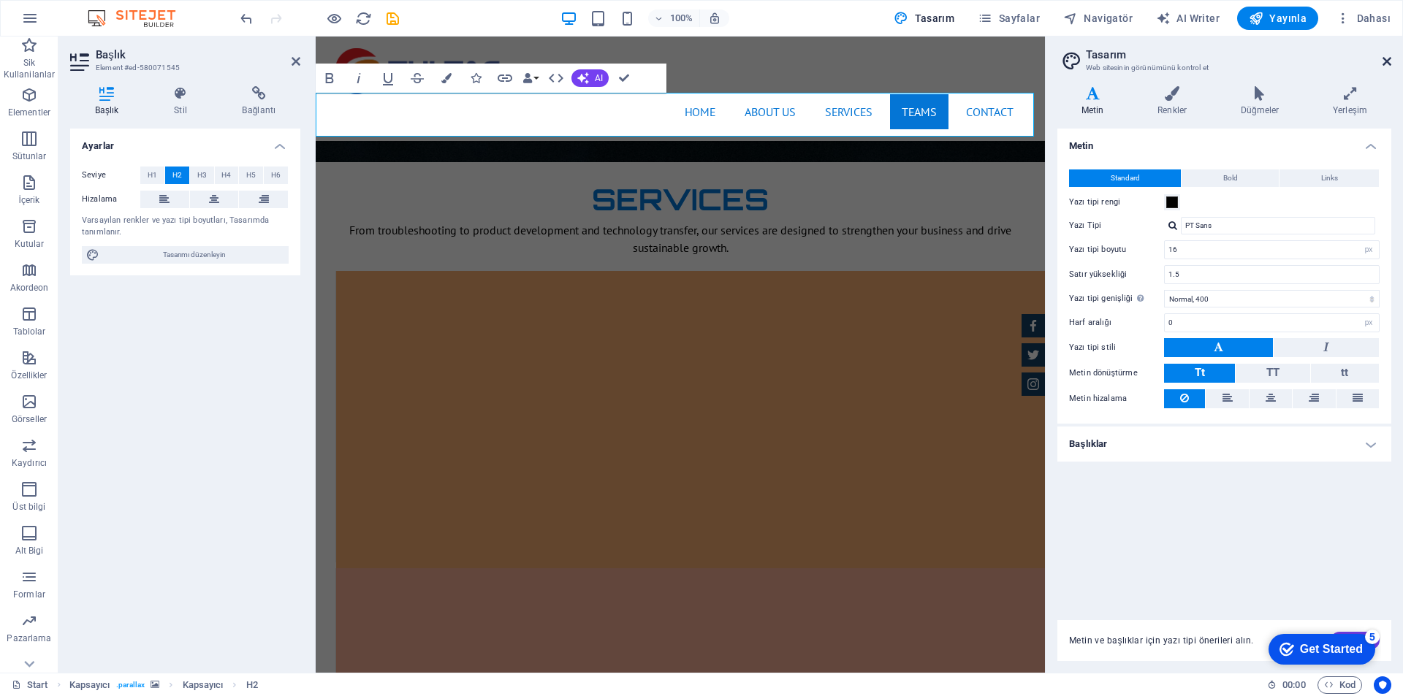
click at [1390, 60] on icon at bounding box center [1386, 62] width 9 height 12
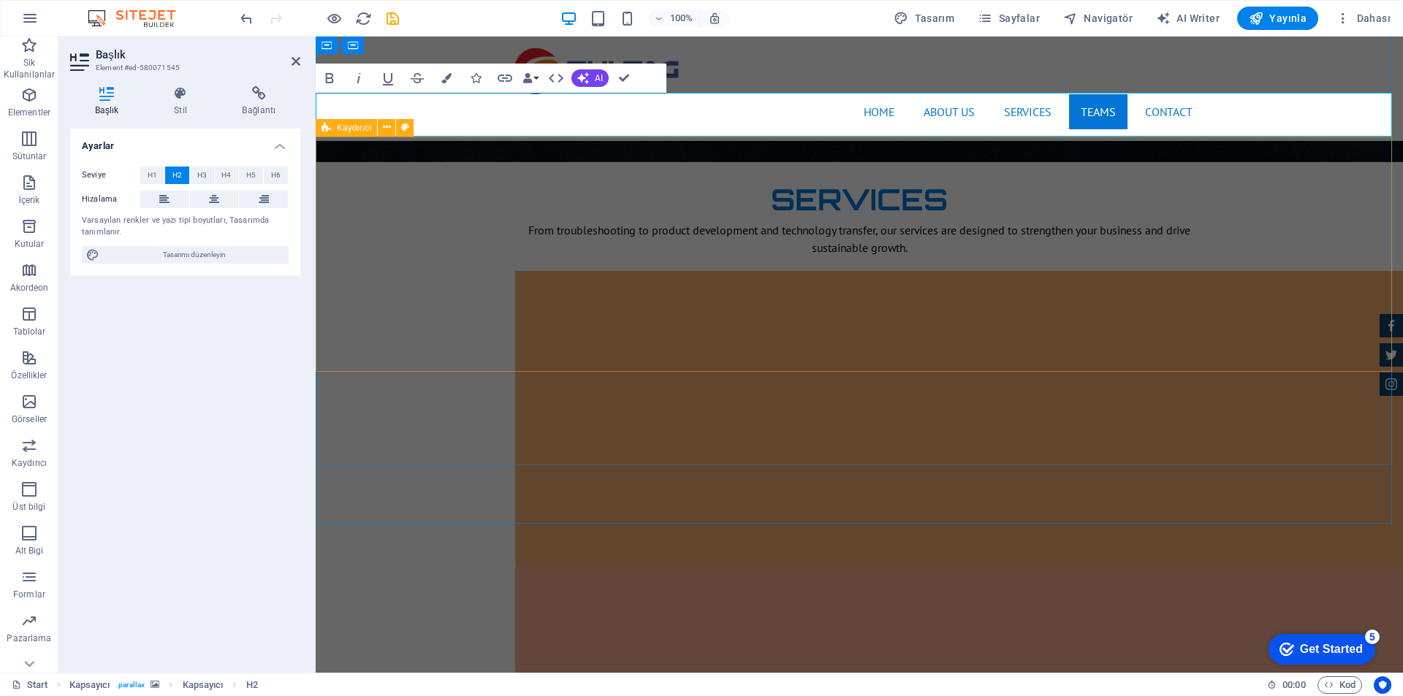
scroll to position [2192, 0]
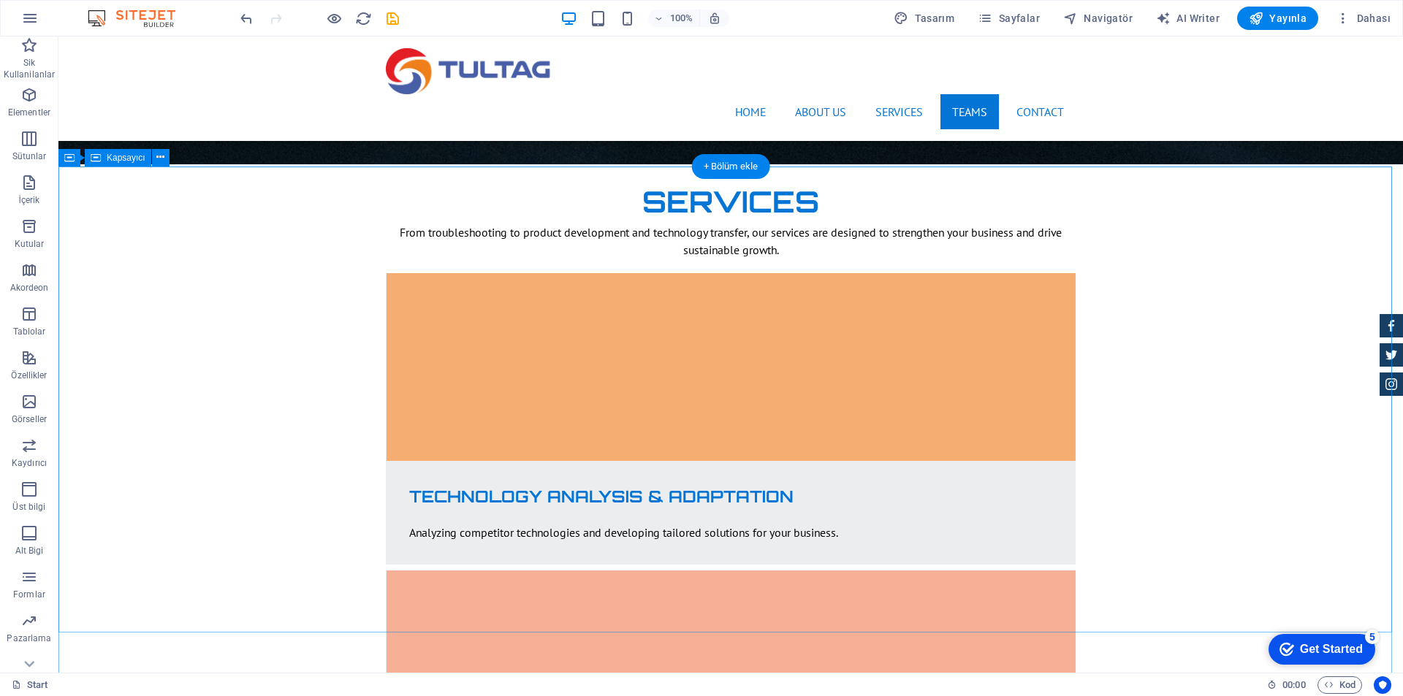
scroll to position [2411, 0]
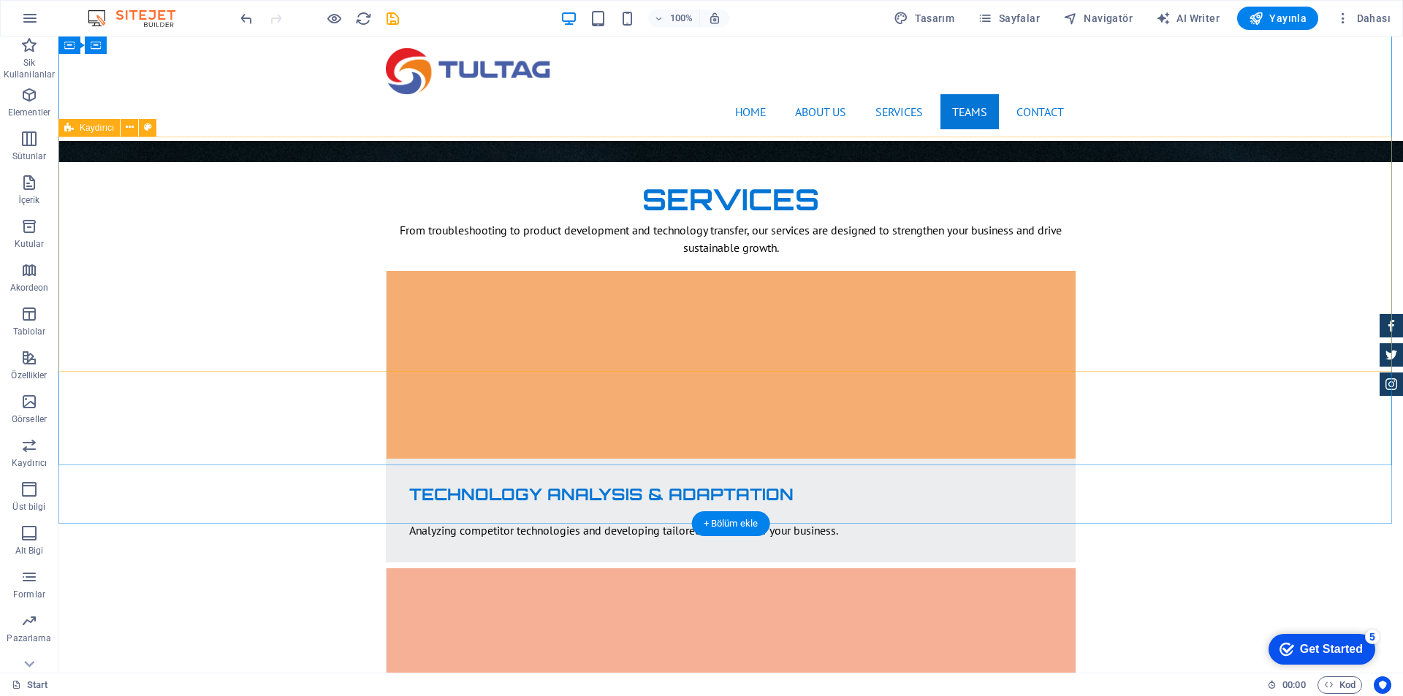
drag, startPoint x: 1186, startPoint y: 294, endPoint x: 1151, endPoint y: 294, distance: 35.1
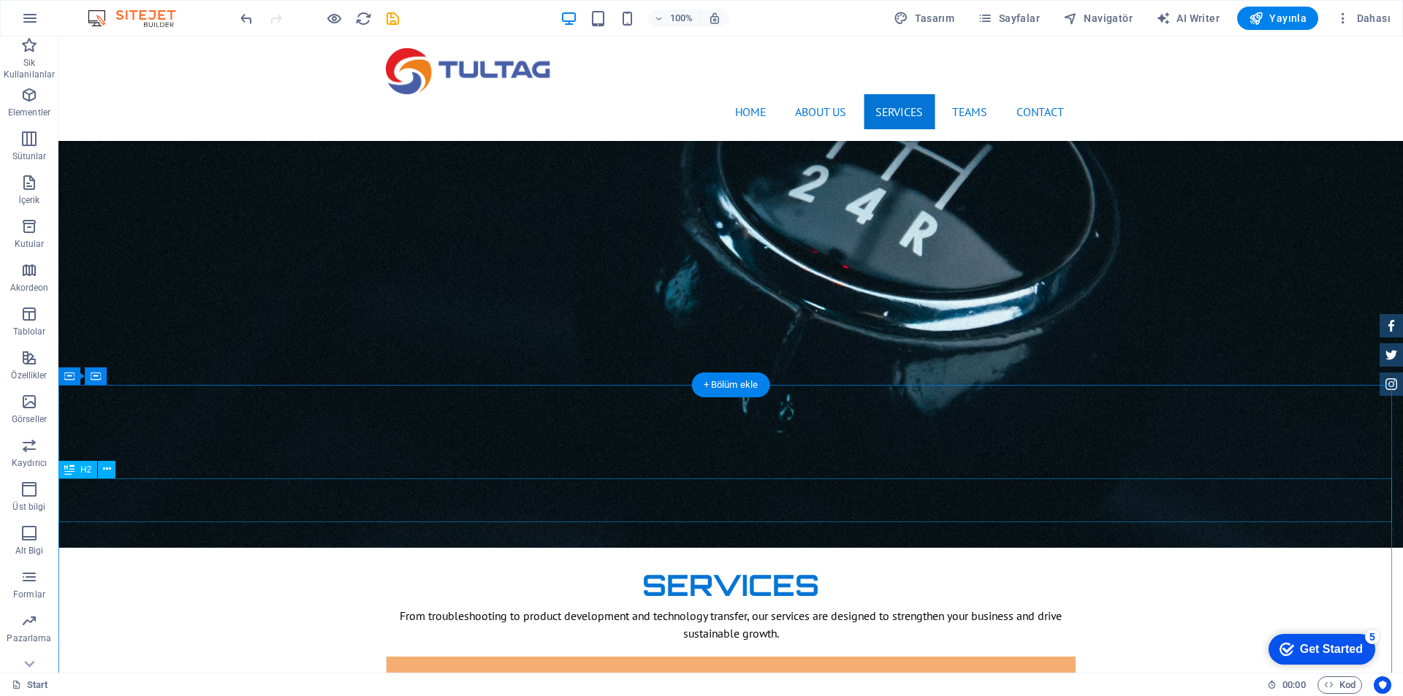
scroll to position [2046, 0]
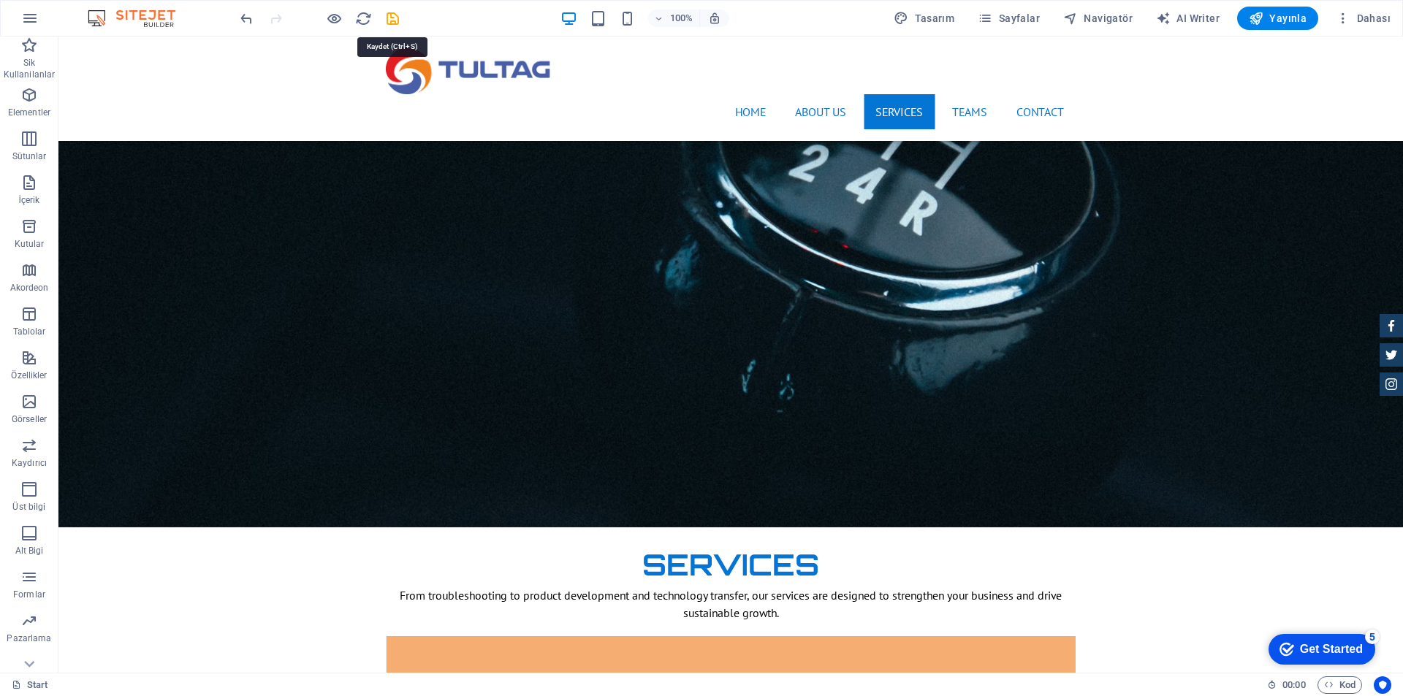
click at [394, 16] on icon "save" at bounding box center [392, 18] width 17 height 17
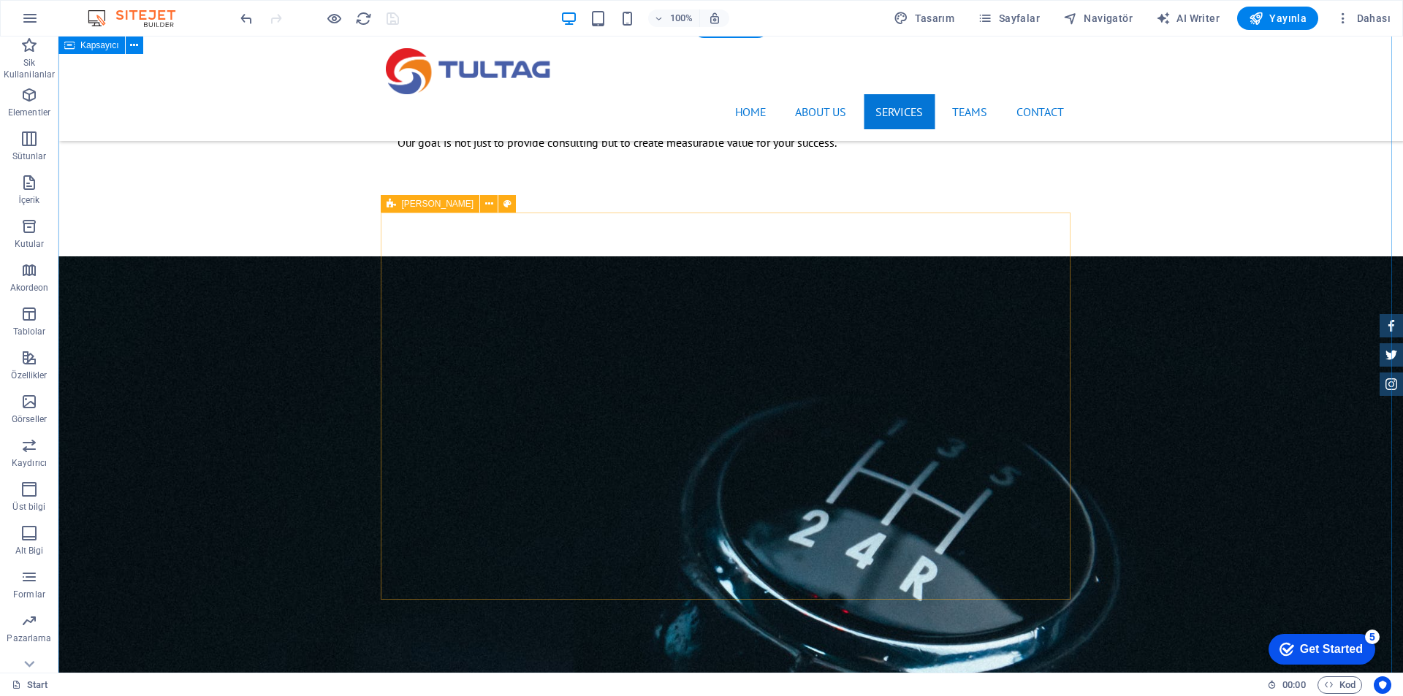
scroll to position [1461, 0]
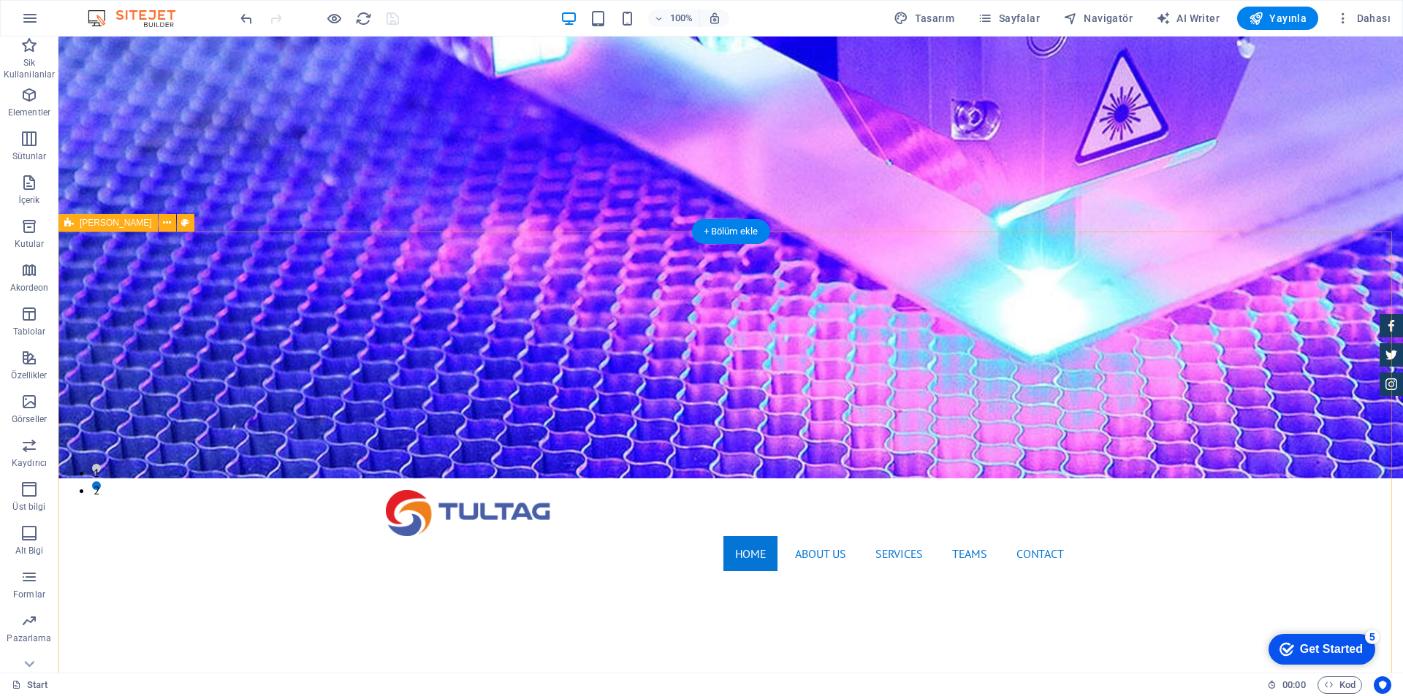
scroll to position [0, 0]
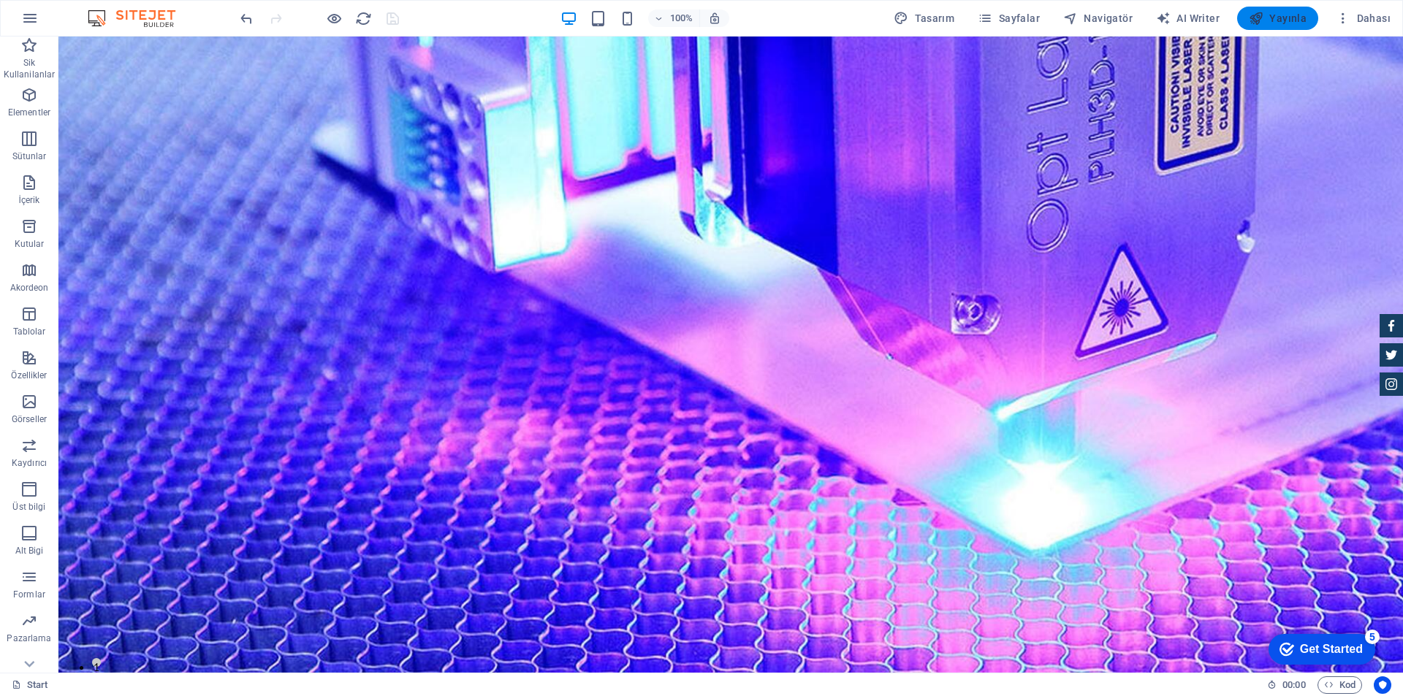
click at [1270, 13] on span "Yayınla" at bounding box center [1277, 18] width 58 height 15
